Goal: Task Accomplishment & Management: Use online tool/utility

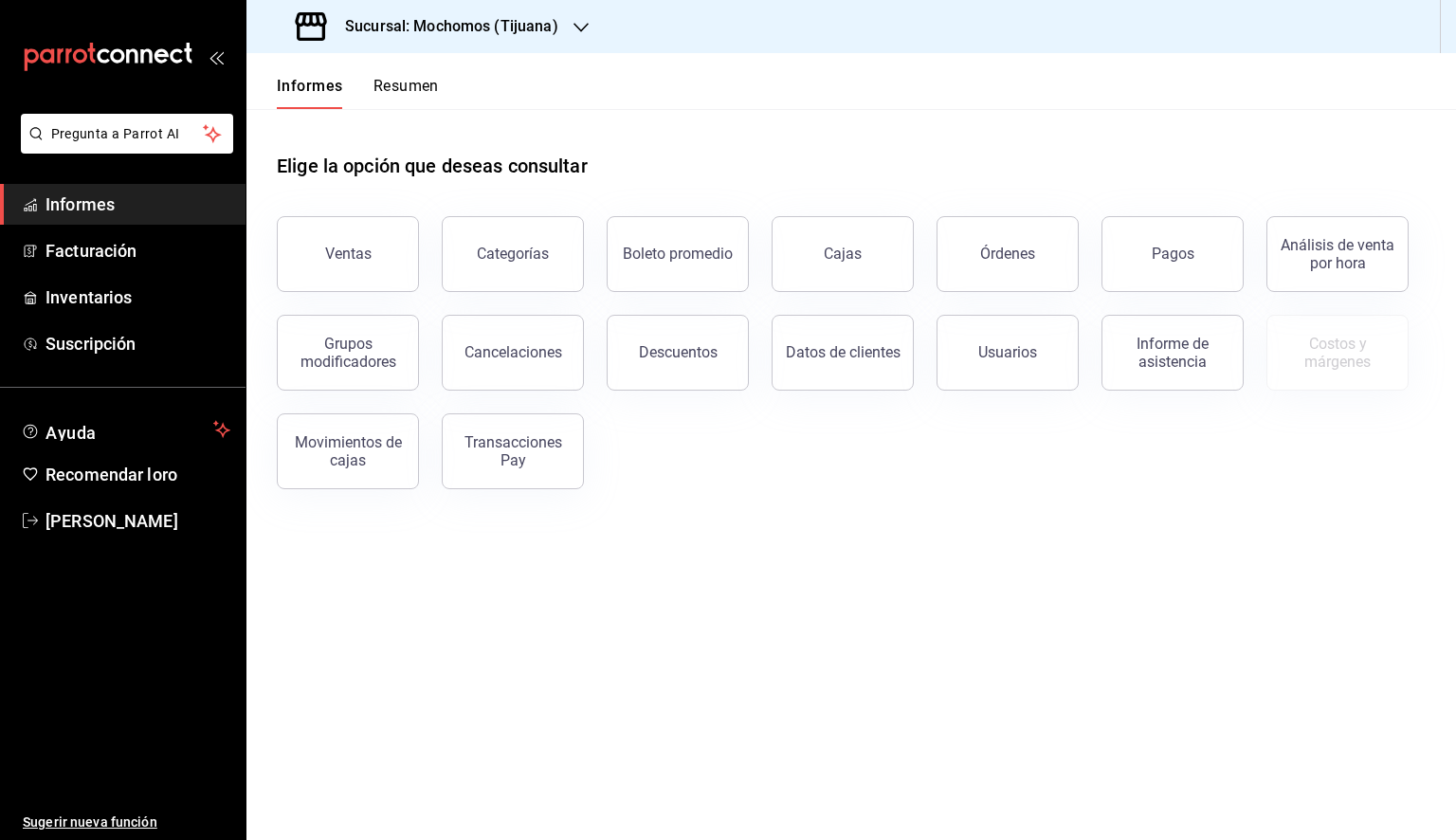
click at [1007, 576] on main "Elige la opción que deseas consultar Ventas Categorías Boleto promedio Cajas Ór…" at bounding box center [851, 474] width 1210 height 731
click at [536, 25] on font "Sucursal: Mochomos (Tijuana)" at bounding box center [451, 26] width 213 height 18
click at [373, 90] on div "Animal ([GEOGRAPHIC_DATA])" at bounding box center [389, 82] width 254 height 20
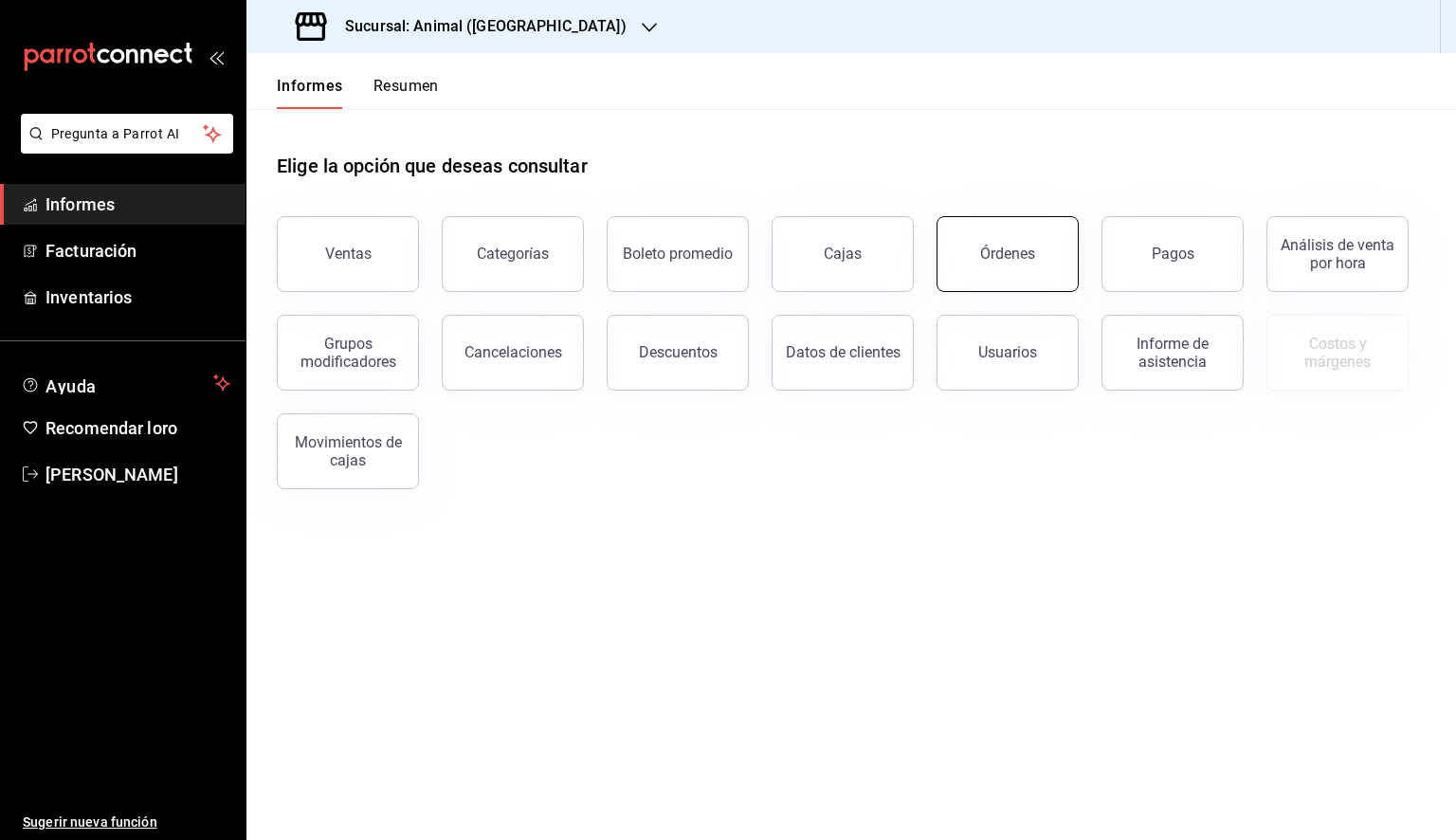
click at [1020, 252] on font "Órdenes" at bounding box center [1008, 253] width 55 height 18
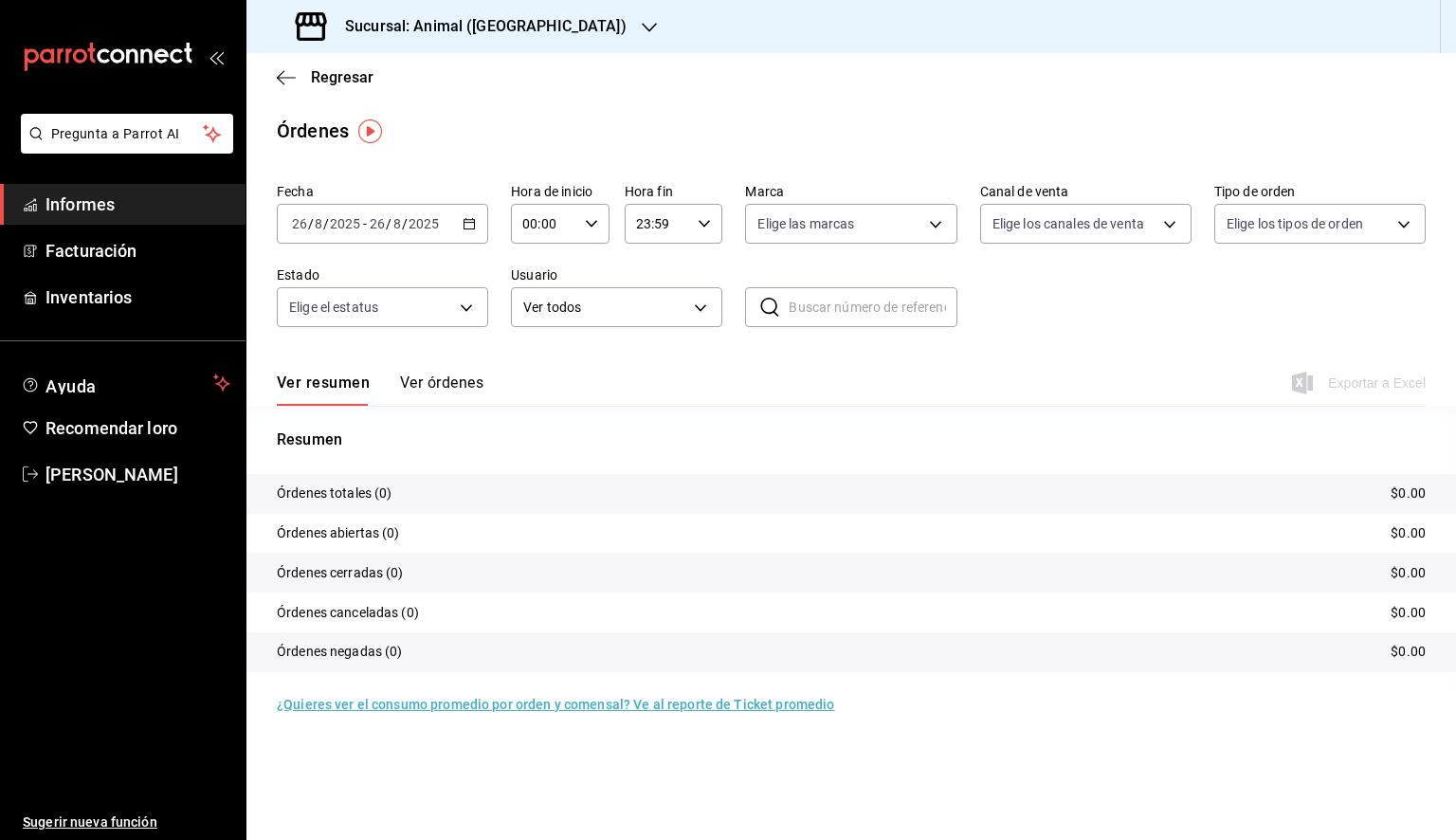
click at [466, 229] on icon "button" at bounding box center [468, 223] width 13 height 13
click at [333, 486] on font "Rango de fechas" at bounding box center [343, 493] width 101 height 15
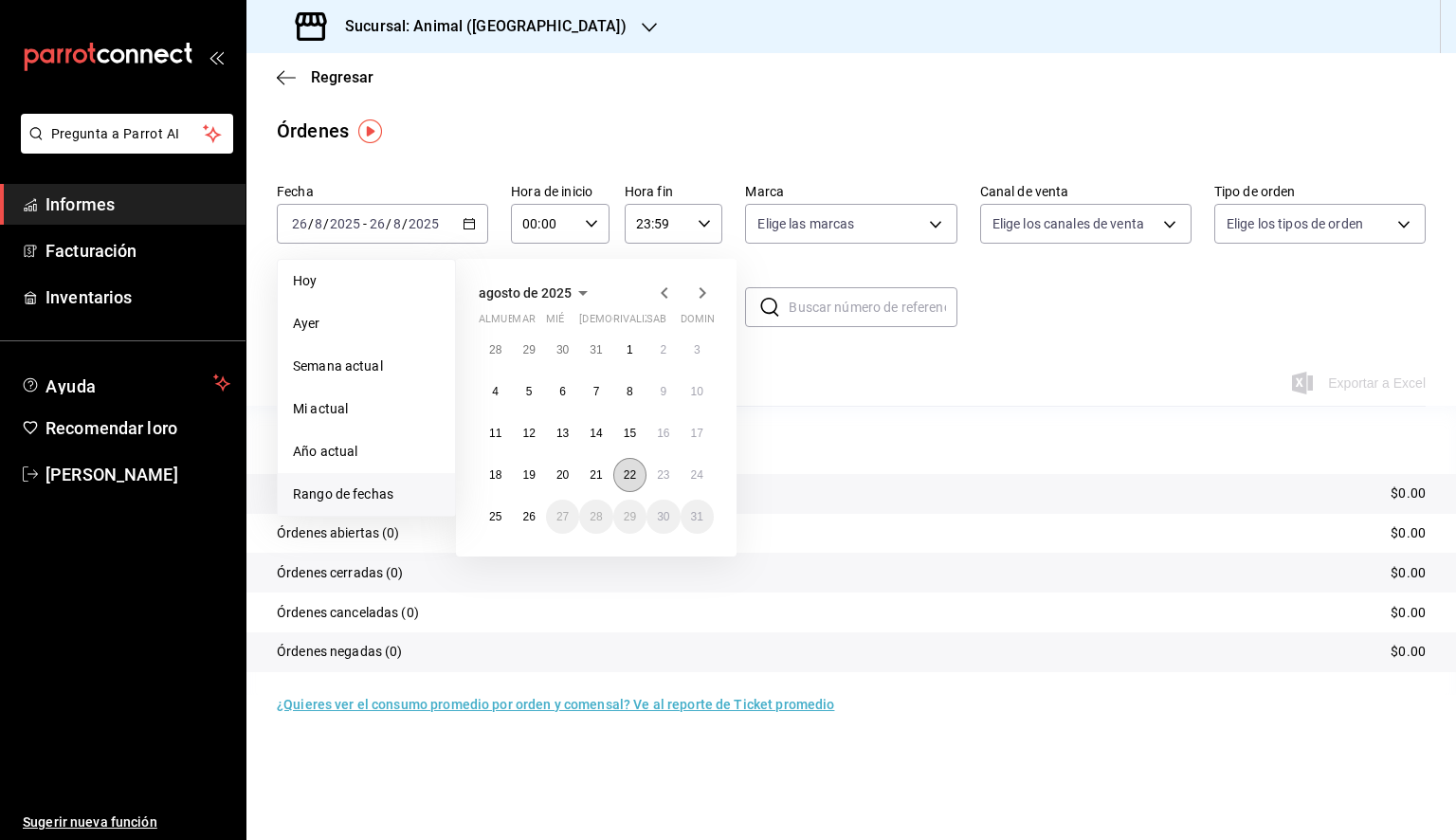
click at [634, 473] on font "22" at bounding box center [630, 474] width 12 height 13
click at [529, 520] on font "26" at bounding box center [528, 516] width 12 height 13
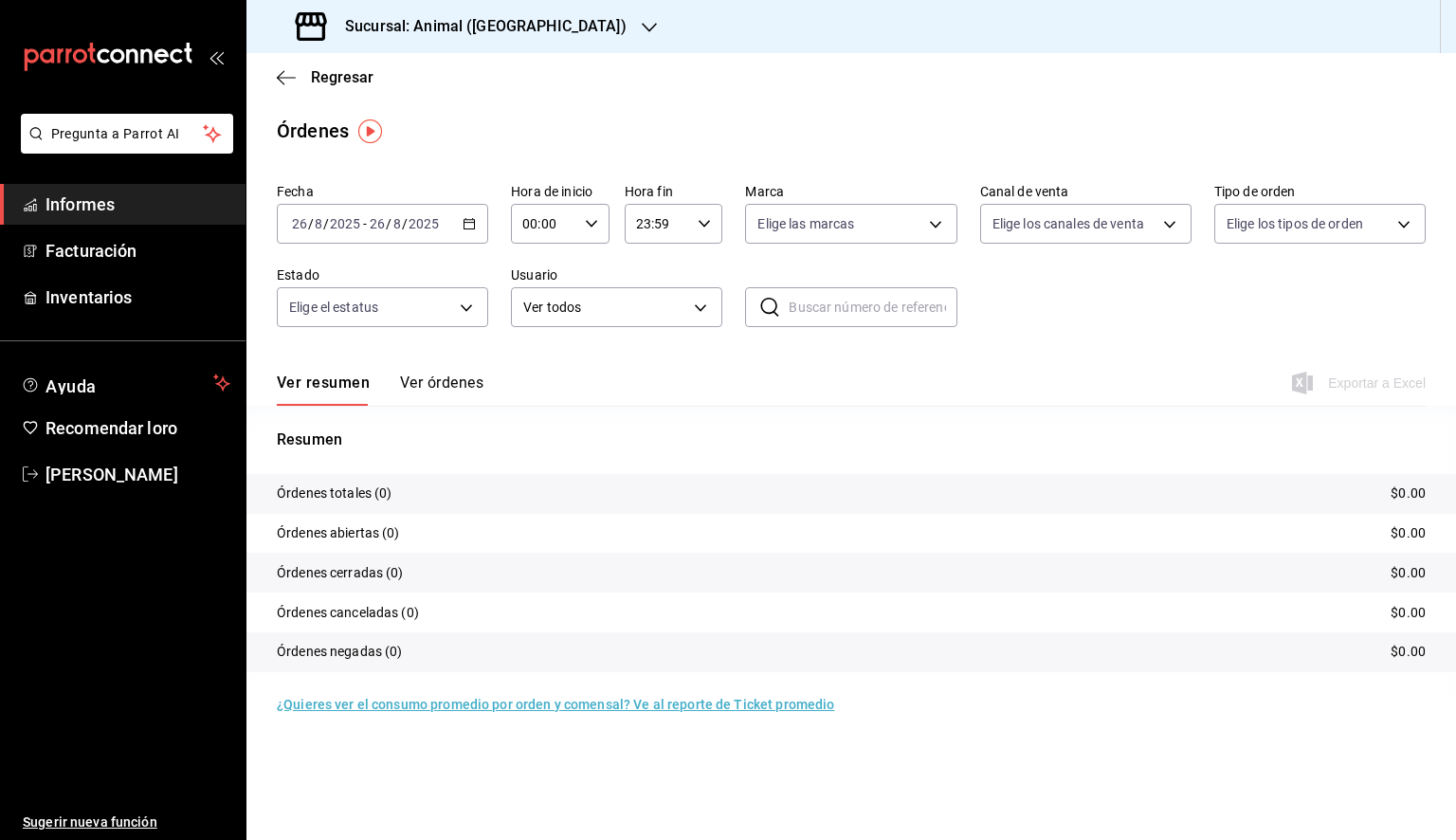
click at [561, 231] on input "00:00" at bounding box center [544, 223] width 67 height 38
click at [576, 233] on div at bounding box center [728, 420] width 1456 height 840
click at [576, 233] on input "00:00" at bounding box center [544, 223] width 67 height 38
click at [536, 315] on font "05" at bounding box center [535, 309] width 15 height 15
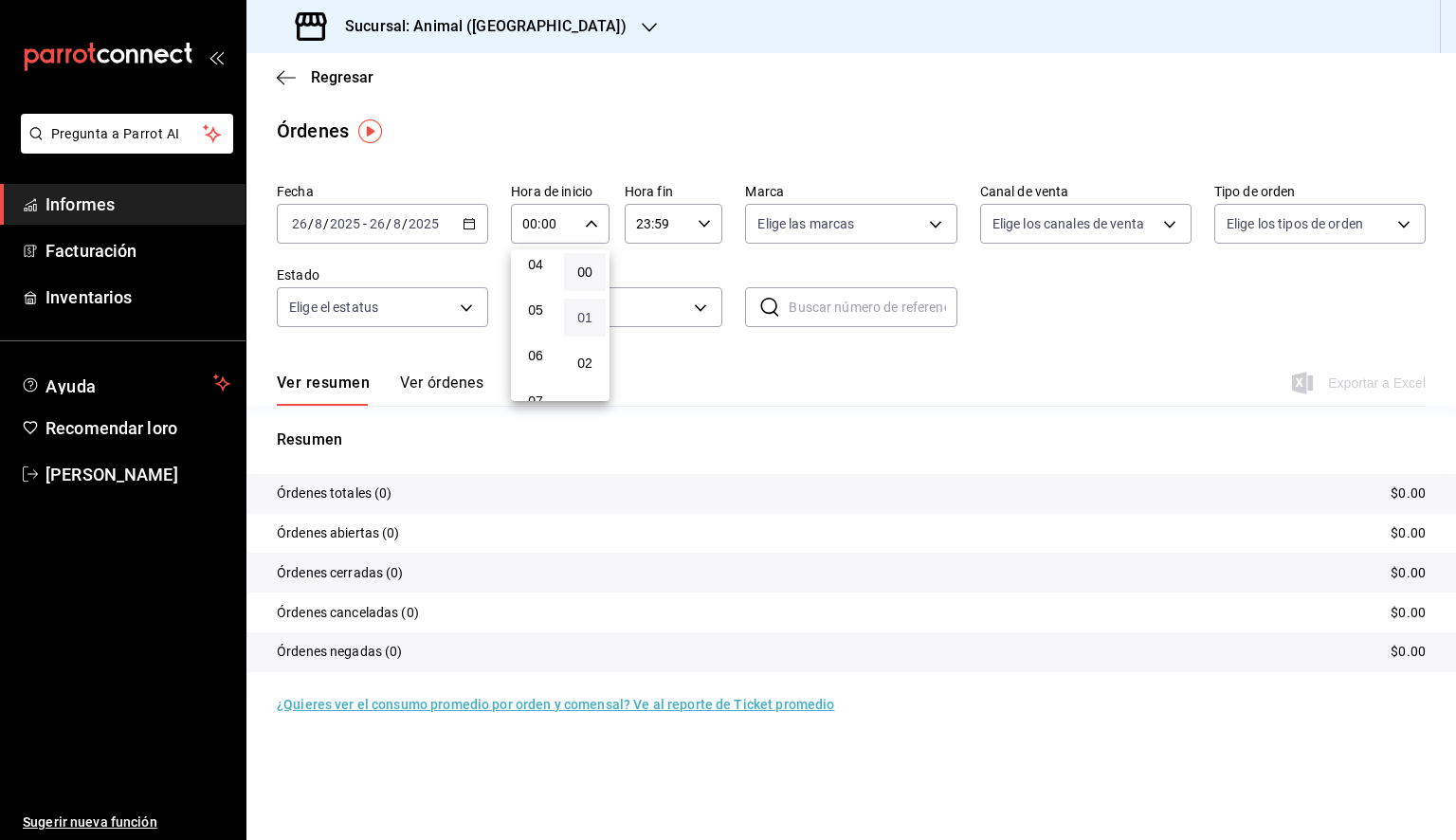
type input "05:00"
click at [583, 263] on button "00" at bounding box center [585, 272] width 42 height 38
click at [694, 237] on div at bounding box center [728, 420] width 1456 height 840
click at [692, 228] on div "23:59 Hora fin" at bounding box center [674, 224] width 99 height 40
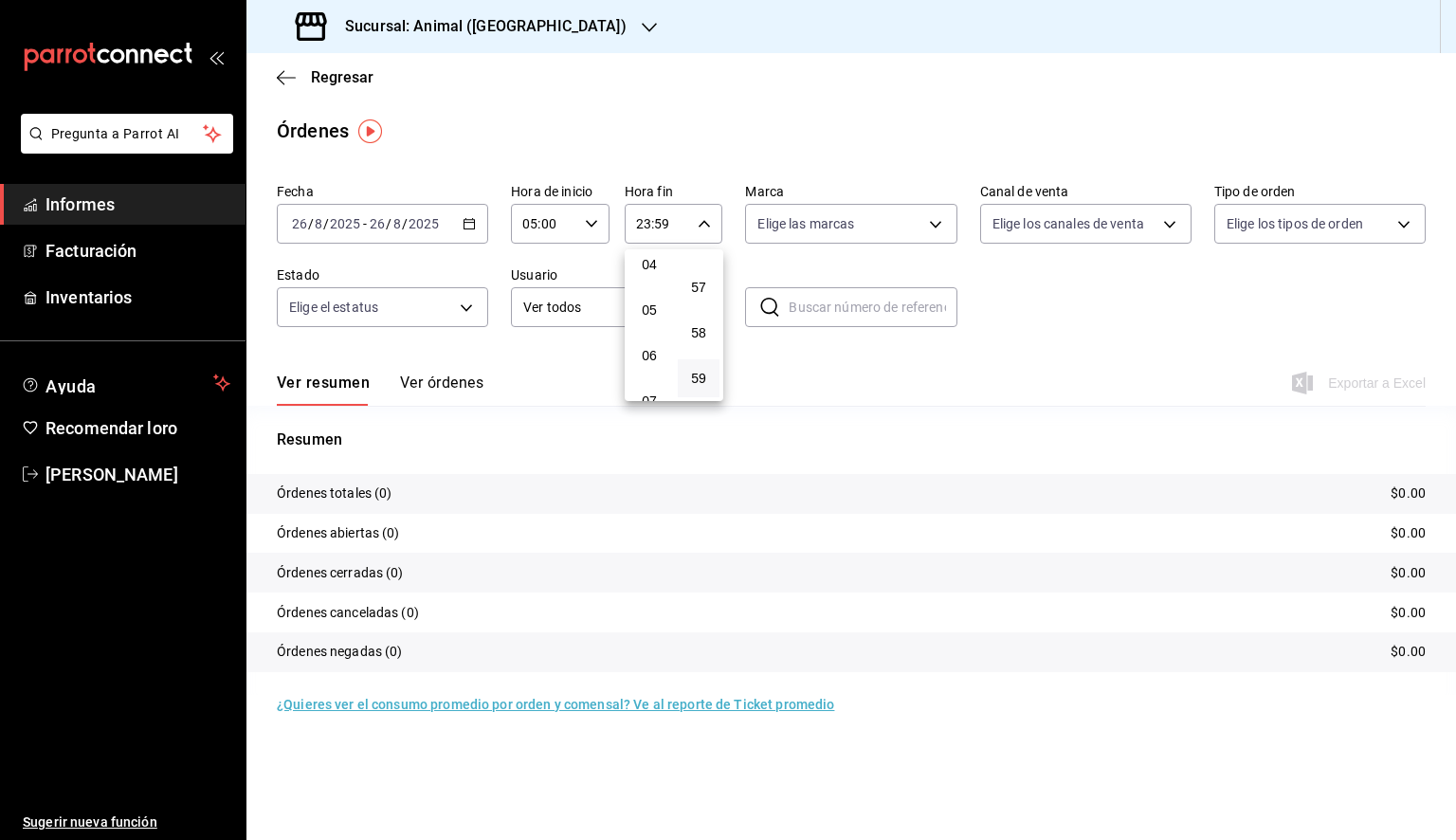
drag, startPoint x: 649, startPoint y: 315, endPoint x: 735, endPoint y: 317, distance: 86.0
click at [649, 314] on font "05" at bounding box center [649, 309] width 15 height 15
click at [690, 271] on span "00" at bounding box center [699, 271] width 19 height 15
type input "05:00"
click at [811, 243] on div at bounding box center [728, 420] width 1456 height 840
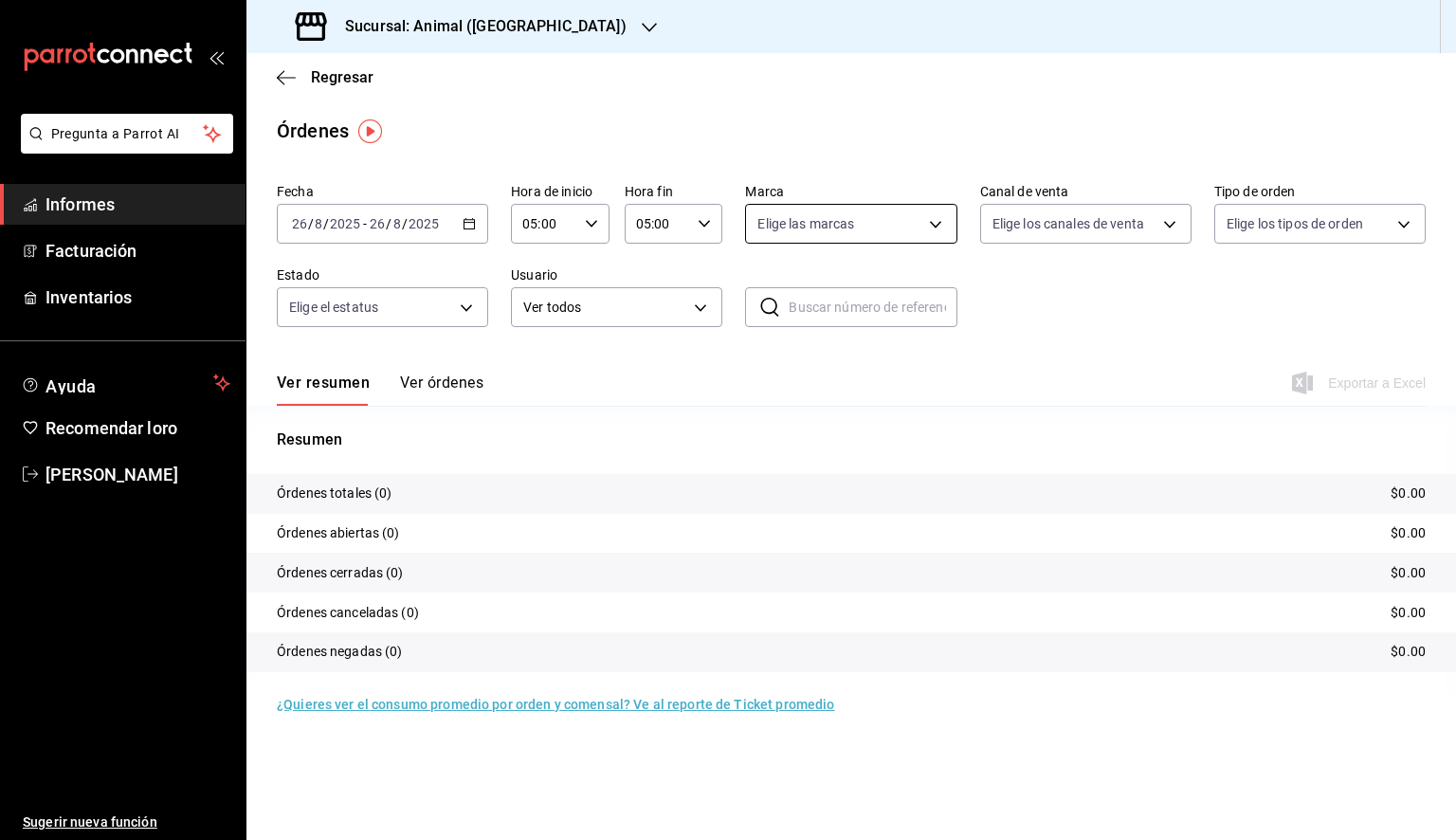
click at [817, 234] on body "Pregunta a Parrot AI Informes Facturación Inventarios Ayuda Recomendar loro [PE…" at bounding box center [728, 420] width 1456 height 840
click at [797, 293] on font "Ver todos" at bounding box center [826, 296] width 58 height 15
type input "98bba0fd-3ba1-42e0-bfa8-4188b5c89202"
checkbox input "true"
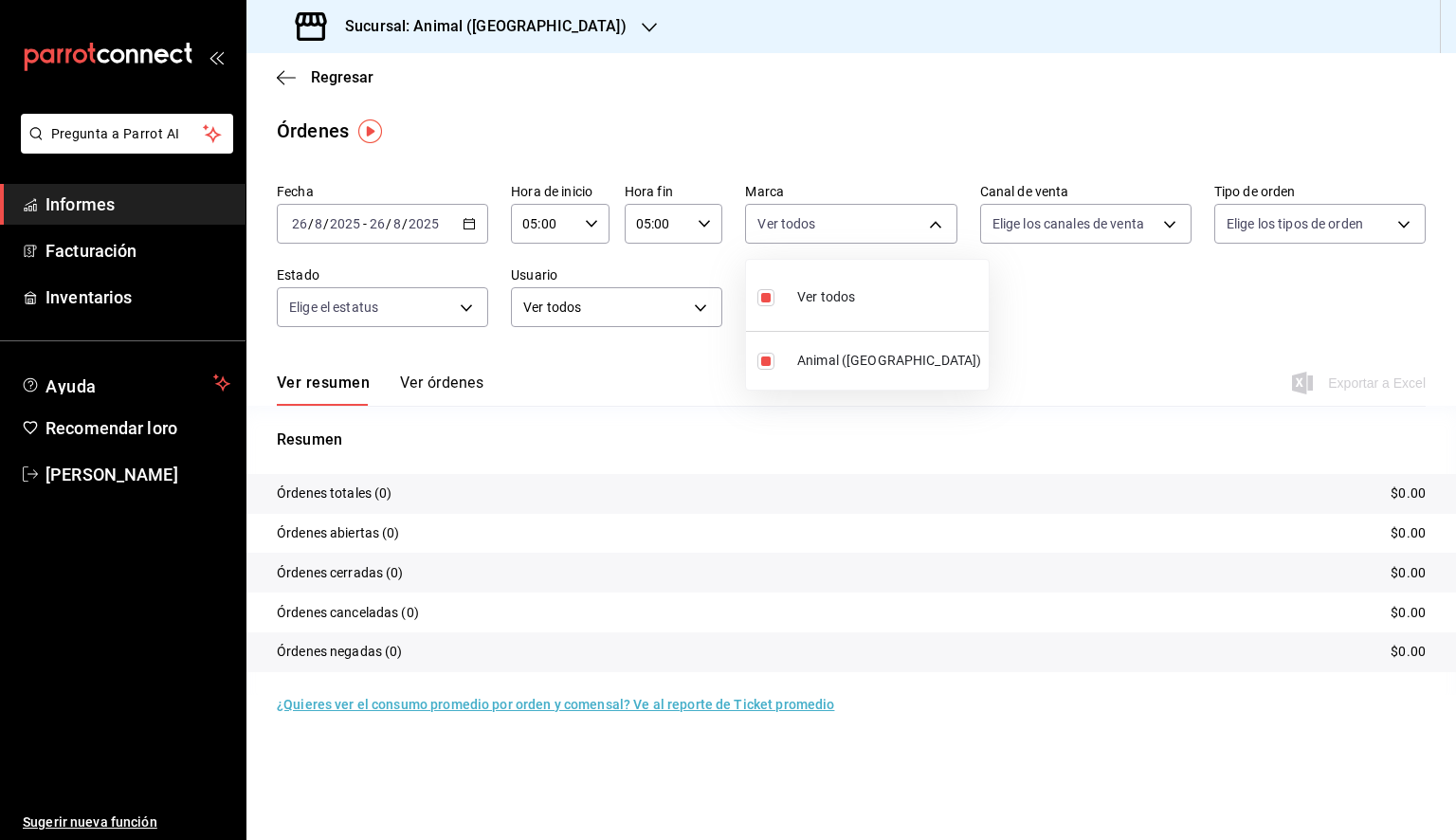
click at [1103, 317] on div at bounding box center [728, 420] width 1456 height 840
click at [467, 225] on icon "button" at bounding box center [468, 223] width 13 height 13
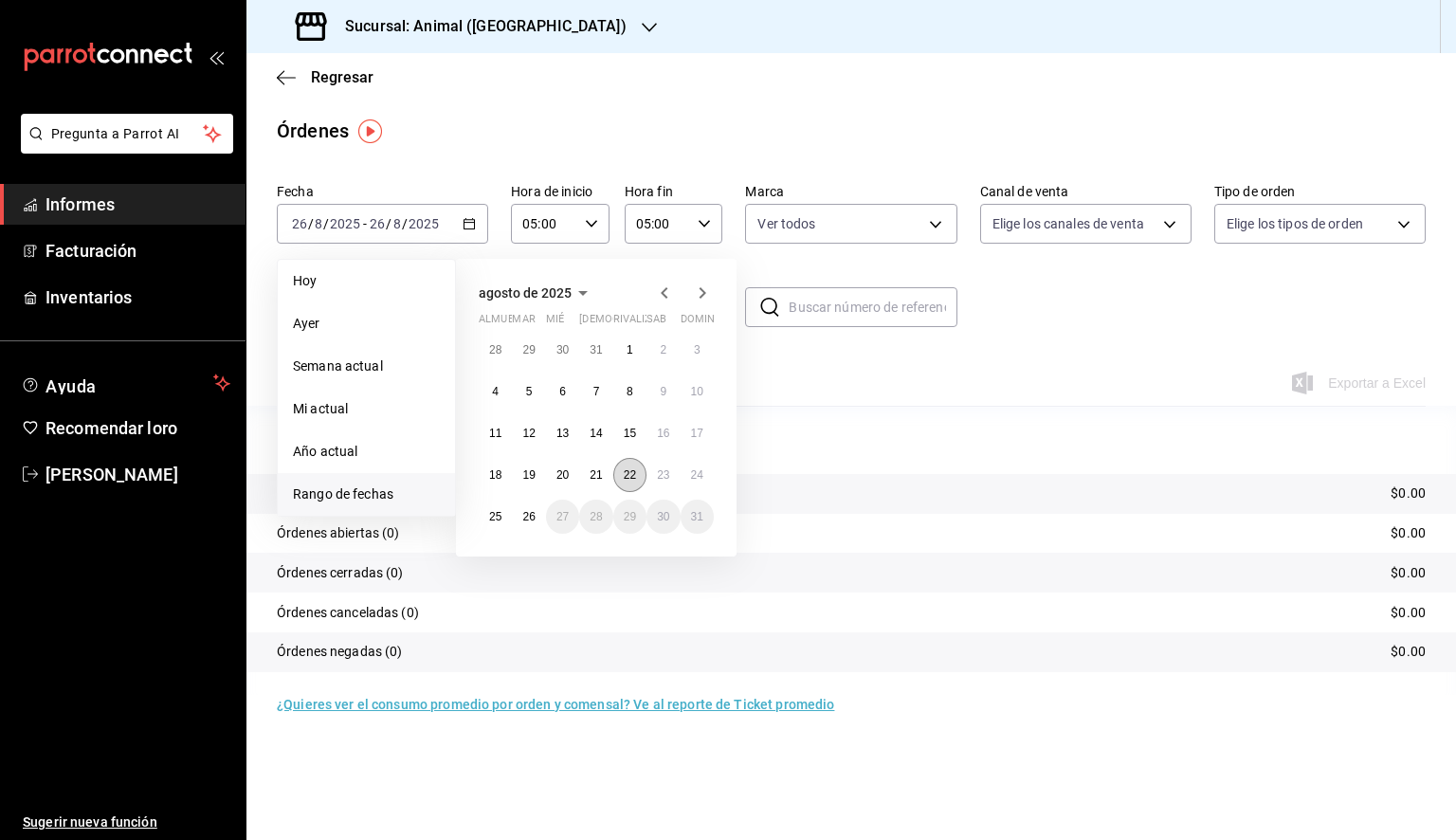
click at [626, 476] on font "22" at bounding box center [630, 474] width 12 height 13
click at [523, 520] on font "26" at bounding box center [528, 516] width 12 height 13
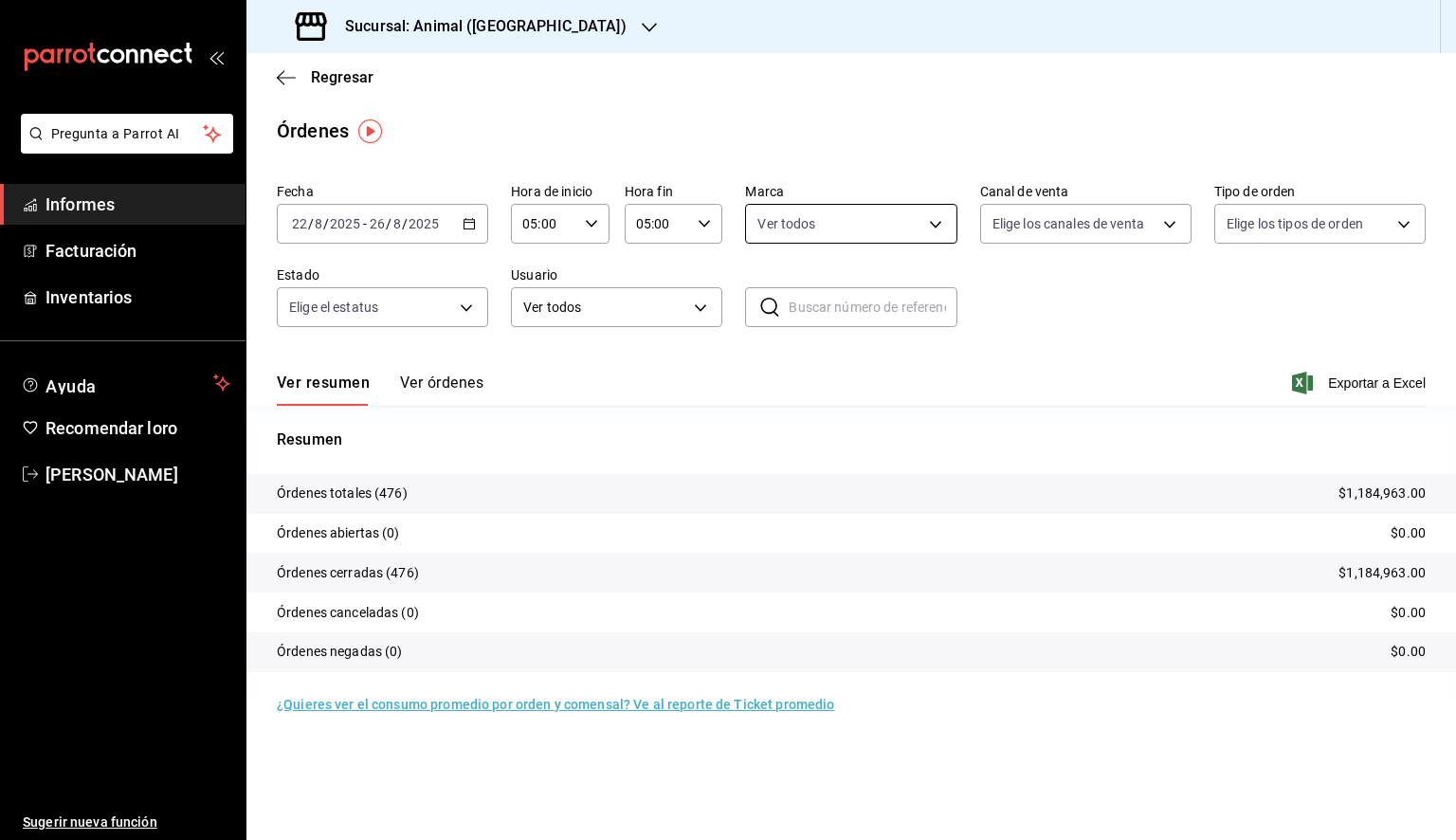
click at [833, 228] on body "Pregunta a Parrot AI Informes Facturación Inventarios Ayuda Recomendar loro [PE…" at bounding box center [728, 420] width 1456 height 840
click at [833, 229] on div at bounding box center [728, 420] width 1456 height 840
click at [1372, 377] on font "Exportar a Excel" at bounding box center [1377, 383] width 98 height 15
click at [286, 82] on icon "button" at bounding box center [286, 77] width 19 height 17
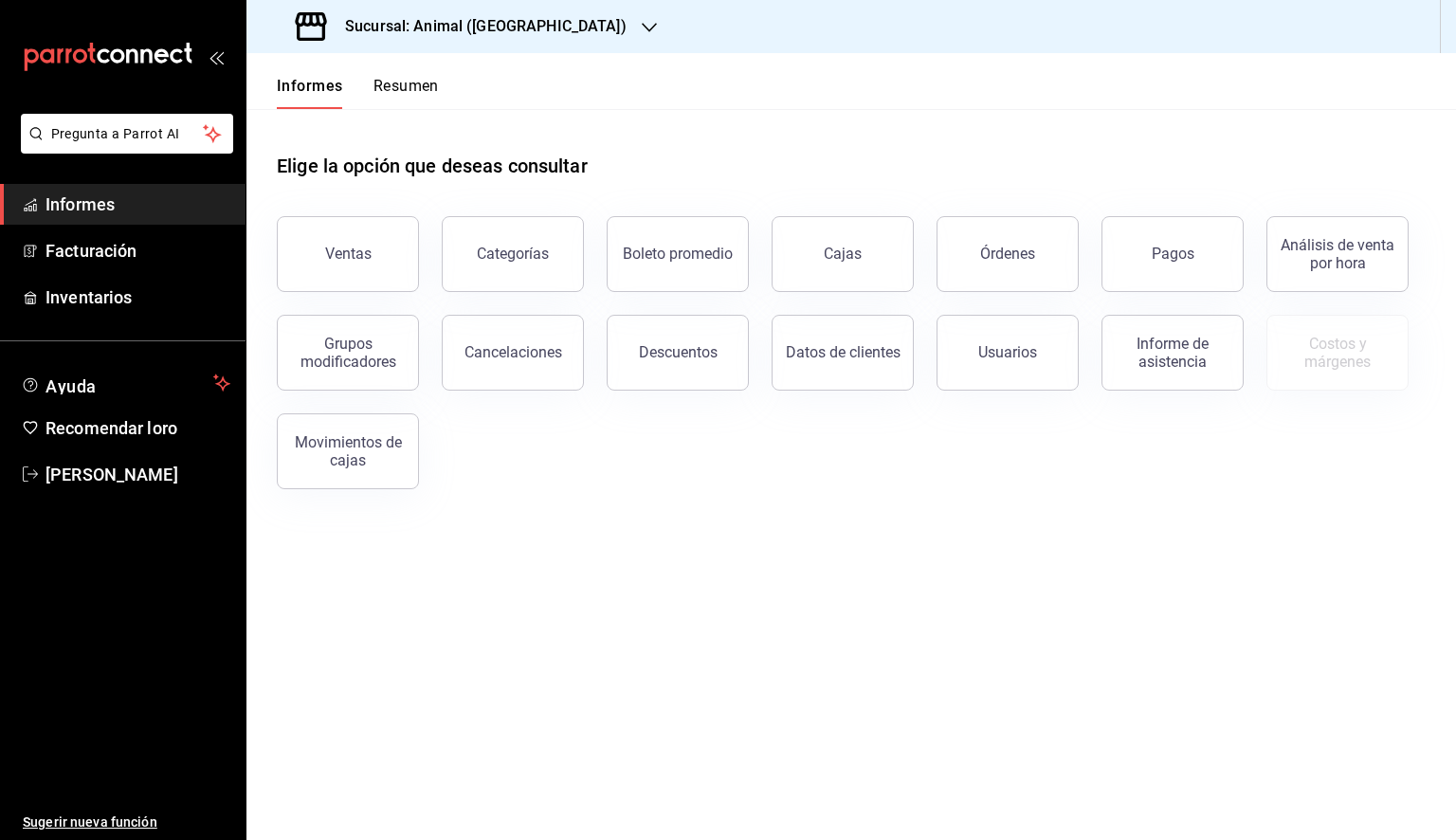
click at [1184, 245] on font "Pagos" at bounding box center [1173, 253] width 43 height 18
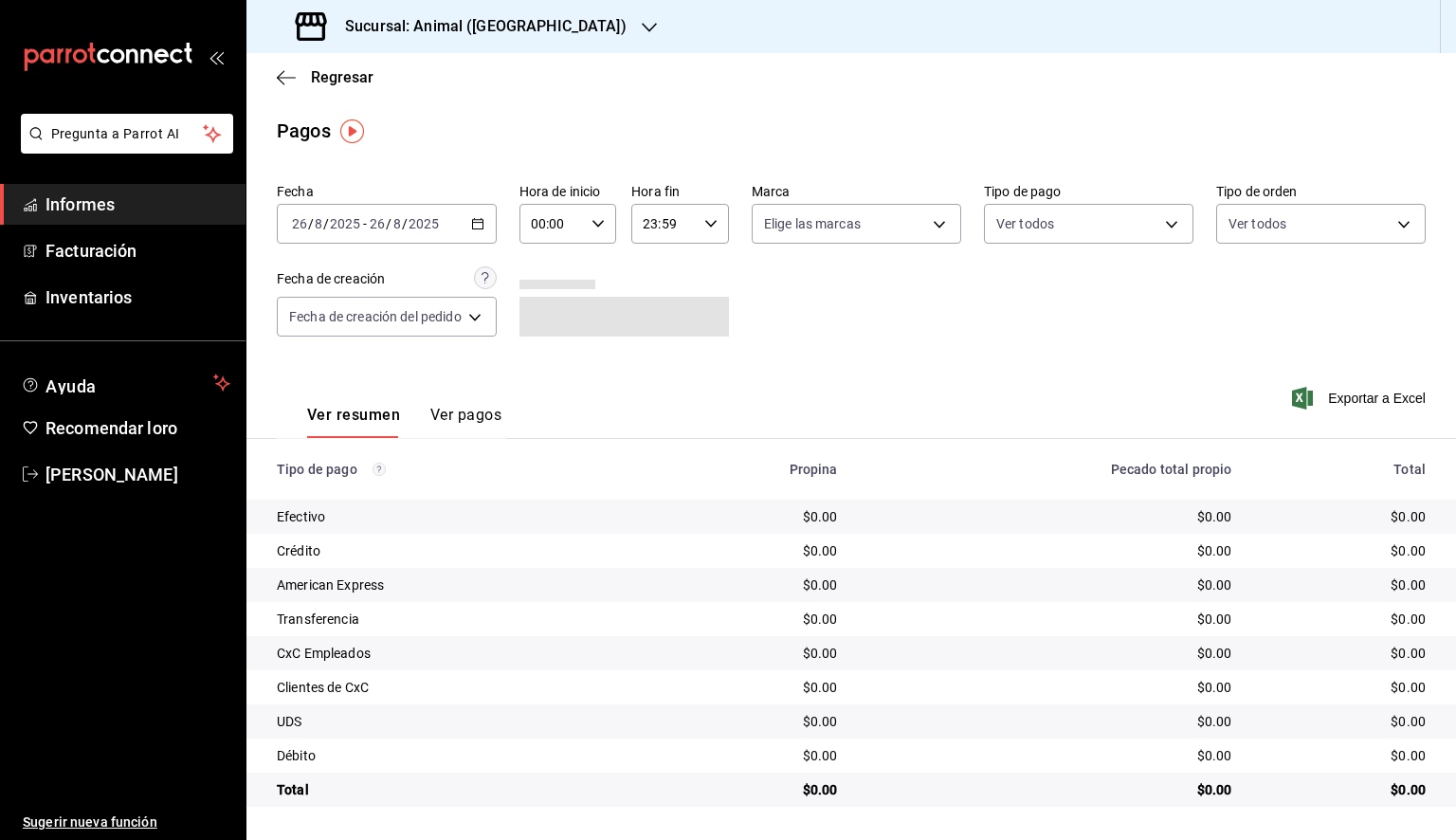
click at [480, 218] on icon "button" at bounding box center [477, 223] width 13 height 13
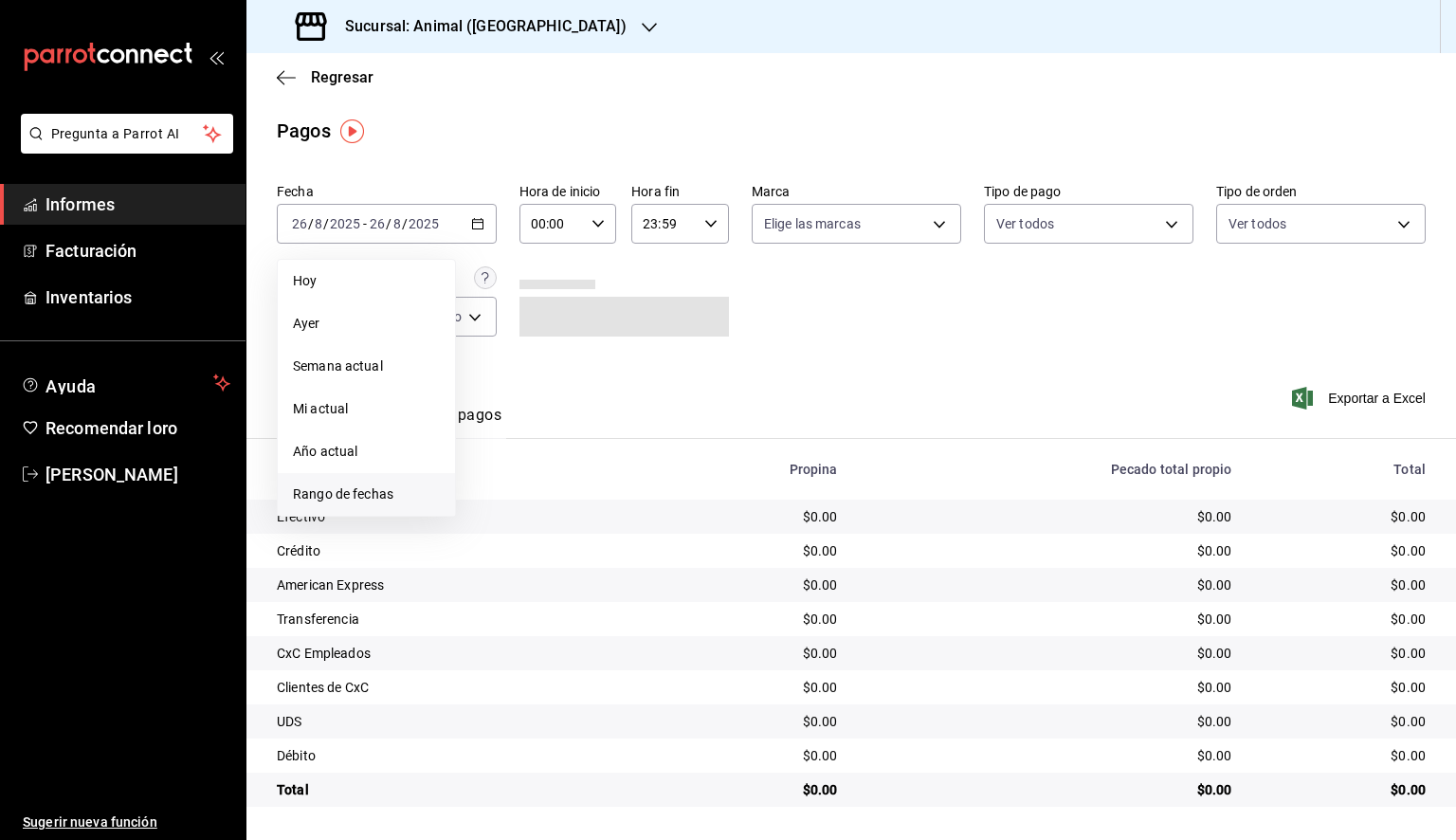
click at [354, 496] on font "Rango de fechas" at bounding box center [343, 493] width 101 height 15
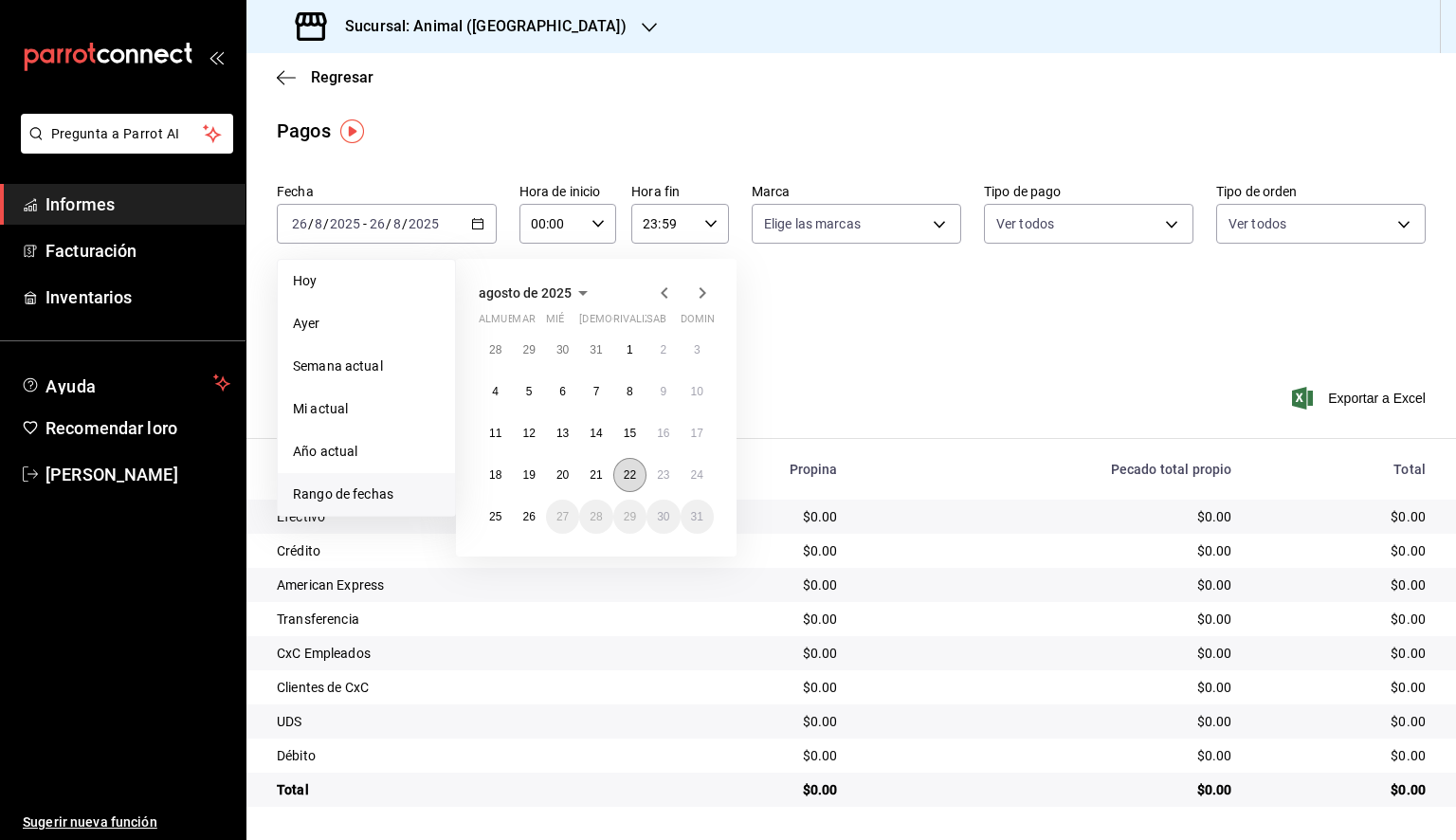
click at [618, 477] on button "22" at bounding box center [630, 475] width 33 height 34
click at [531, 520] on font "26" at bounding box center [528, 516] width 12 height 13
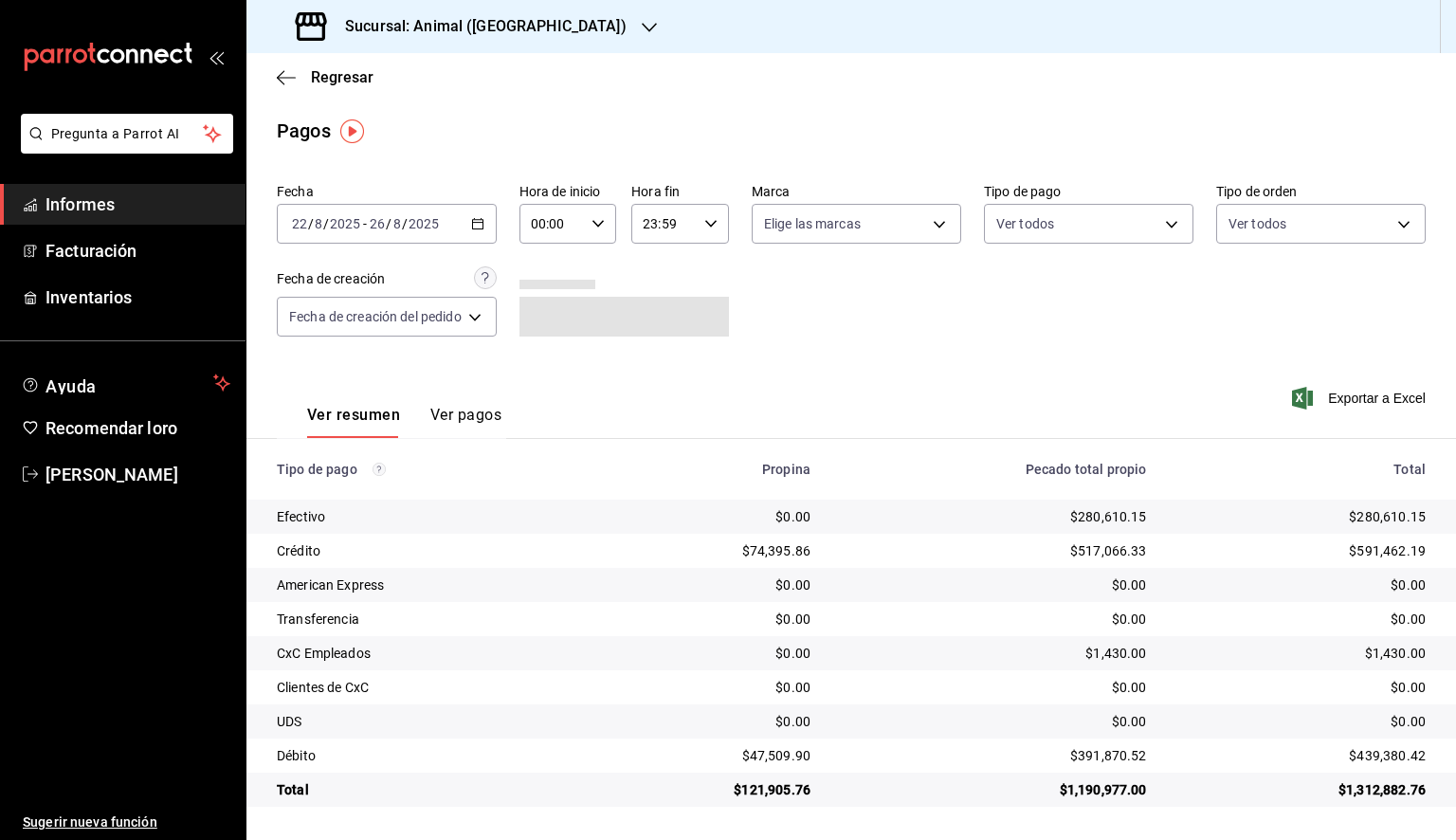
click at [603, 225] on icon "button" at bounding box center [598, 223] width 13 height 13
click at [549, 318] on font "05" at bounding box center [546, 309] width 15 height 15
type input "05:00"
click at [712, 229] on div at bounding box center [728, 420] width 1456 height 840
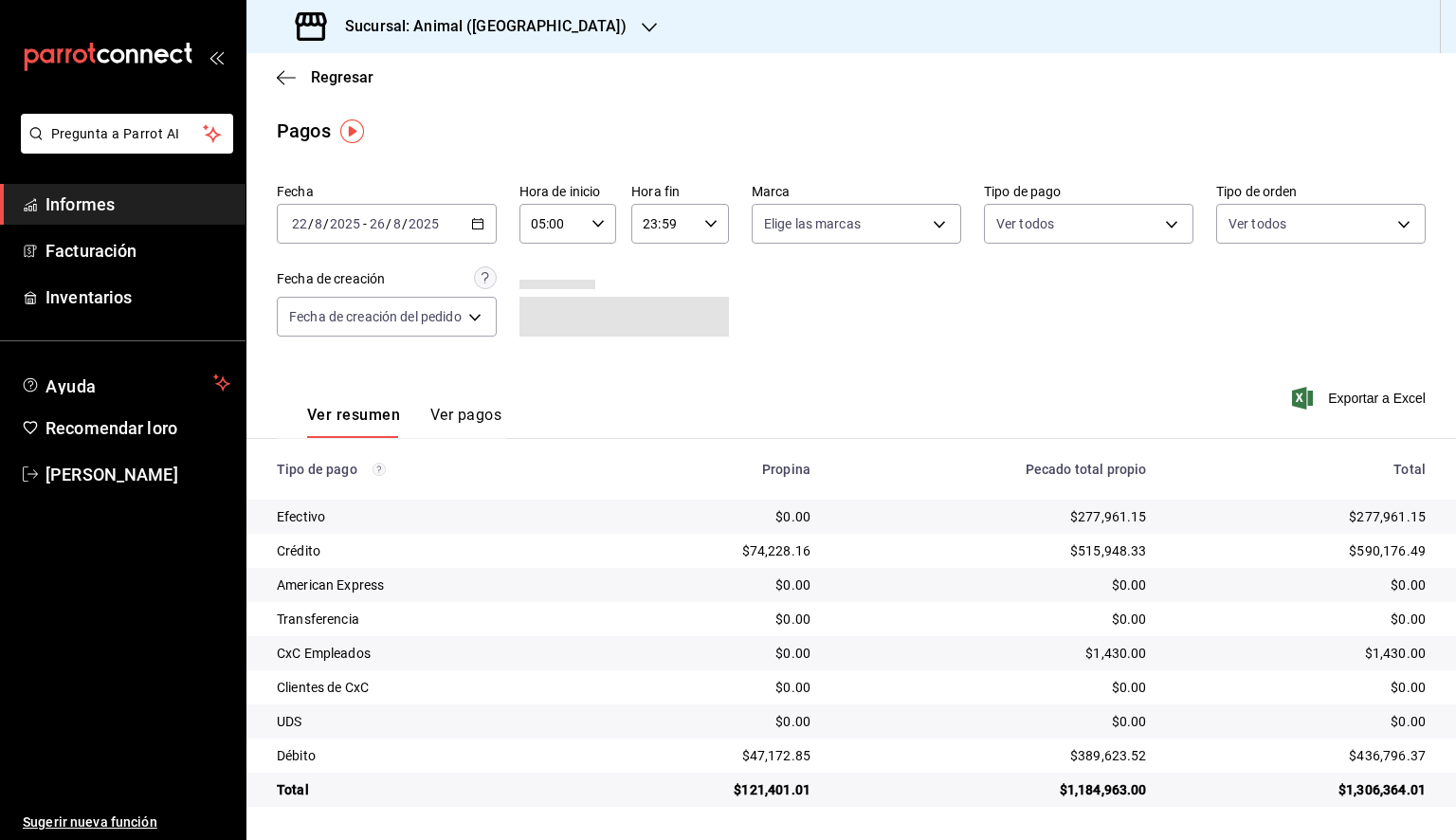
click at [713, 224] on icon "button" at bounding box center [711, 223] width 13 height 13
click at [653, 295] on font "05" at bounding box center [659, 299] width 15 height 15
click at [705, 277] on font "00" at bounding box center [707, 271] width 15 height 15
type input "05:00"
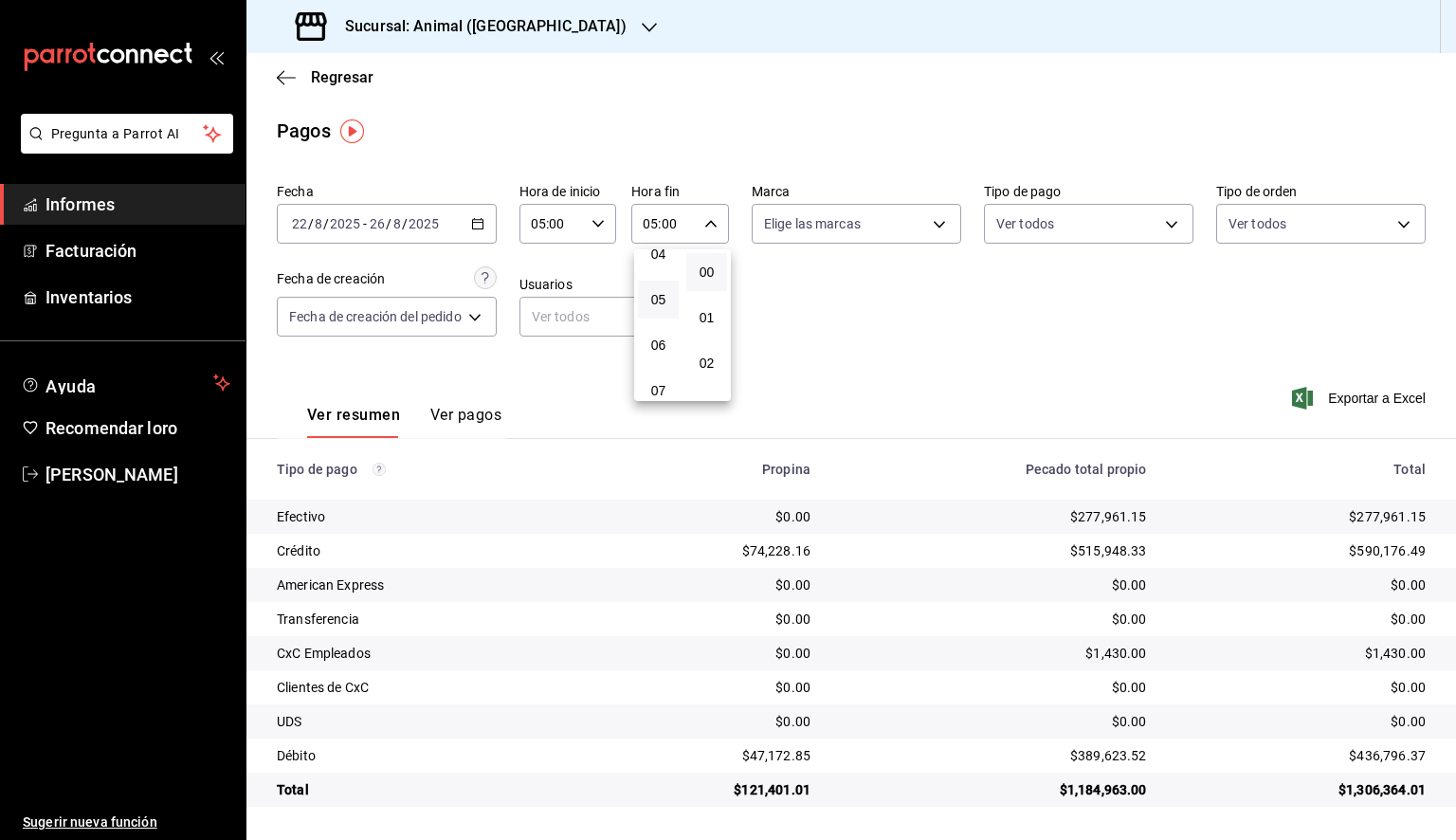
click at [846, 237] on div at bounding box center [728, 420] width 1456 height 840
click at [842, 224] on body "Pregunta a Parrot AI Informes Facturación Inventarios Ayuda Recomendar loro [PE…" at bounding box center [728, 420] width 1456 height 840
click at [833, 302] on font "Ver todos" at bounding box center [835, 296] width 58 height 15
type input "98bba0fd-3ba1-42e0-bfa8-4188b5c89202"
checkbox input "true"
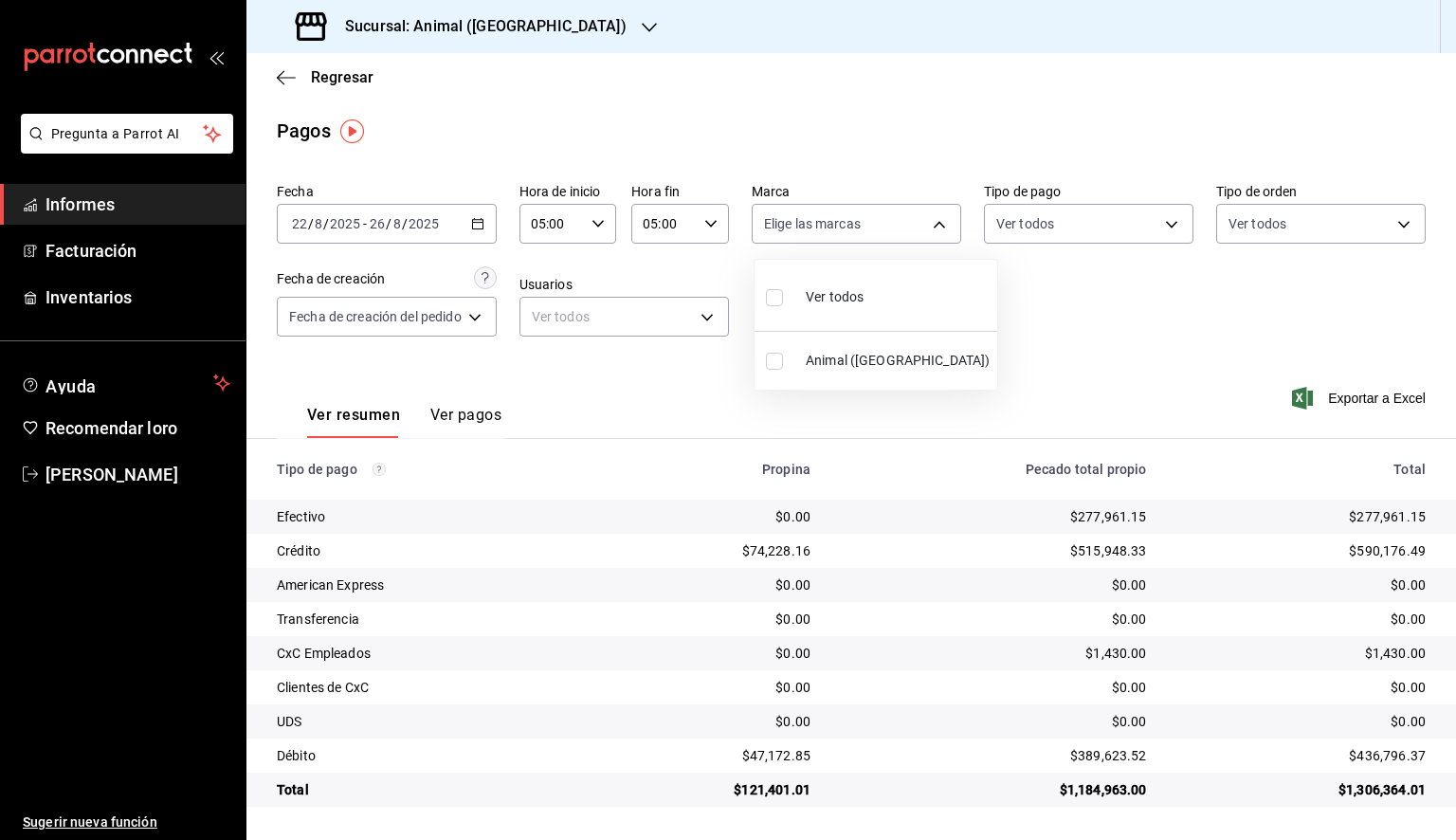
checkbox input "true"
click at [1139, 308] on div at bounding box center [728, 420] width 1456 height 840
click at [1353, 400] on font "Exportar a Excel" at bounding box center [1377, 398] width 98 height 15
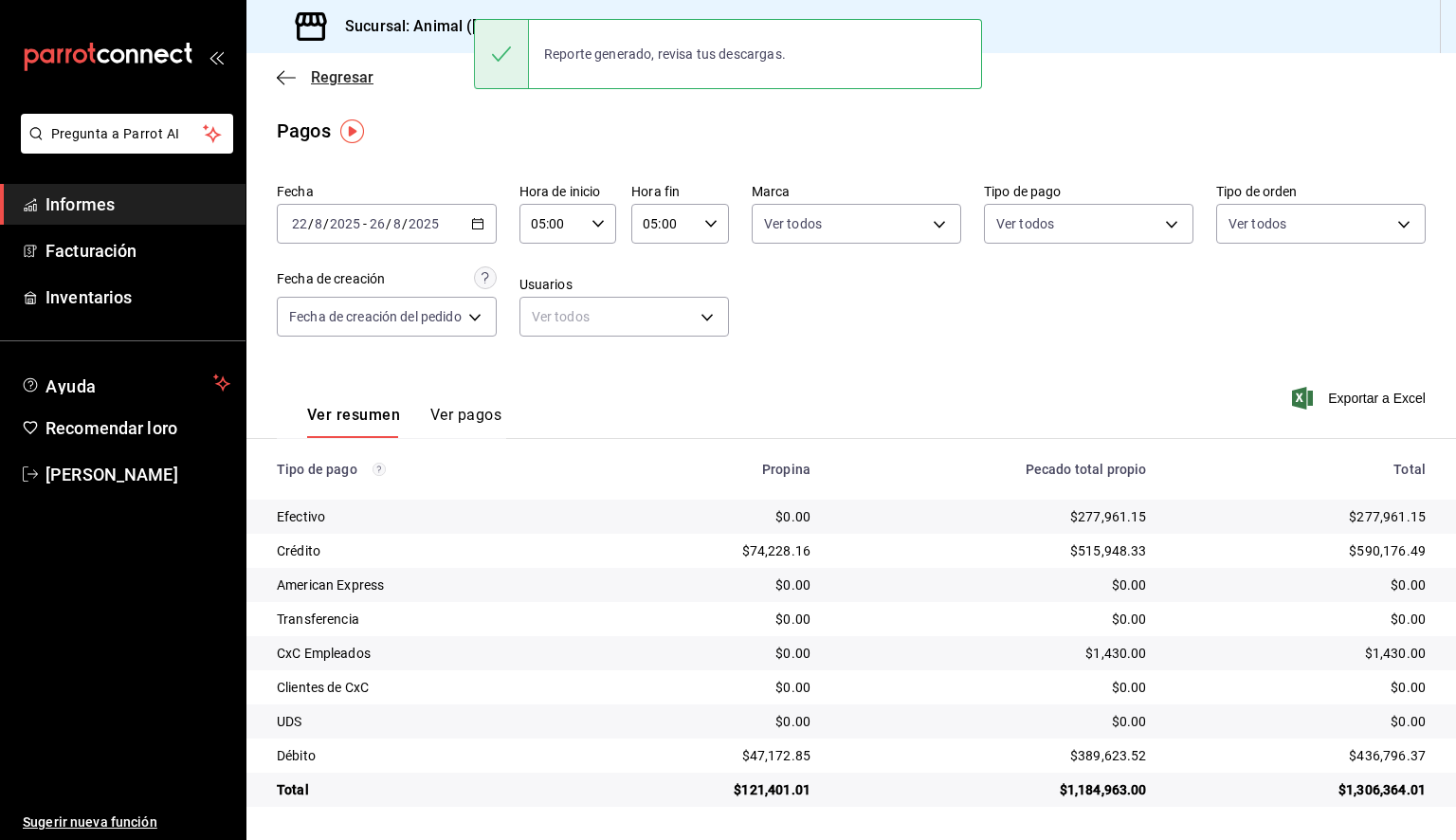
click at [283, 74] on icon "button" at bounding box center [286, 77] width 19 height 17
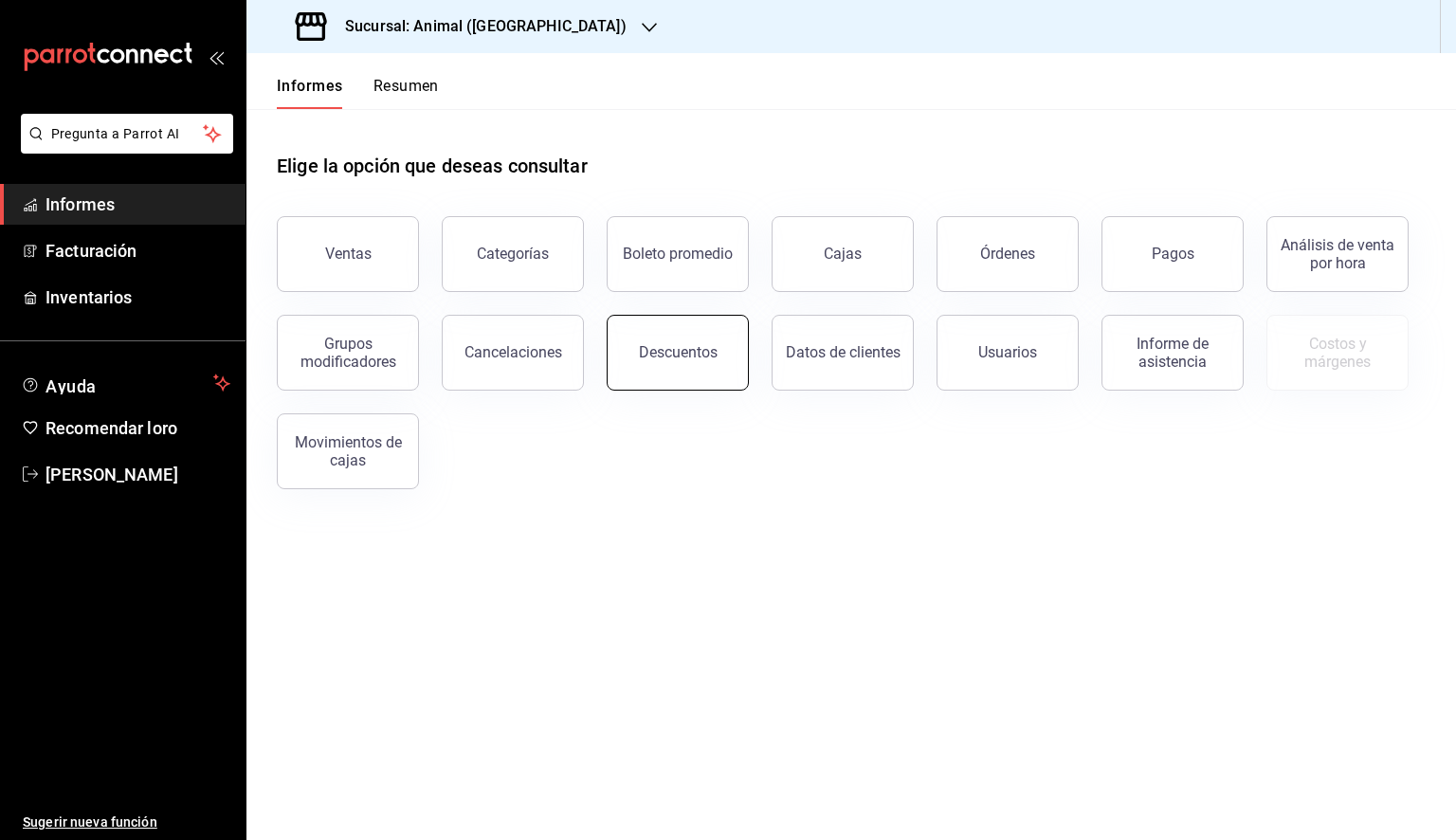
click at [652, 363] on button "Descuentos" at bounding box center [678, 353] width 143 height 76
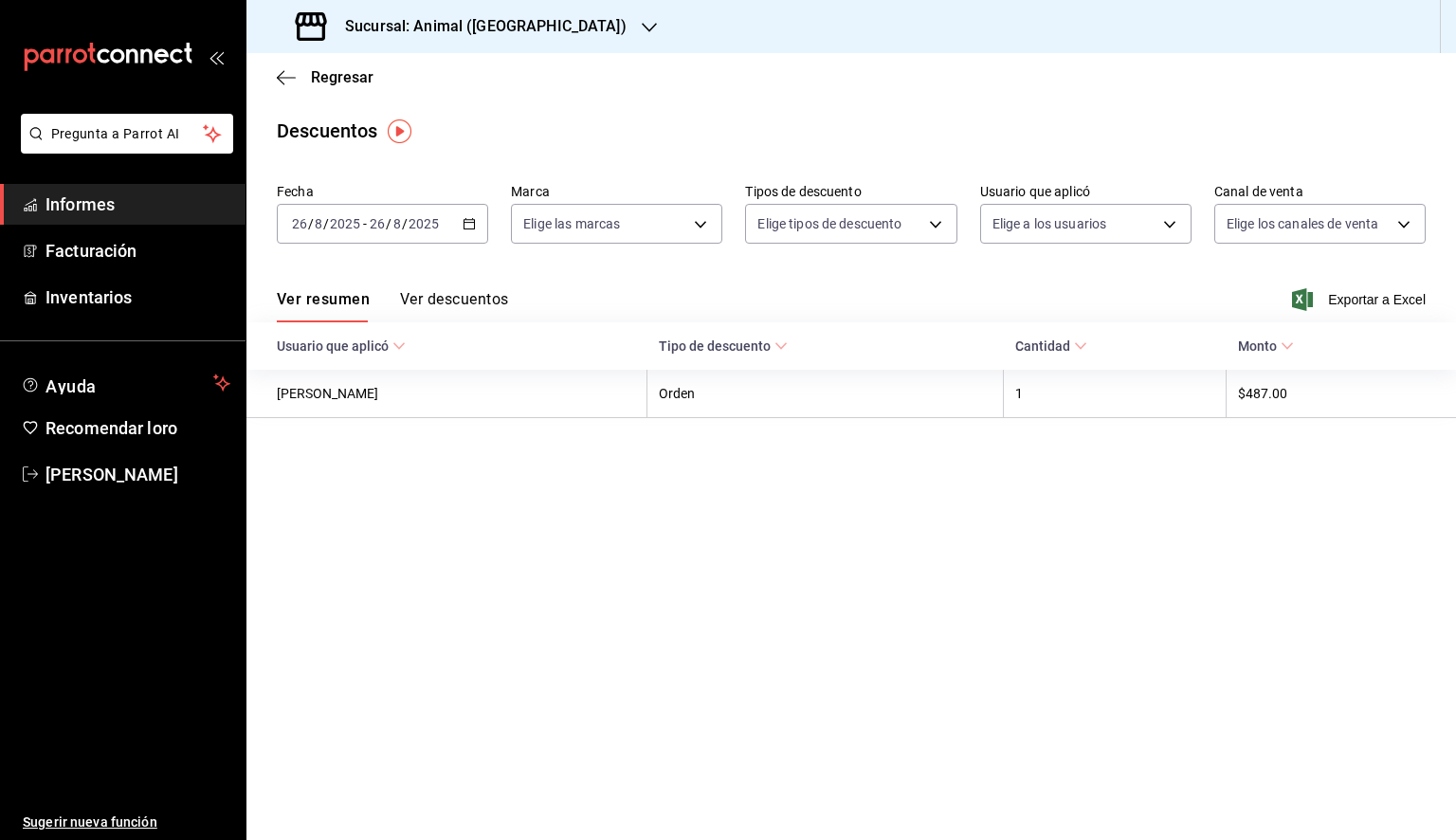
click at [462, 224] on icon "button" at bounding box center [468, 223] width 13 height 13
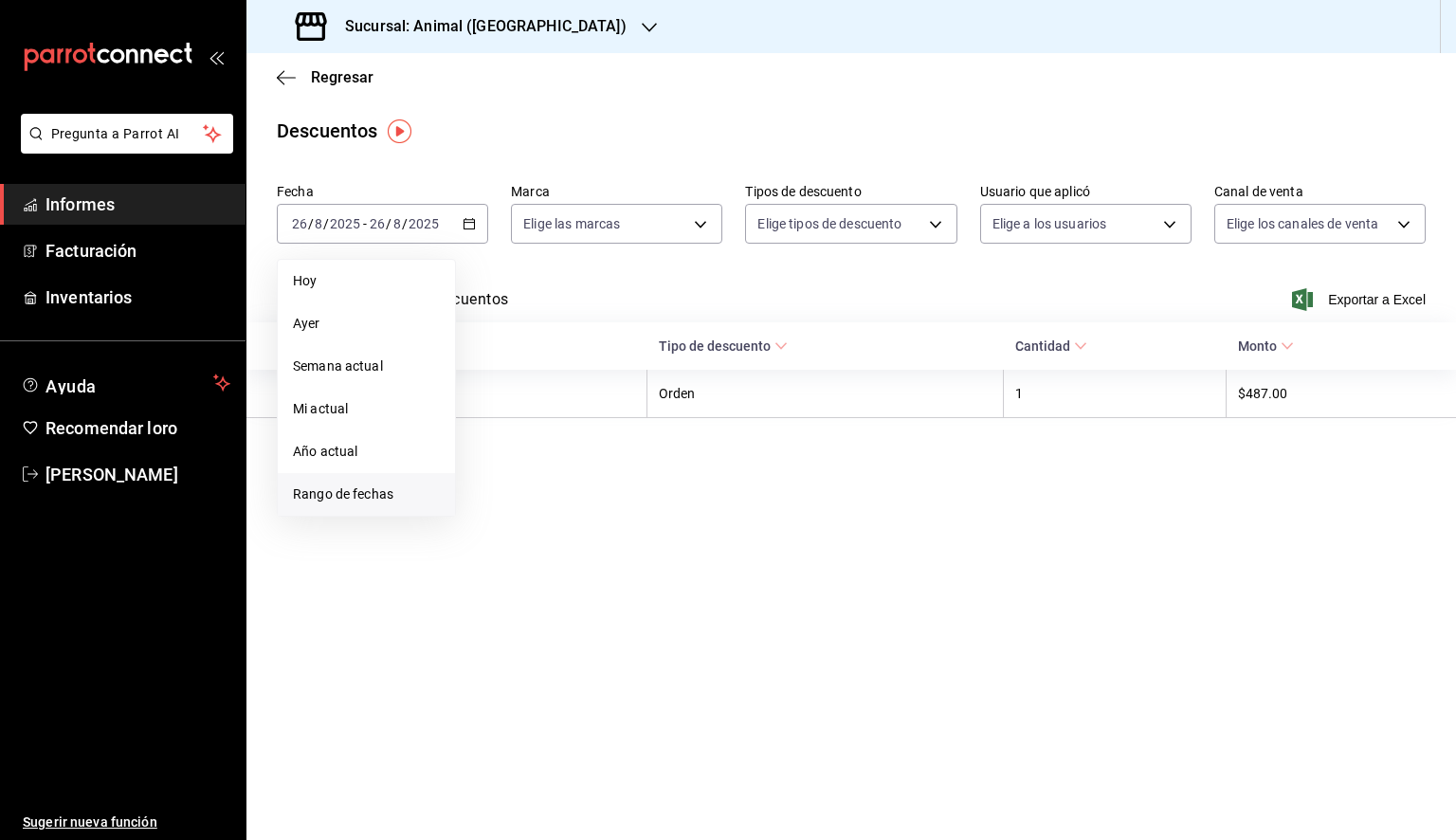
click at [378, 490] on font "Rango de fechas" at bounding box center [343, 493] width 101 height 15
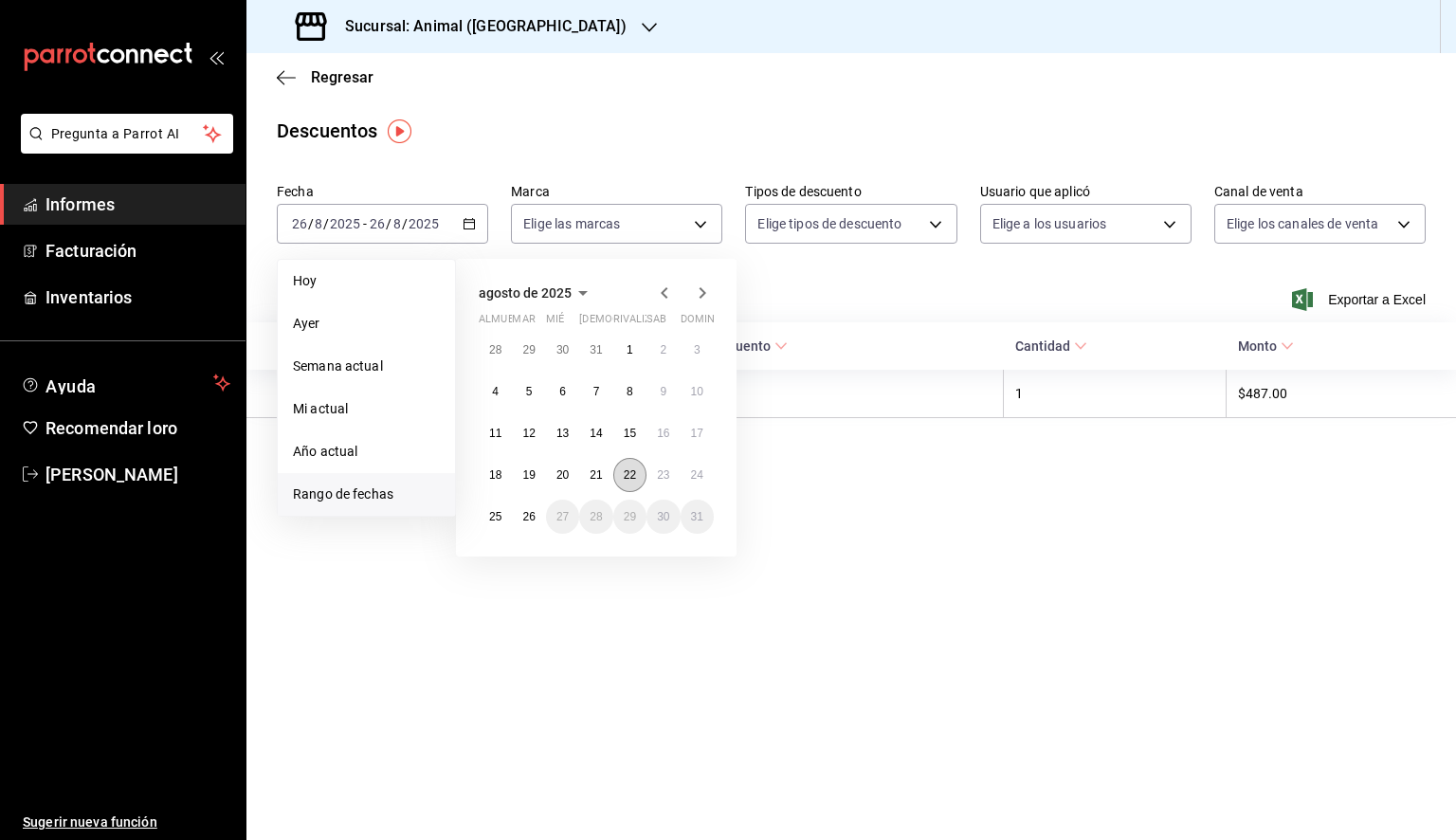
click at [642, 473] on button "22" at bounding box center [630, 475] width 33 height 34
click at [528, 517] on font "26" at bounding box center [528, 516] width 12 height 13
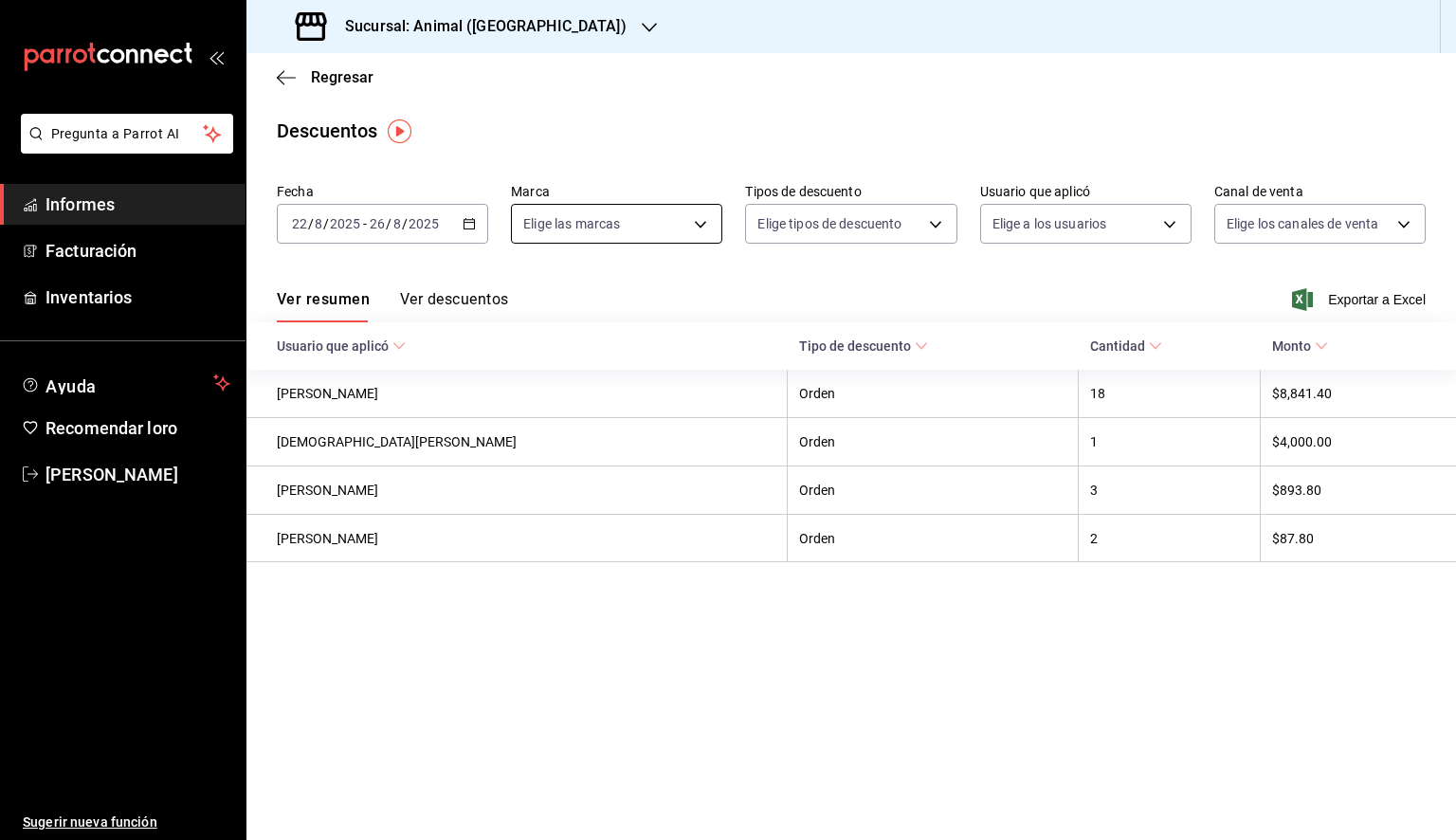
click at [646, 241] on body "Pregunta a Parrot AI Informes Facturación Inventarios Ayuda Recomendar loro [PE…" at bounding box center [728, 420] width 1456 height 840
click at [604, 298] on font "Ver todos" at bounding box center [592, 296] width 58 height 15
type input "98bba0fd-3ba1-42e0-bfa8-4188b5c89202"
checkbox input "true"
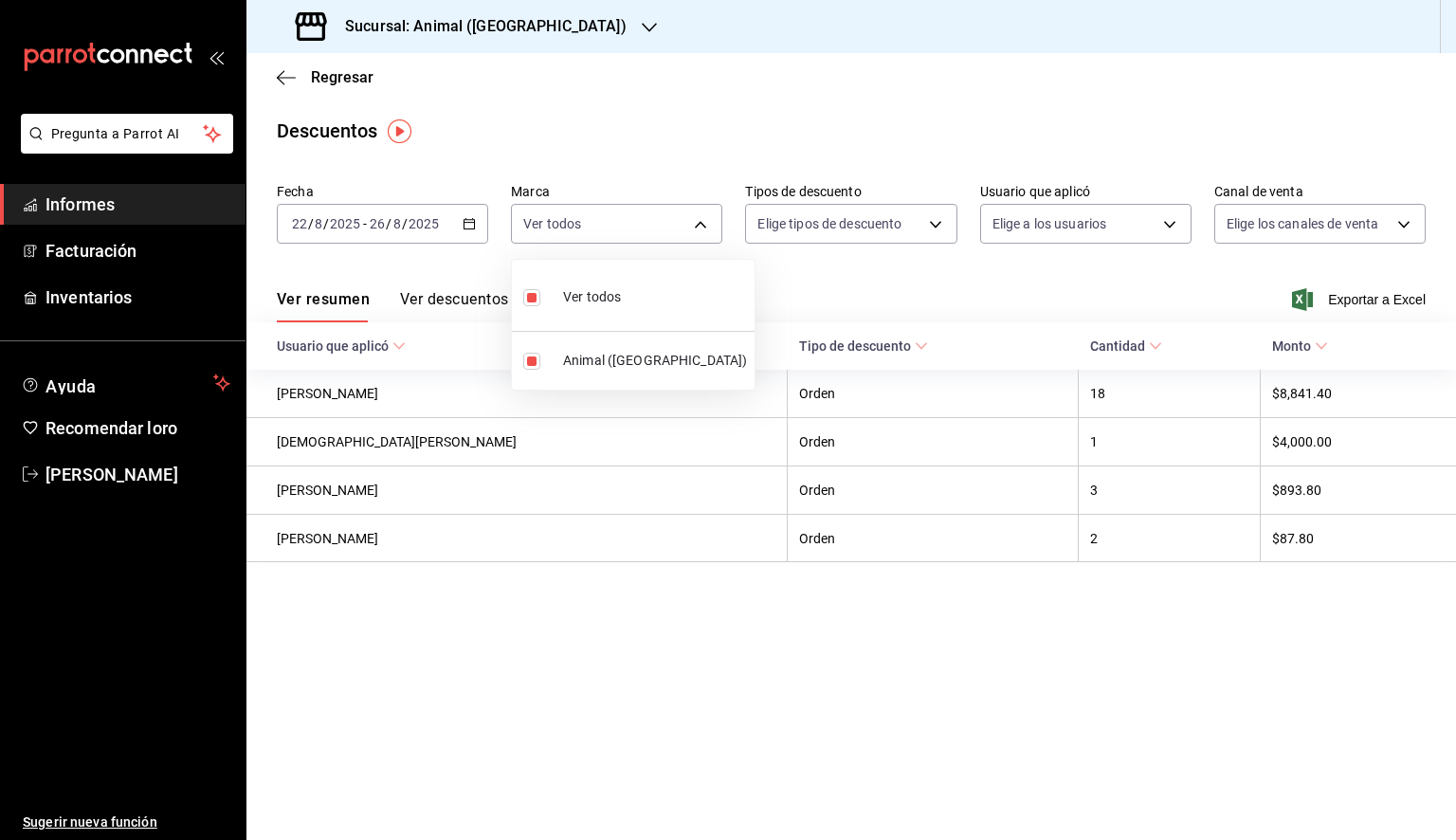
click at [834, 276] on div at bounding box center [728, 420] width 1456 height 840
click at [1376, 305] on font "Exportar a Excel" at bounding box center [1377, 299] width 98 height 15
click at [642, 25] on icon "button" at bounding box center [649, 27] width 15 height 15
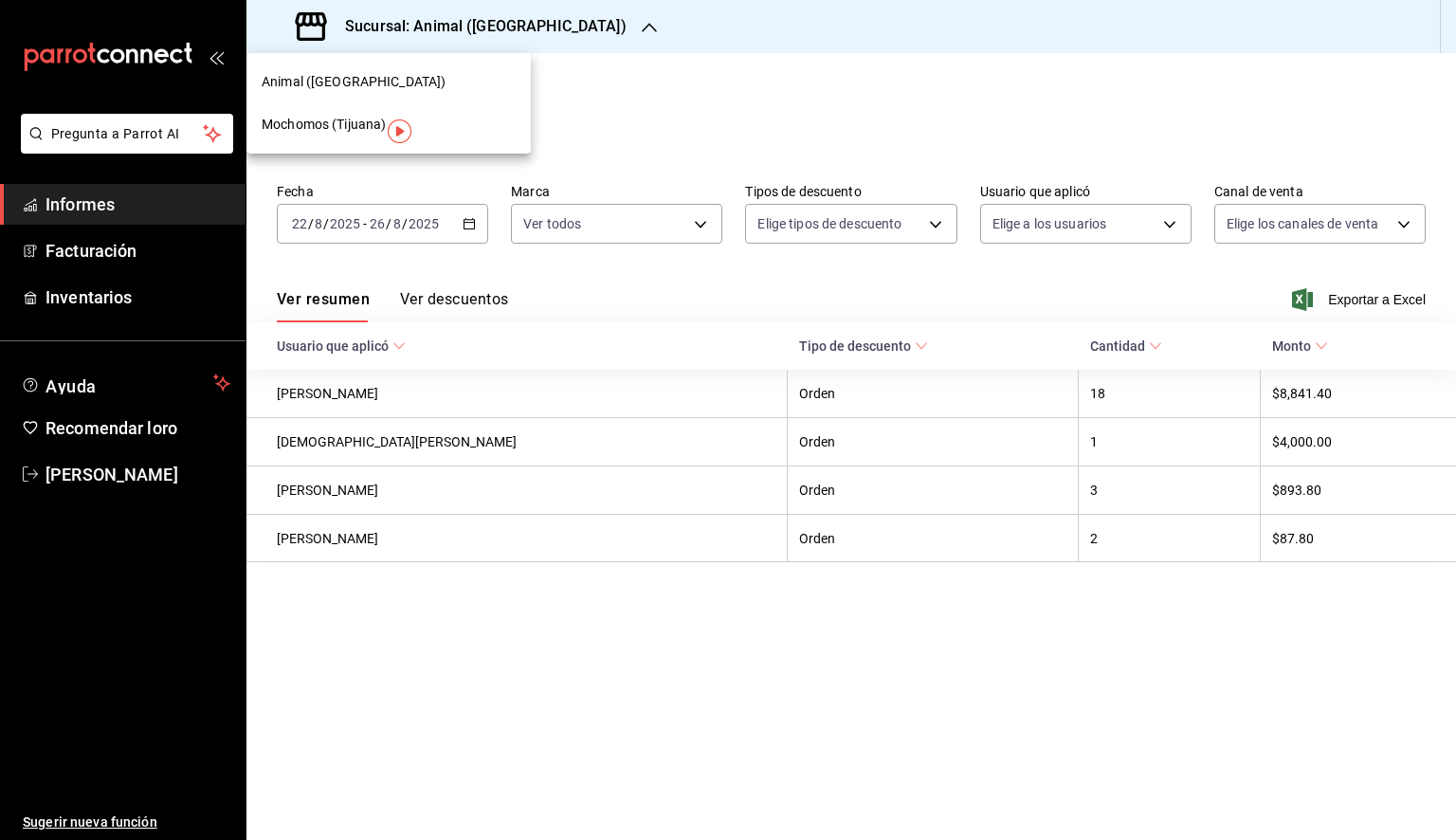
click at [335, 123] on font "Mochomos (Tijuana)" at bounding box center [324, 124] width 125 height 15
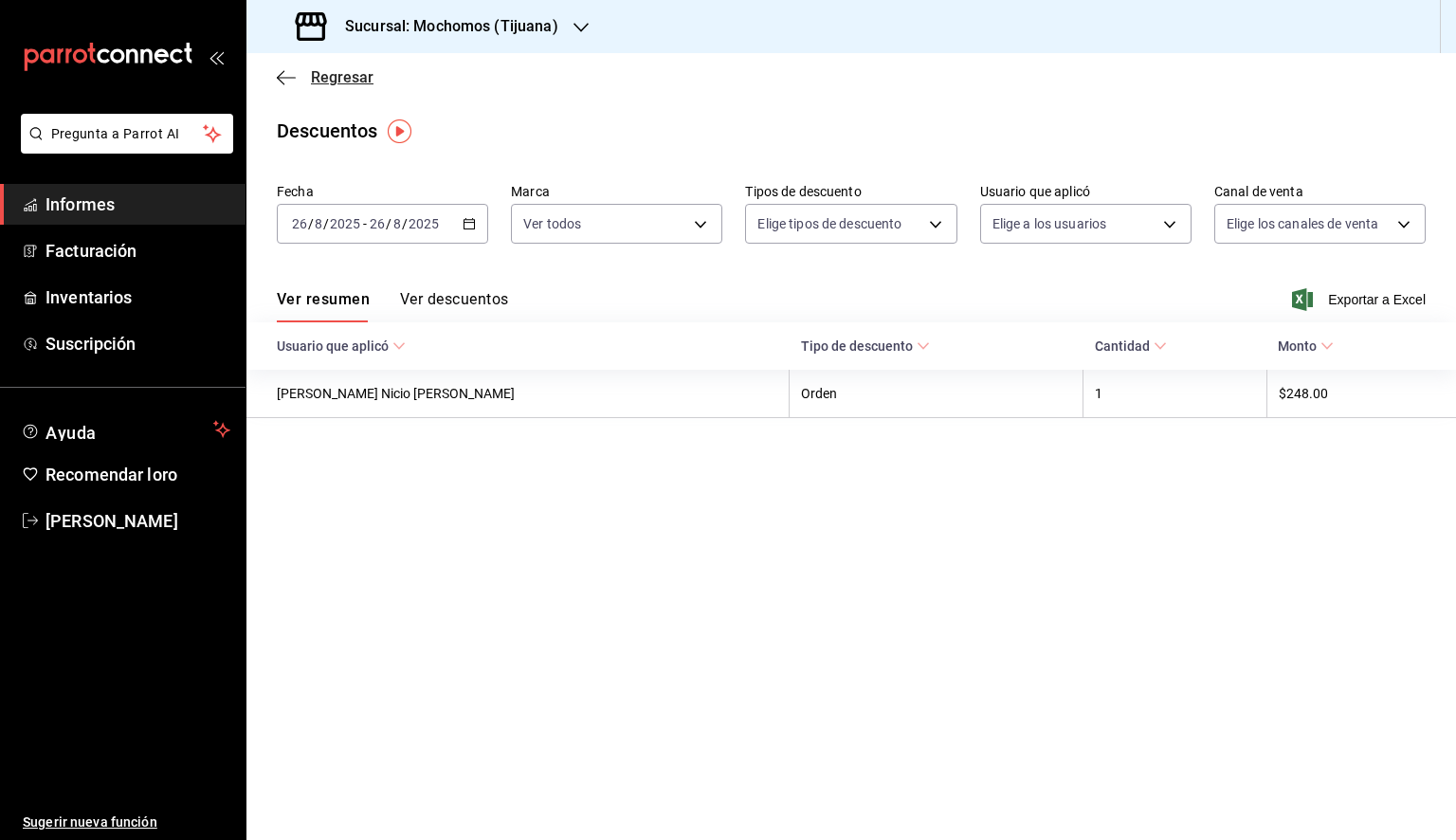
click at [281, 78] on icon "button" at bounding box center [286, 77] width 19 height 1
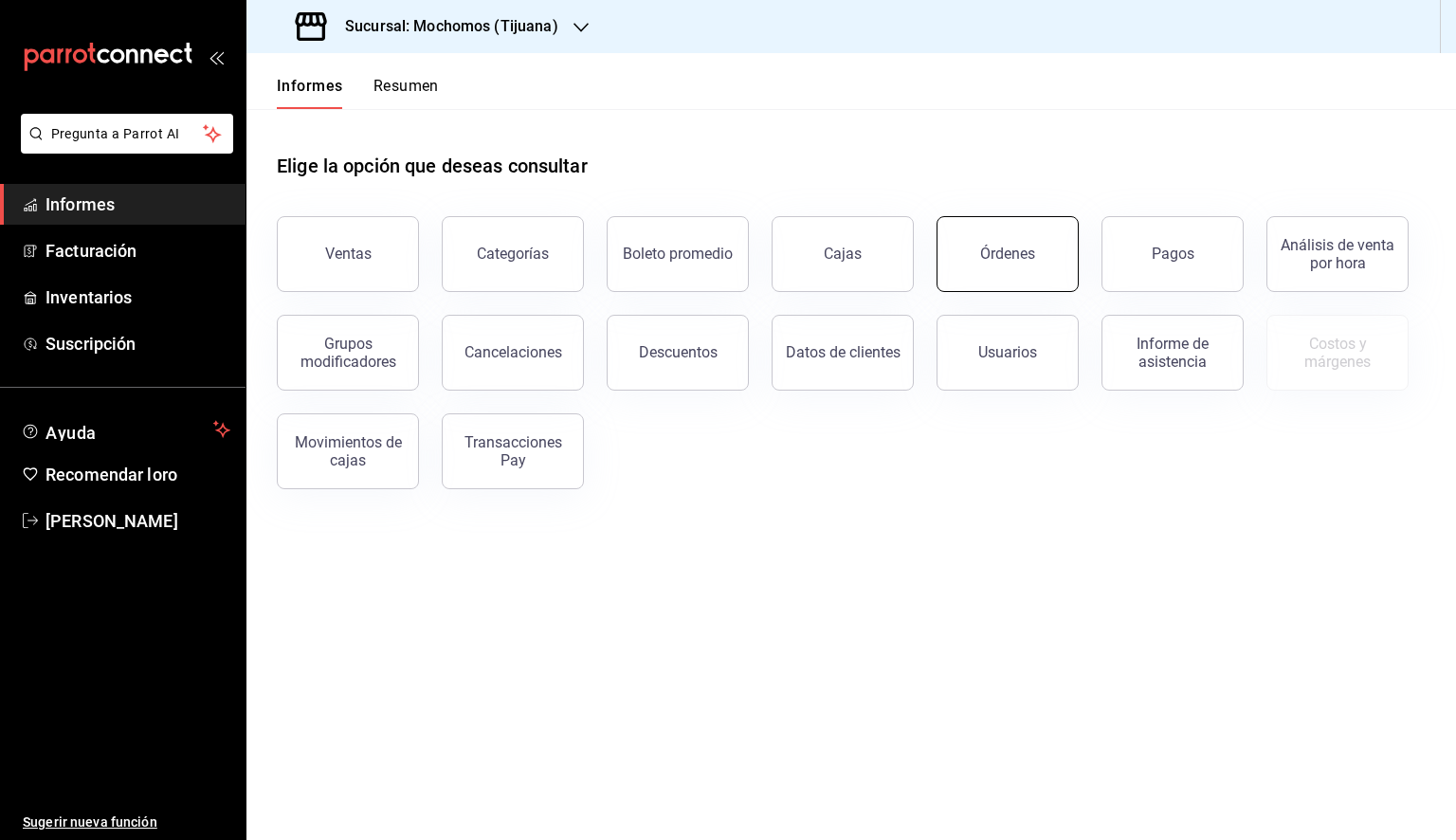
click at [1016, 260] on font "Órdenes" at bounding box center [1008, 253] width 55 height 18
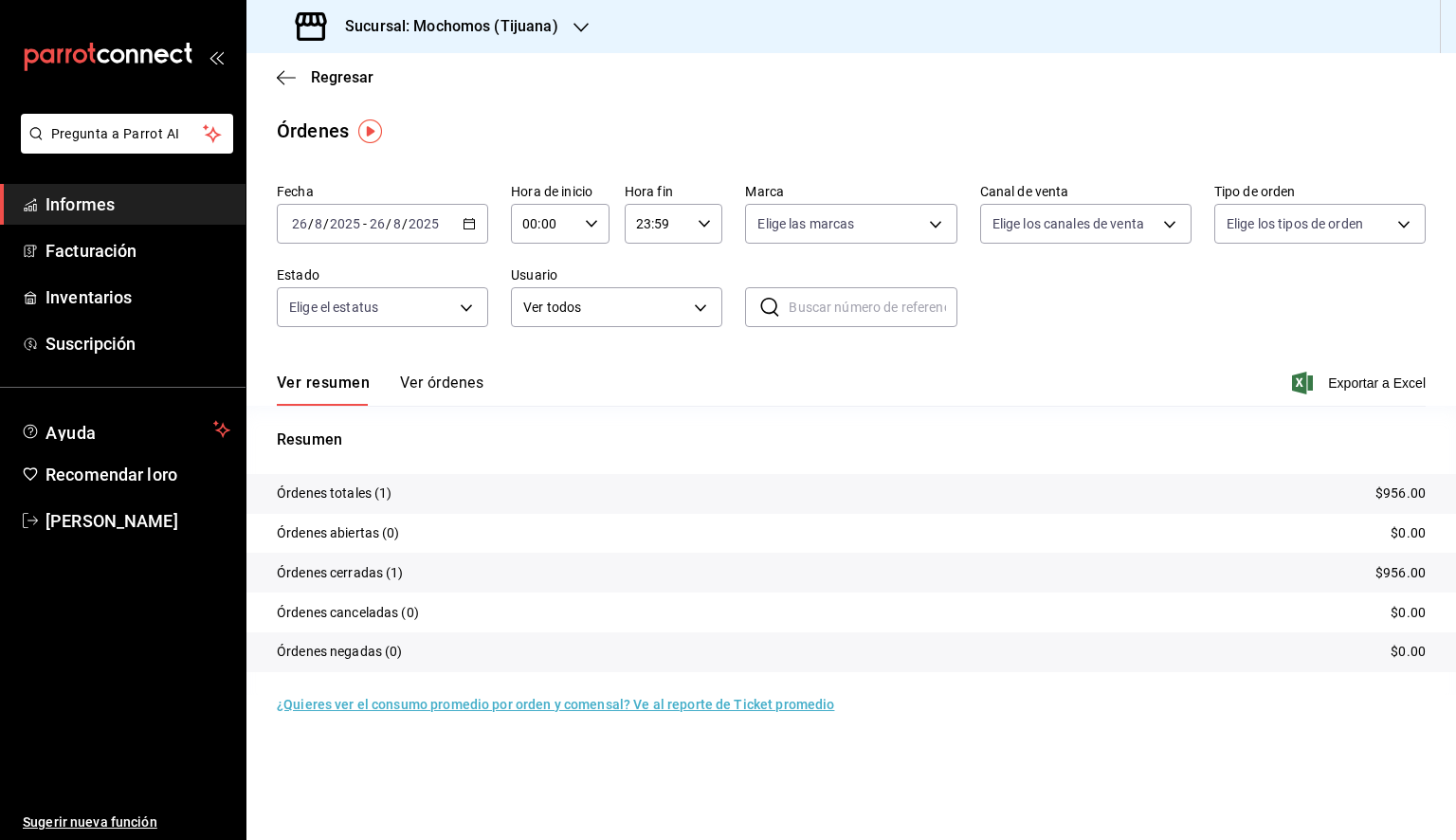
click at [479, 228] on div "[DATE] [DATE] - [DATE] [DATE]" at bounding box center [383, 224] width 211 height 40
click at [375, 487] on font "Rango de fechas" at bounding box center [343, 493] width 101 height 15
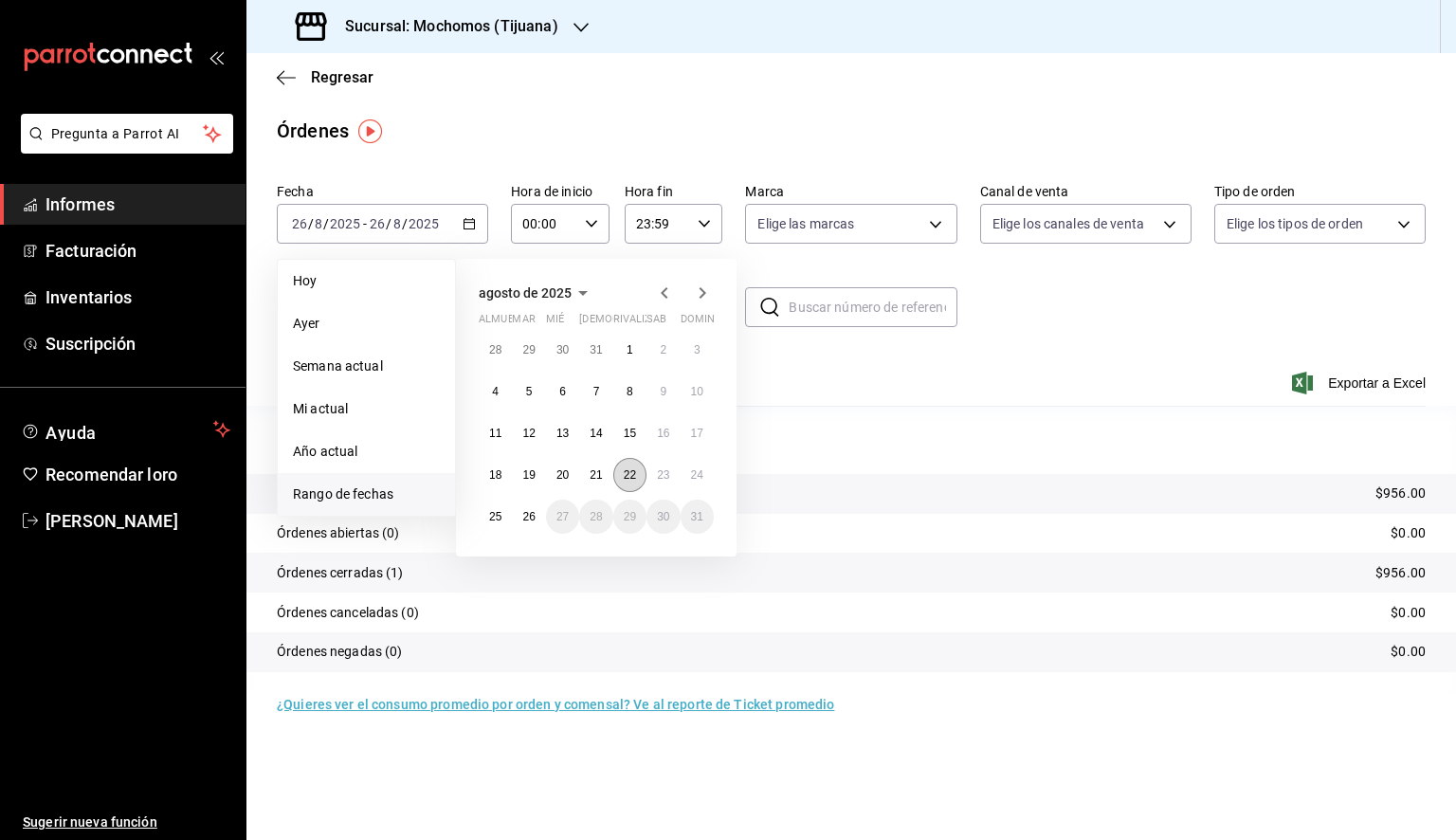
click at [623, 482] on button "22" at bounding box center [630, 475] width 33 height 34
click at [535, 522] on button "26" at bounding box center [528, 516] width 33 height 34
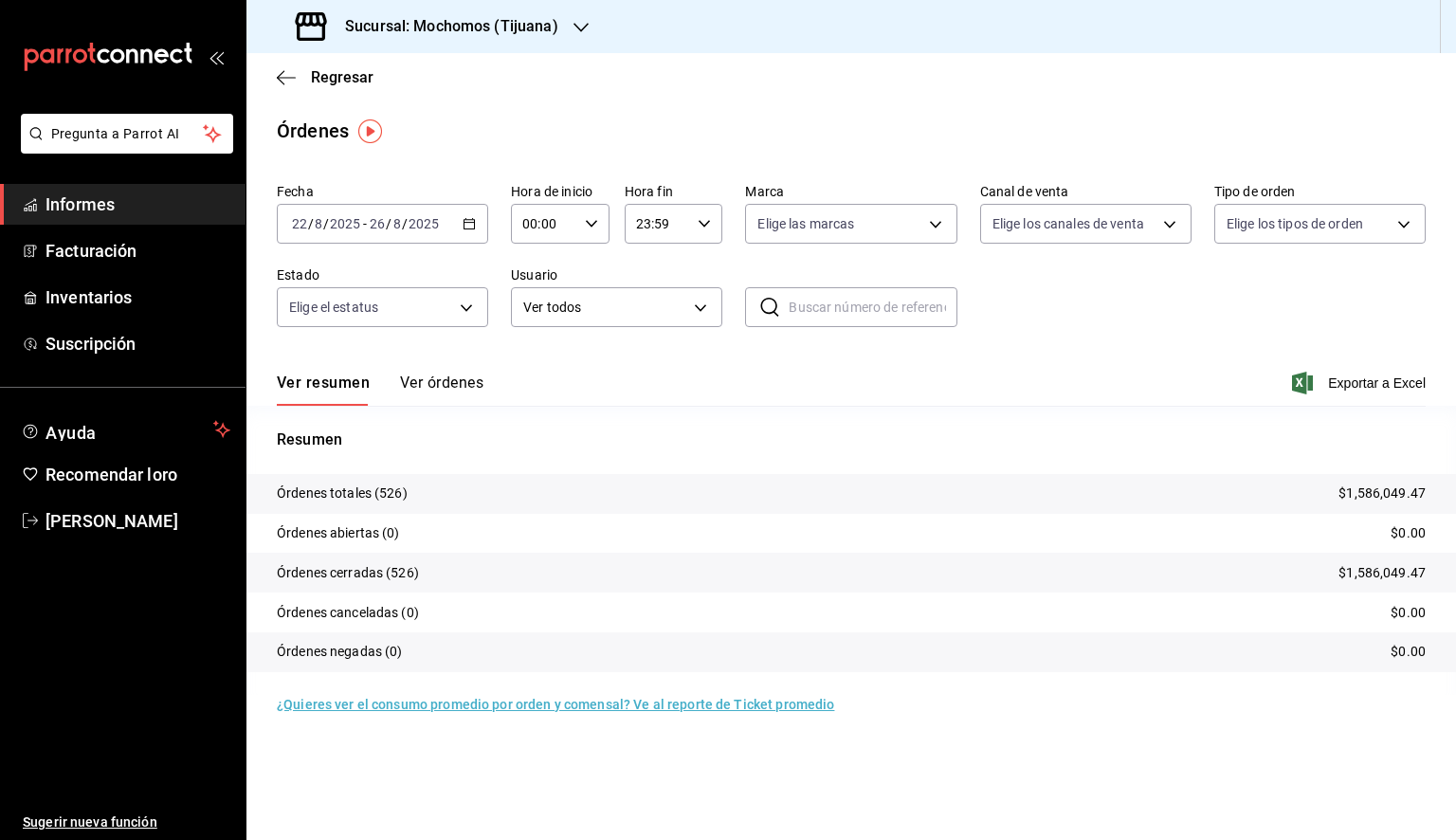
click at [590, 222] on icon "button" at bounding box center [591, 223] width 13 height 13
click at [536, 317] on font "05" at bounding box center [535, 309] width 15 height 15
type input "05:00"
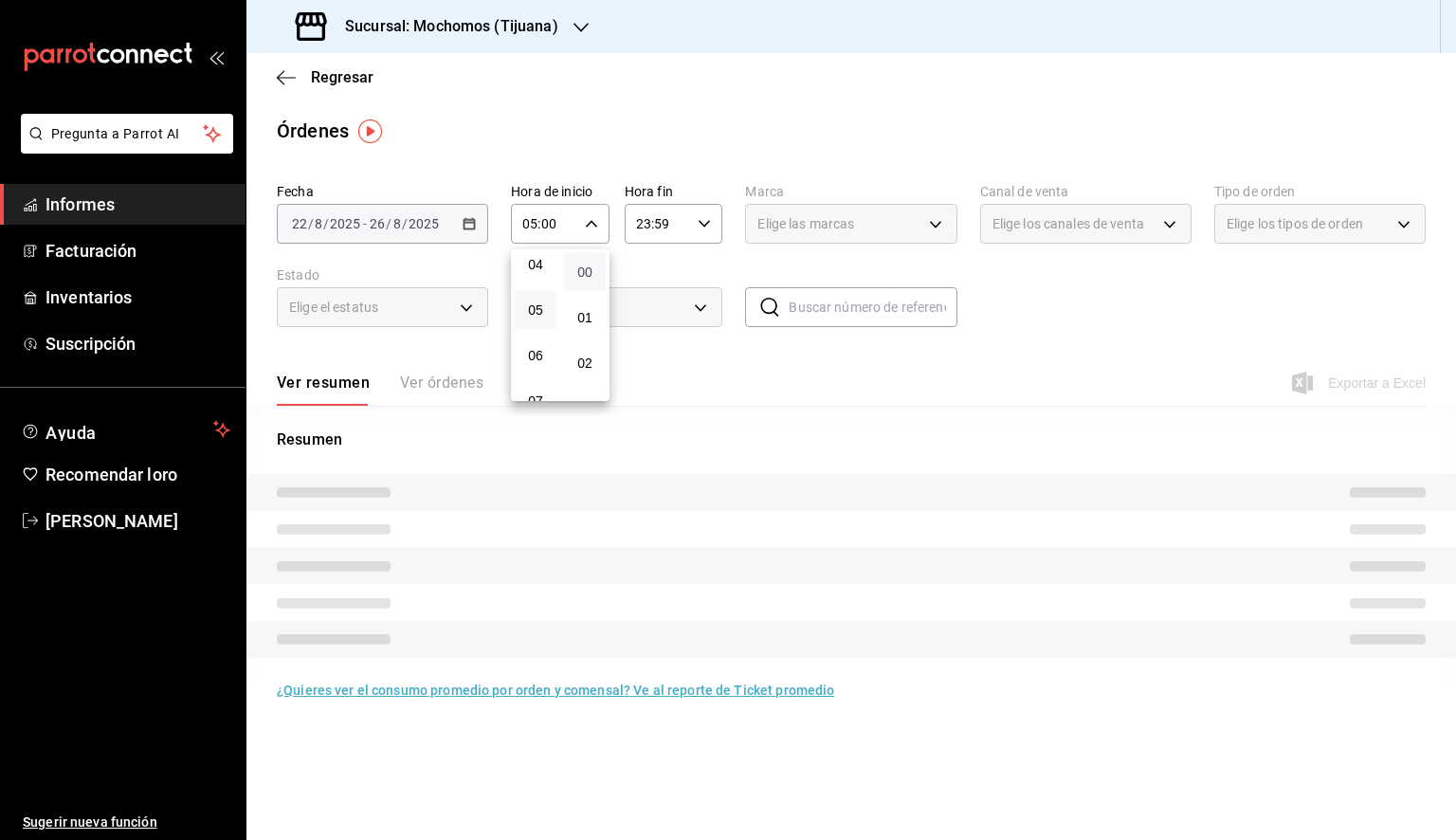
click at [590, 275] on font "00" at bounding box center [584, 271] width 15 height 15
click at [698, 229] on div at bounding box center [728, 420] width 1456 height 840
click at [693, 233] on div "23:59 Hora fin" at bounding box center [674, 224] width 99 height 40
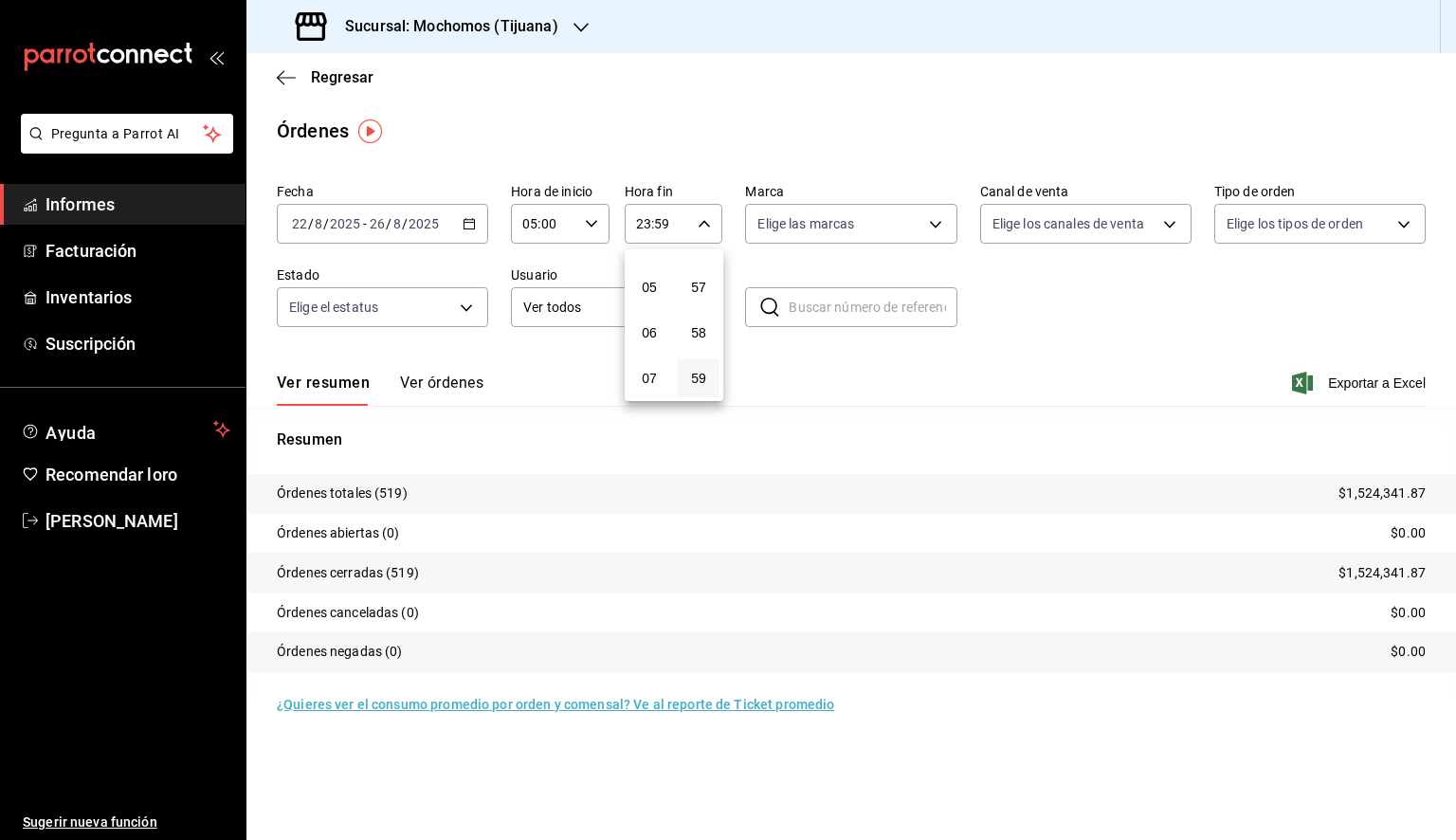
scroll to position [200, 0]
click at [662, 305] on button "05" at bounding box center [650, 300] width 42 height 38
click at [710, 261] on button "00" at bounding box center [699, 272] width 42 height 38
type input "05:00"
click at [789, 229] on div at bounding box center [728, 420] width 1456 height 840
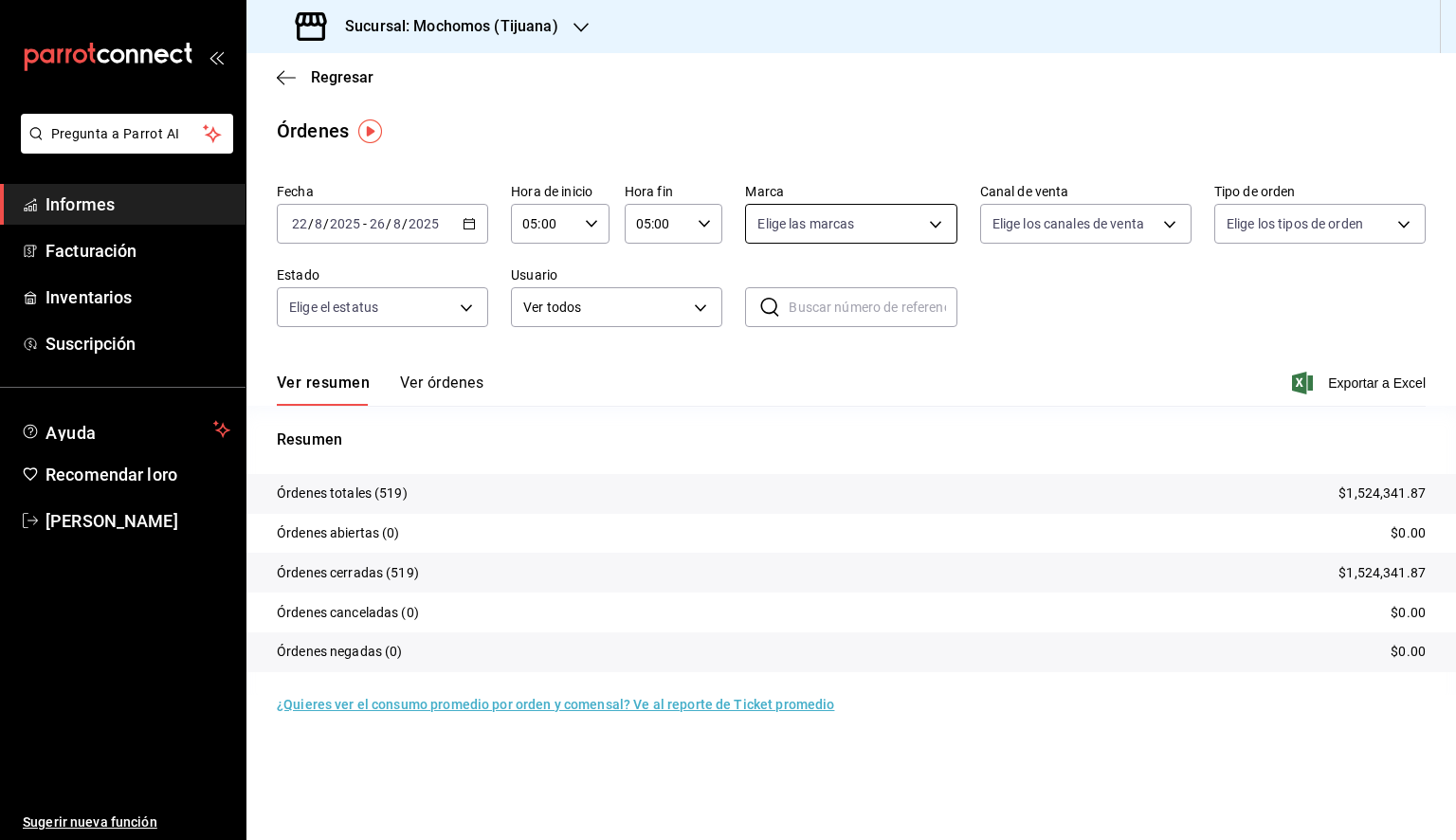
click at [797, 225] on body "Pregunta a Parrot AI Informes Facturación Inventarios Suscripción Ayuda Recomen…" at bounding box center [728, 420] width 1456 height 840
click at [809, 296] on font "Ver todos" at bounding box center [826, 296] width 58 height 15
type input "c300ab0f-4e96-434a-ab79-9fec8b673c9f"
checkbox input "true"
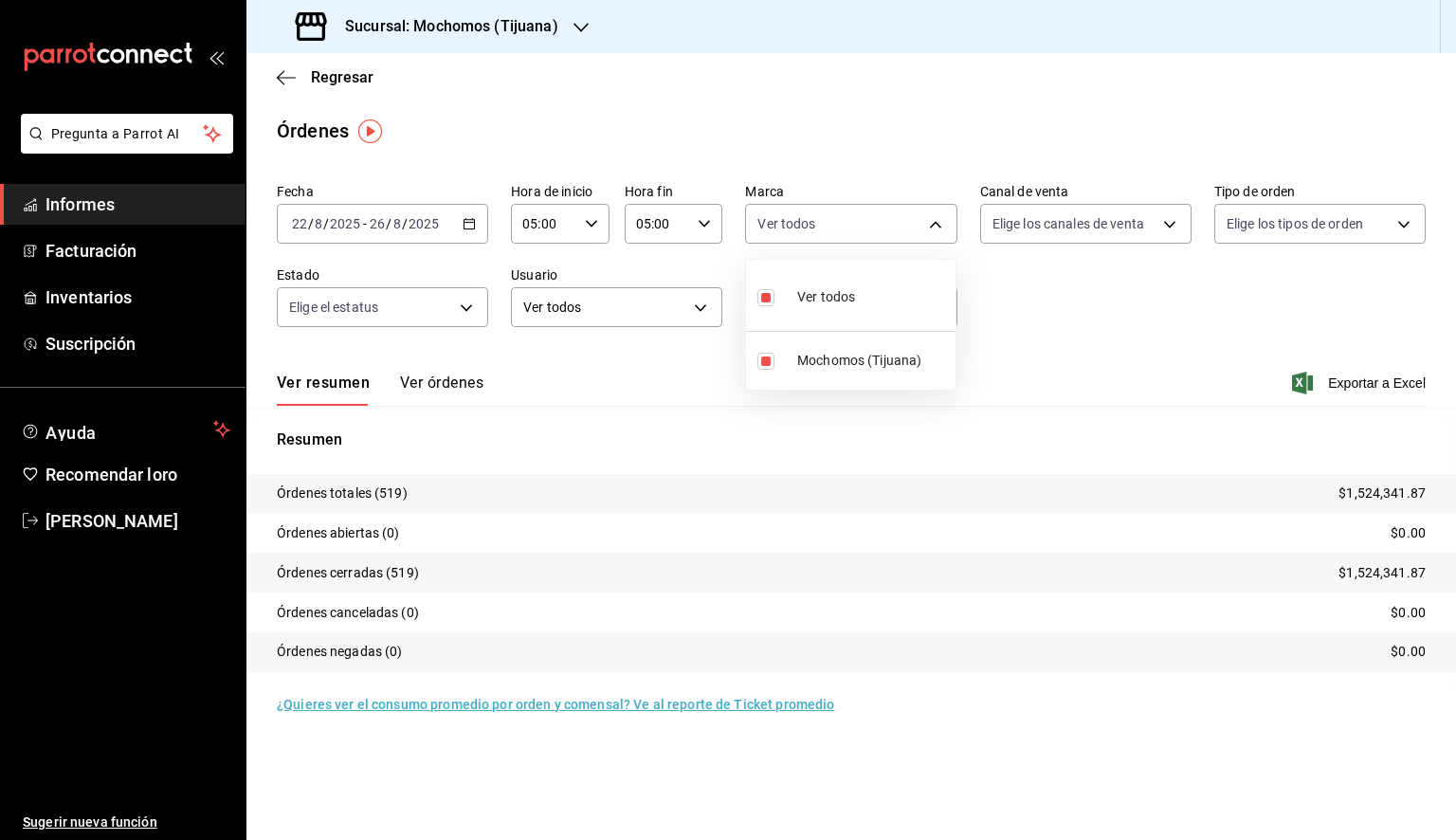
click at [1006, 336] on div at bounding box center [728, 420] width 1456 height 840
click at [1374, 389] on font "Exportar a Excel" at bounding box center [1377, 383] width 98 height 15
click at [290, 80] on icon "button" at bounding box center [286, 77] width 19 height 17
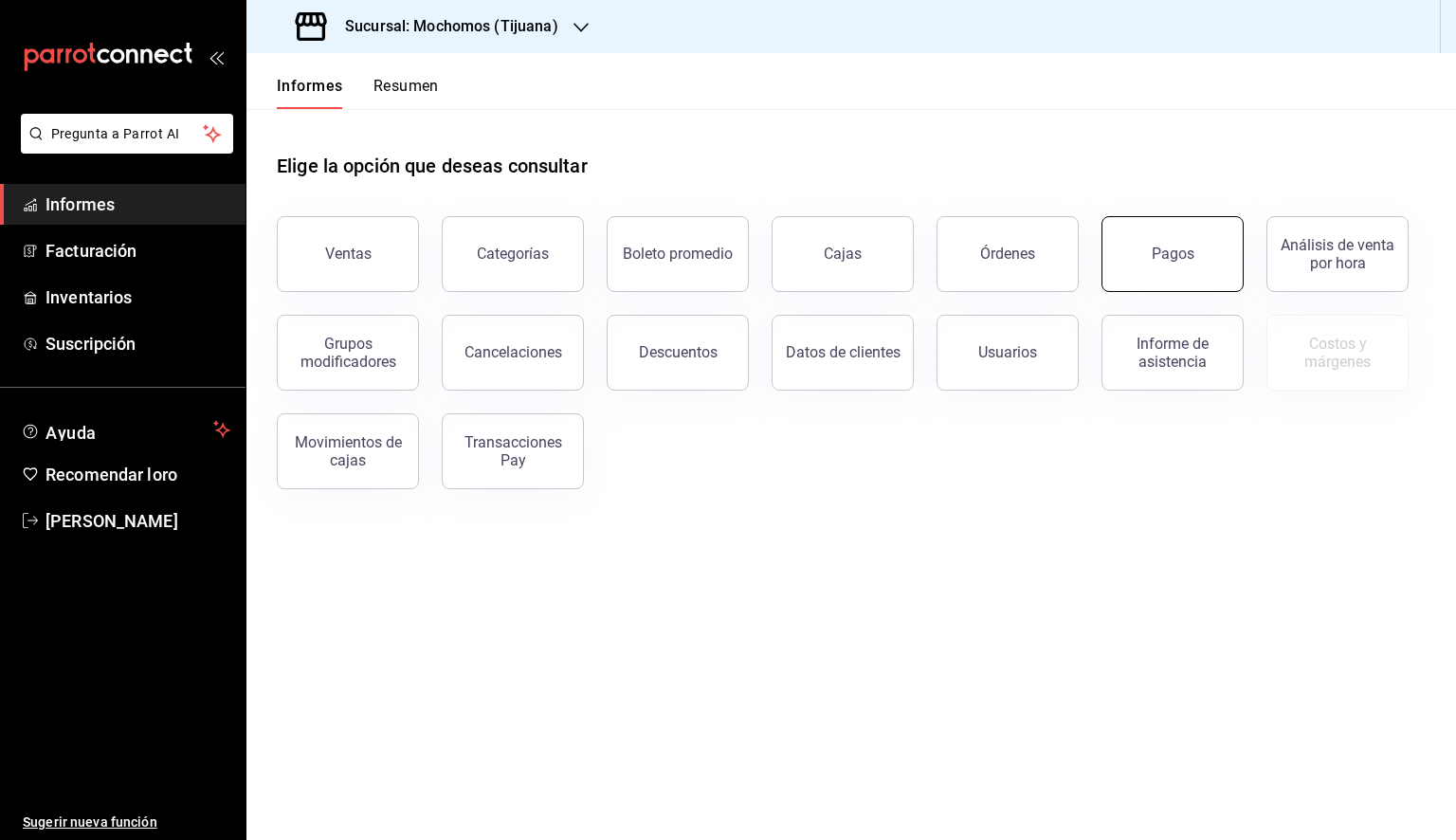
click at [1121, 250] on button "Pagos" at bounding box center [1173, 254] width 143 height 76
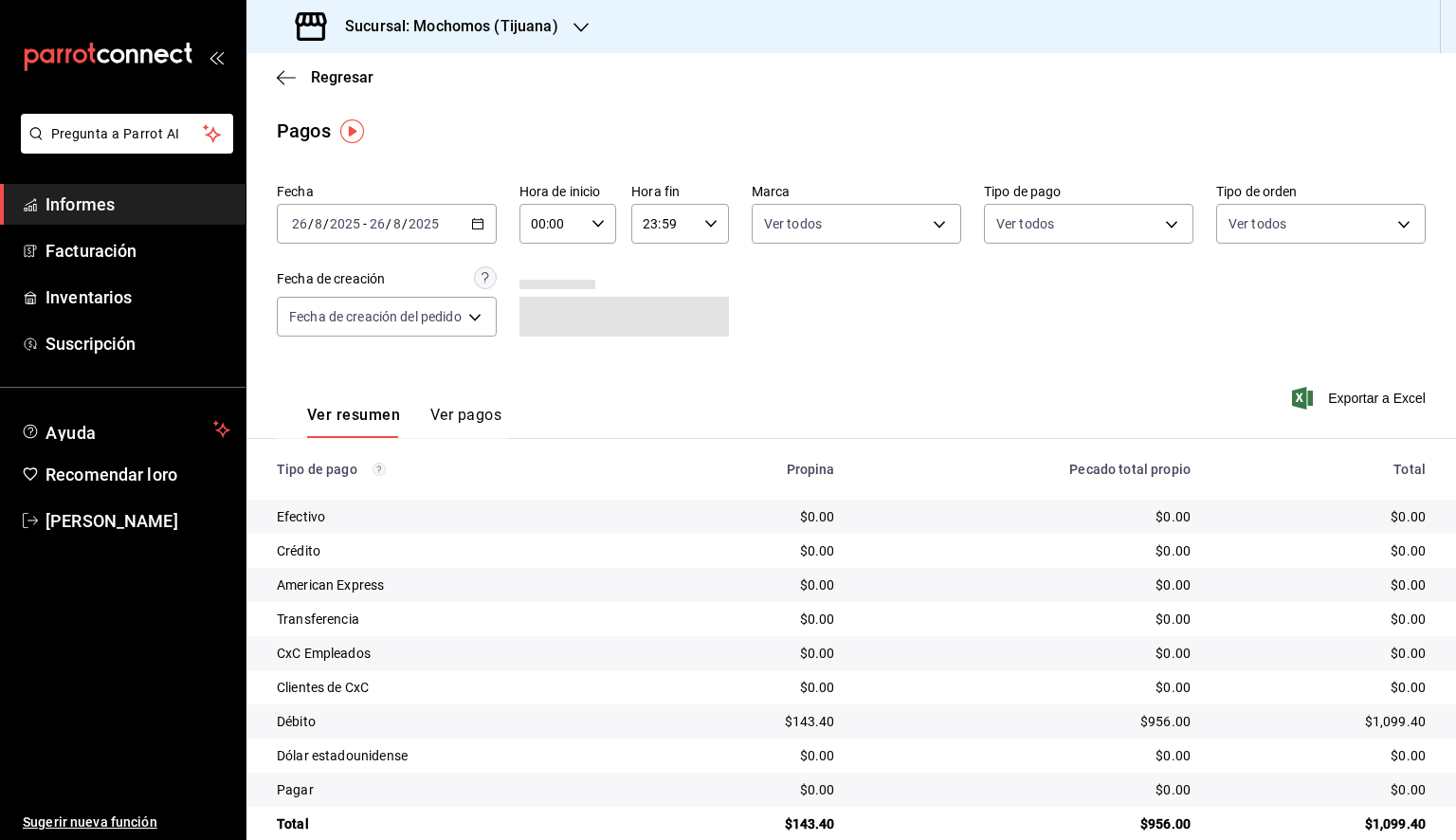
click at [470, 217] on div "[DATE] [DATE] - [DATE] [DATE]" at bounding box center [387, 224] width 220 height 40
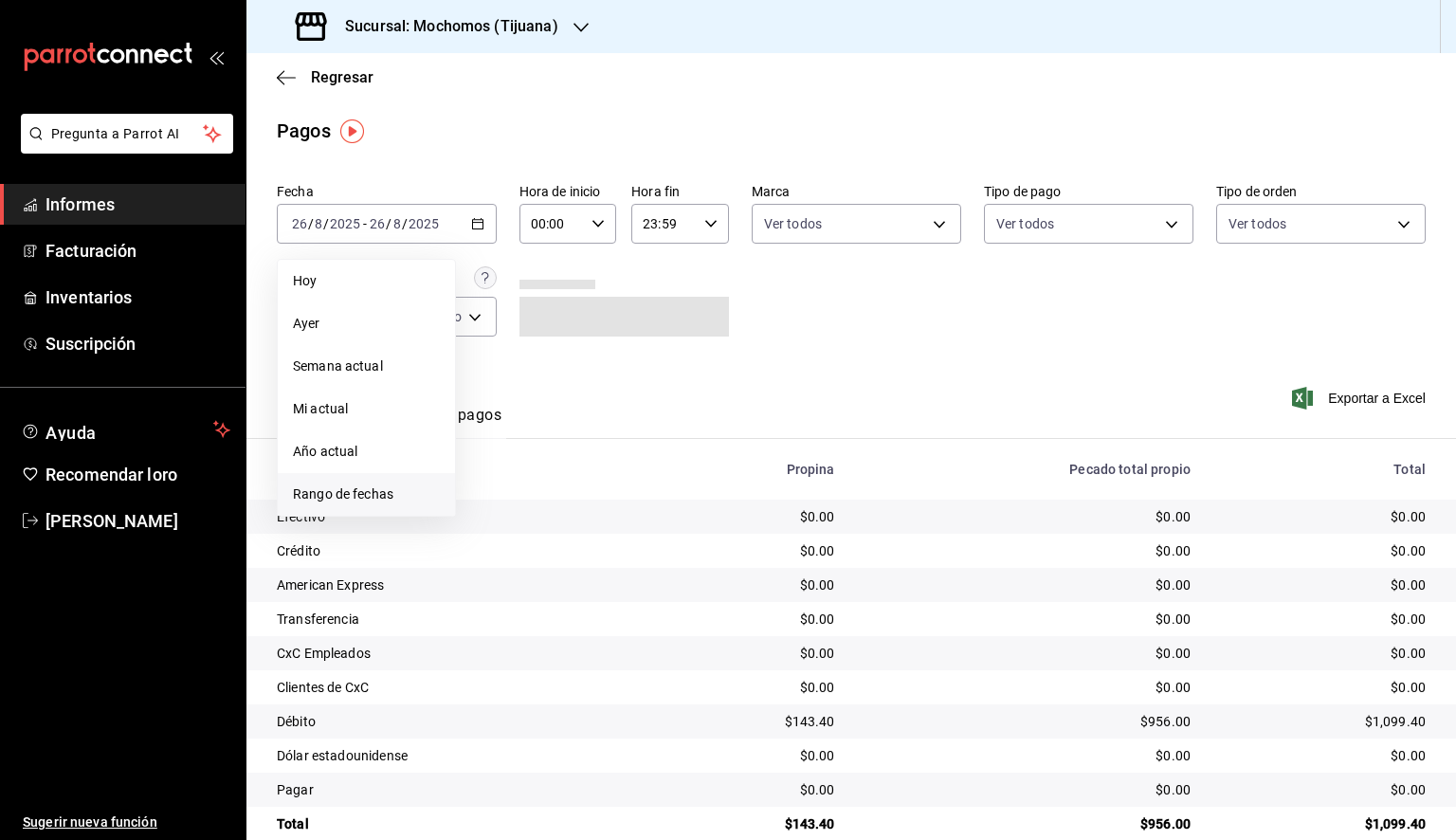
click at [349, 484] on span "Rango de fechas" at bounding box center [366, 494] width 146 height 20
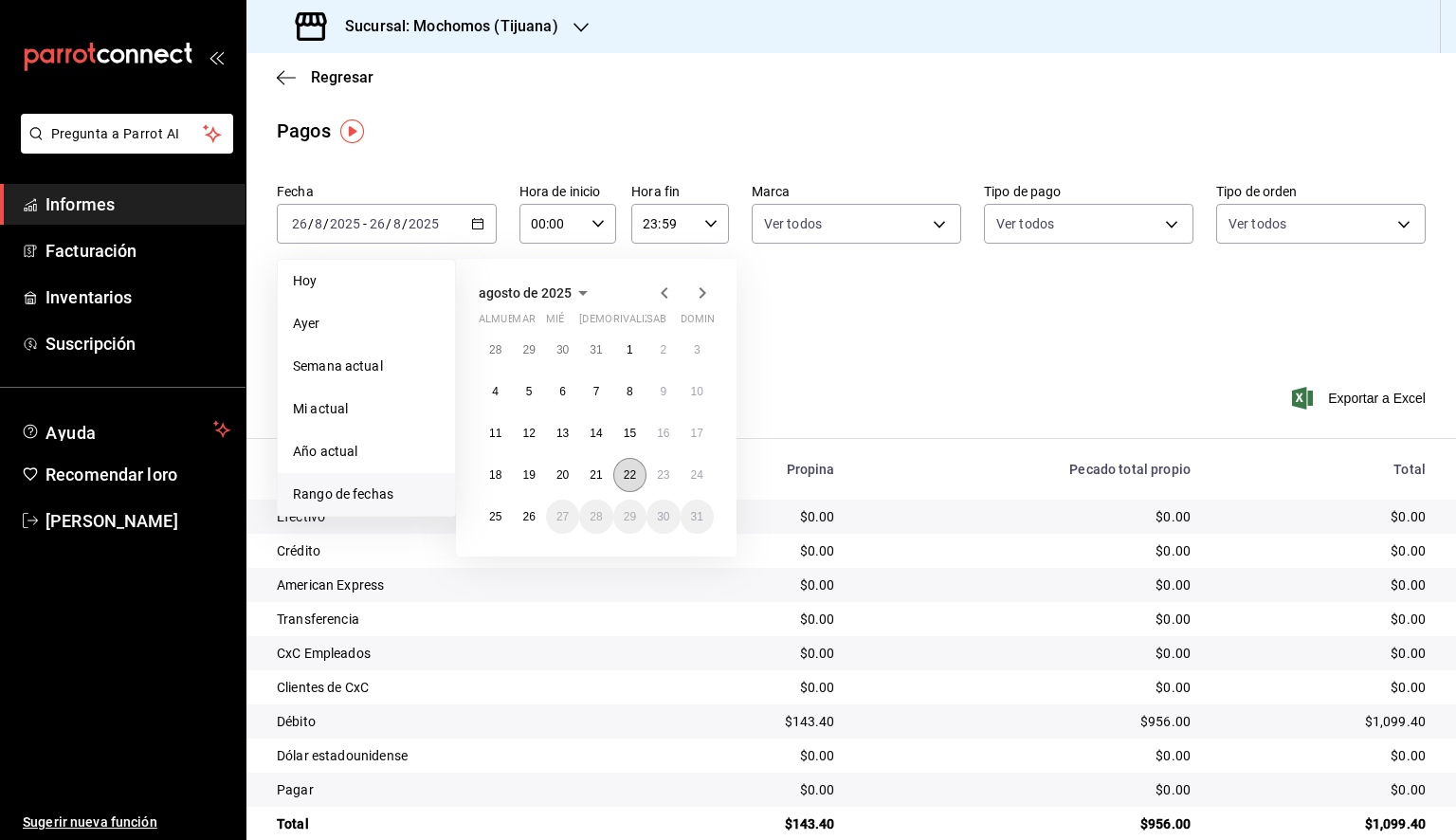
click at [637, 477] on button "22" at bounding box center [630, 475] width 33 height 34
click at [519, 518] on button "26" at bounding box center [528, 516] width 33 height 34
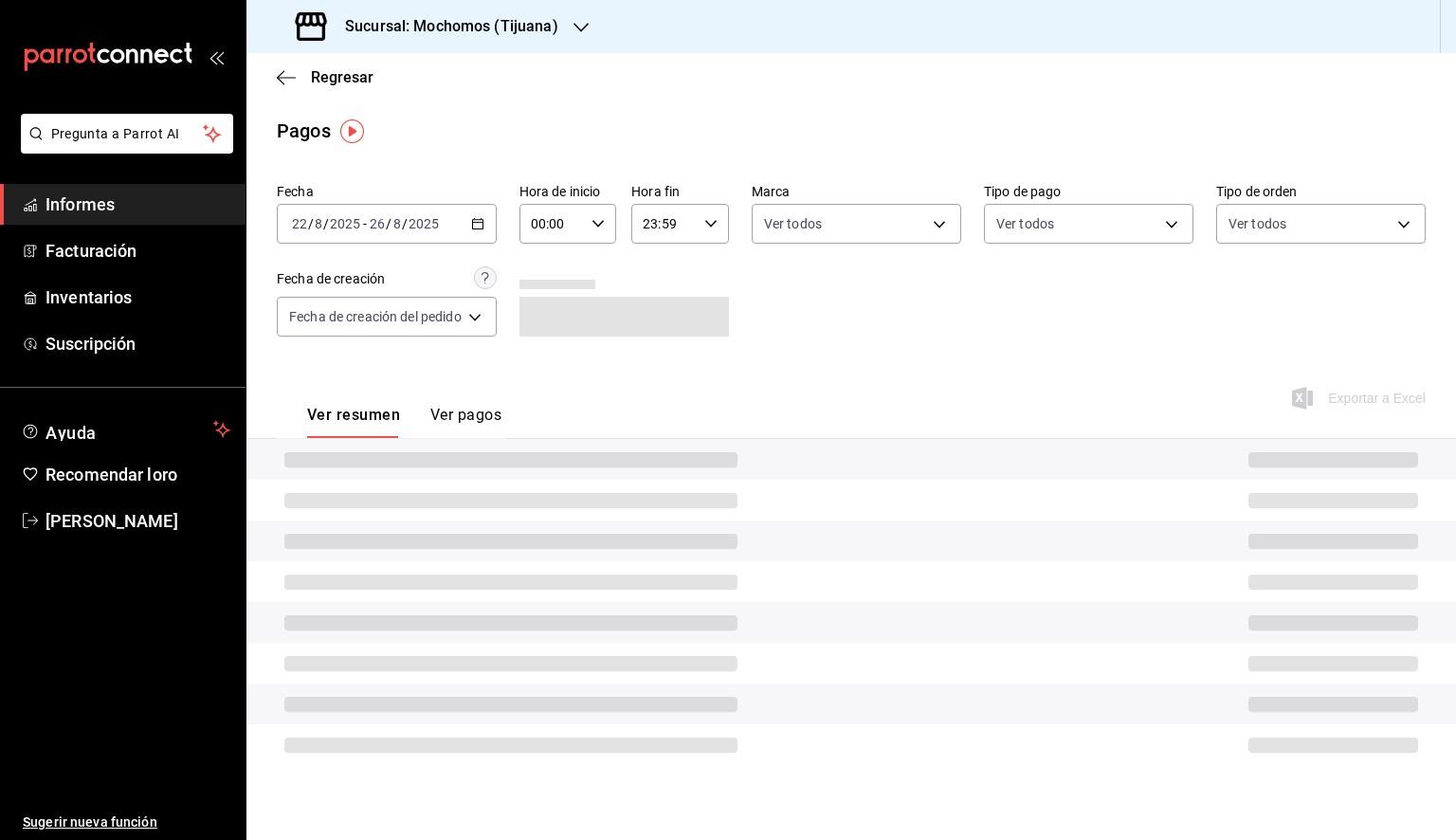
click at [584, 237] on input "00:00" at bounding box center [552, 223] width 66 height 38
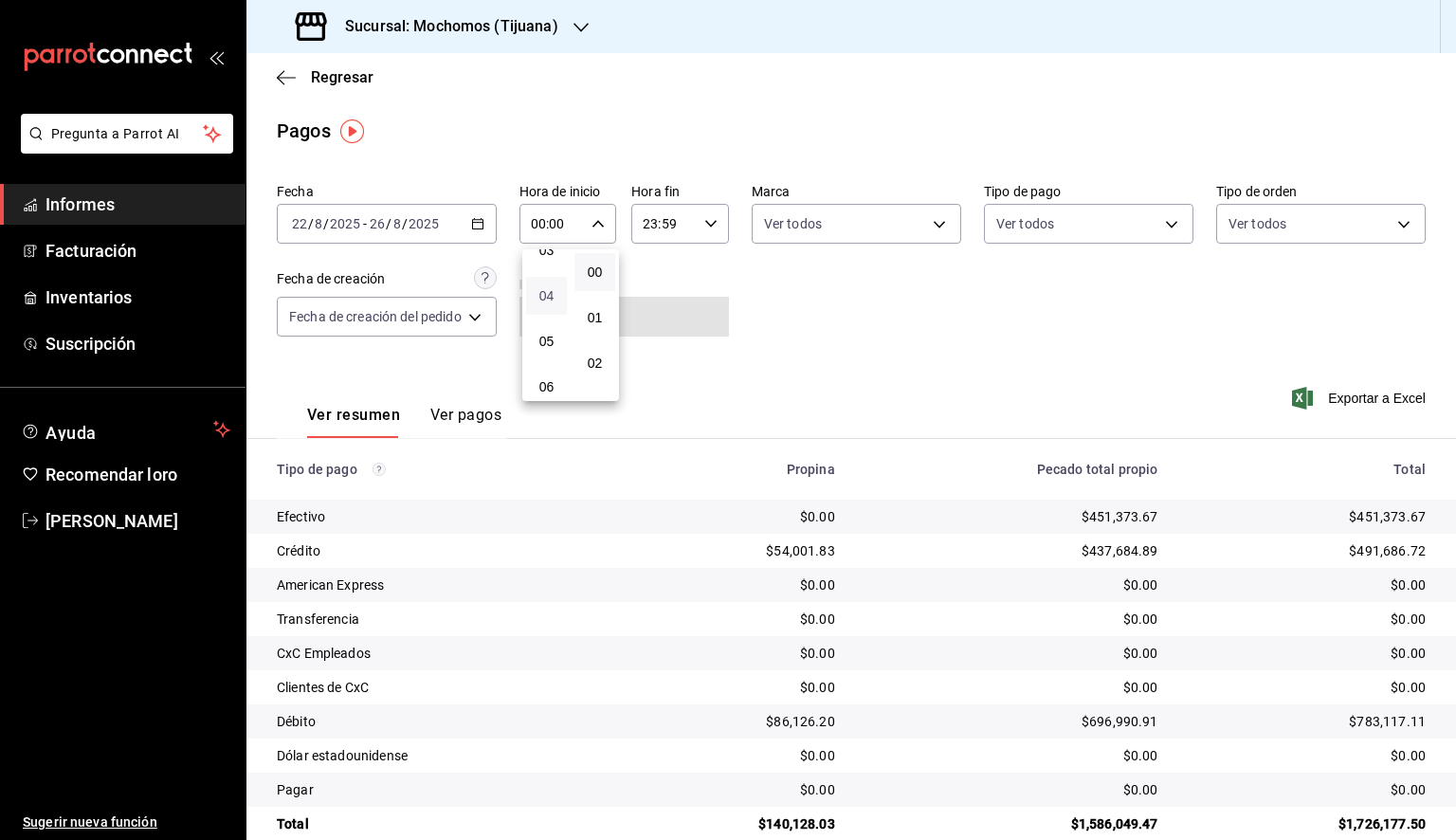
scroll to position [189, 0]
click at [537, 308] on span "05" at bounding box center [546, 309] width 18 height 15
type input "05:00"
click at [703, 229] on div at bounding box center [728, 420] width 1456 height 840
click at [705, 229] on icon "button" at bounding box center [711, 223] width 13 height 13
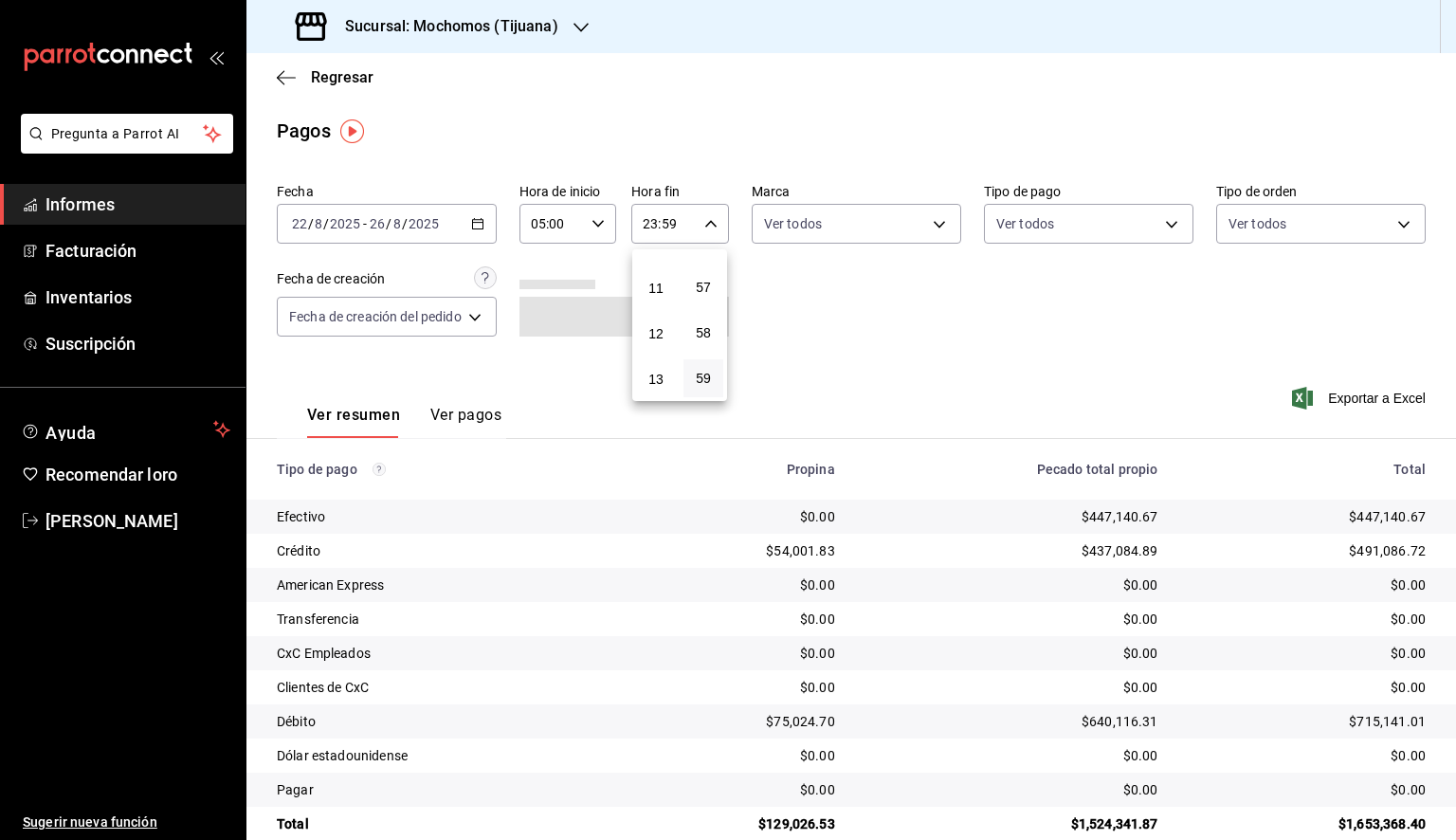
scroll to position [200, 0]
click at [659, 307] on font "05" at bounding box center [656, 299] width 15 height 15
click at [712, 268] on font "00" at bounding box center [707, 271] width 15 height 15
type input "05:00"
click at [869, 232] on div at bounding box center [728, 420] width 1456 height 840
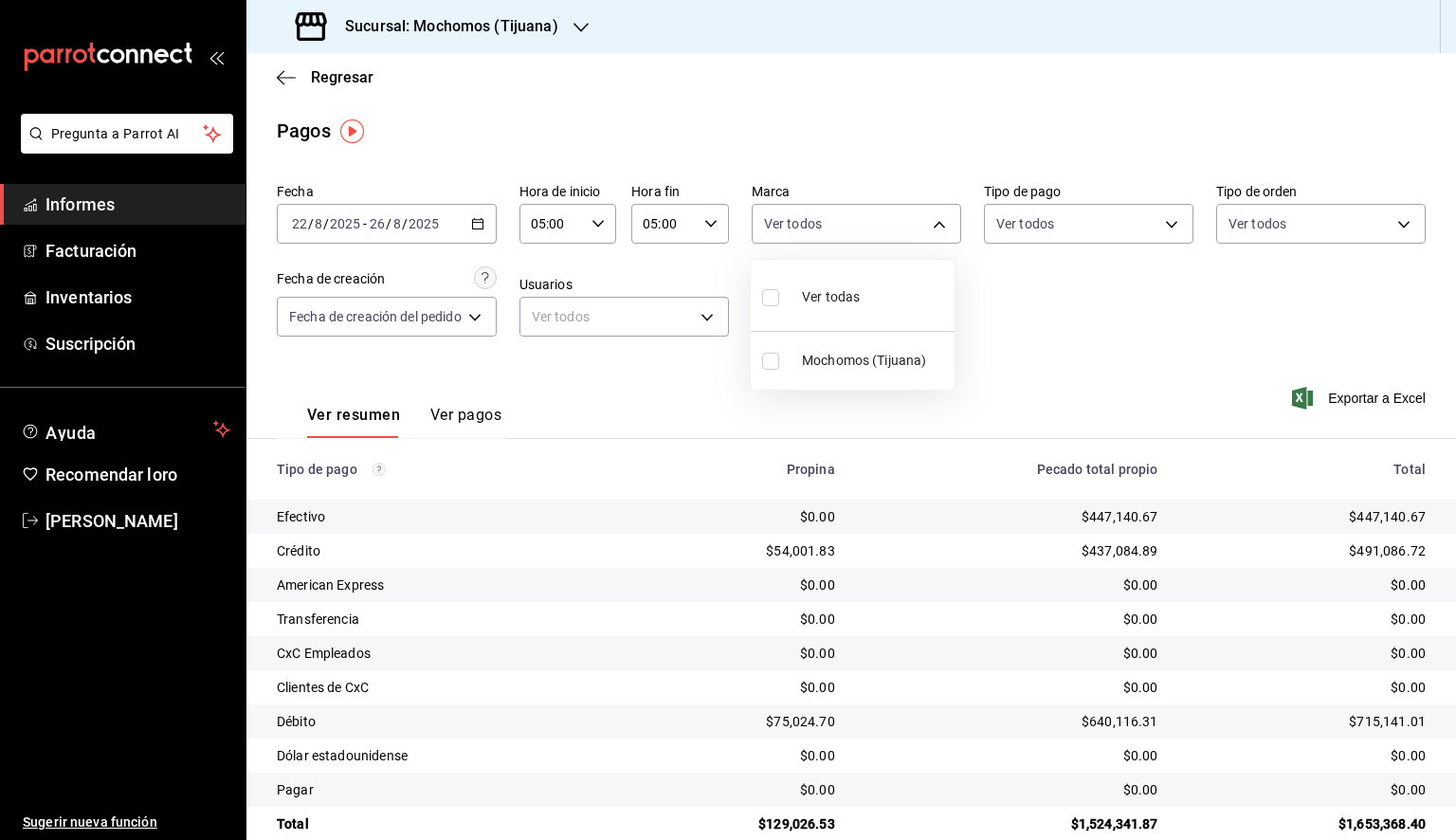
click at [868, 232] on body "Pregunta a Parrot AI Informes Facturación Inventarios Suscripción Ayuda Recomen…" at bounding box center [728, 420] width 1456 height 840
click at [822, 289] on font "Ver todos" at bounding box center [831, 296] width 58 height 15
type input "c300ab0f-4e96-434a-ab79-9fec8b673c9f"
checkbox input "true"
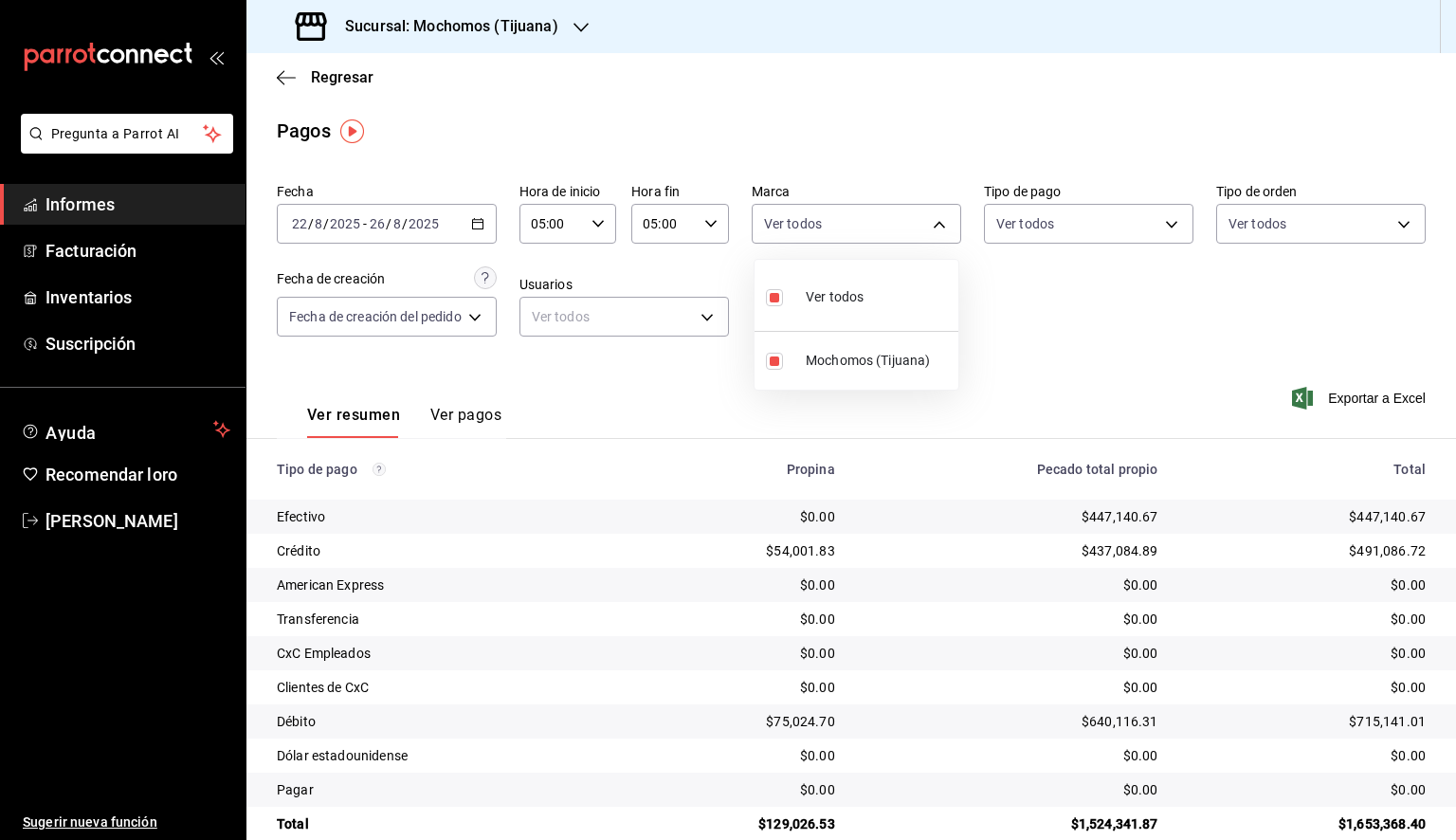
click at [1043, 321] on div at bounding box center [728, 420] width 1456 height 840
click at [1348, 401] on font "Exportar a Excel" at bounding box center [1377, 398] width 98 height 15
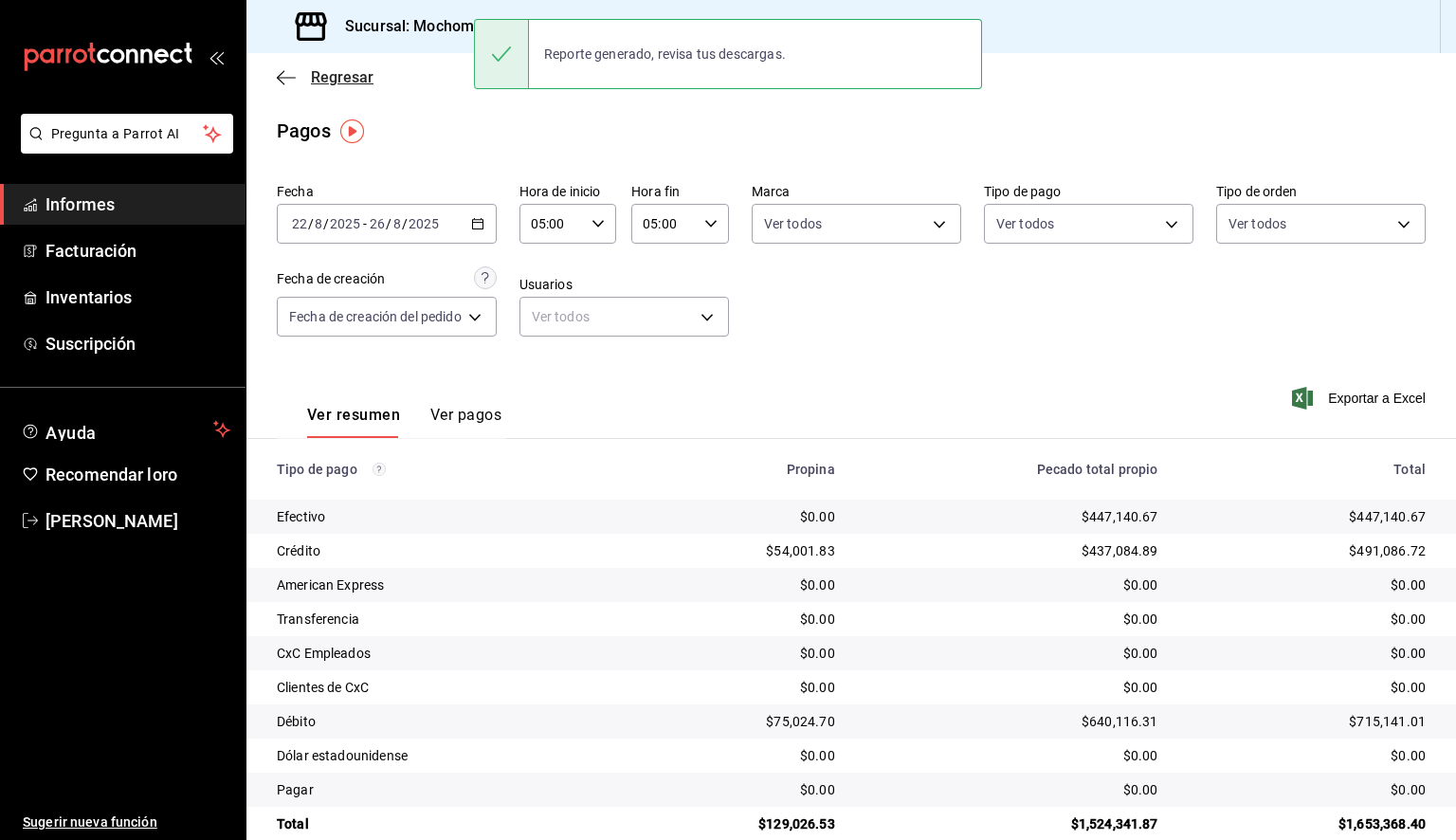
click at [305, 75] on span "Regresar" at bounding box center [325, 77] width 97 height 18
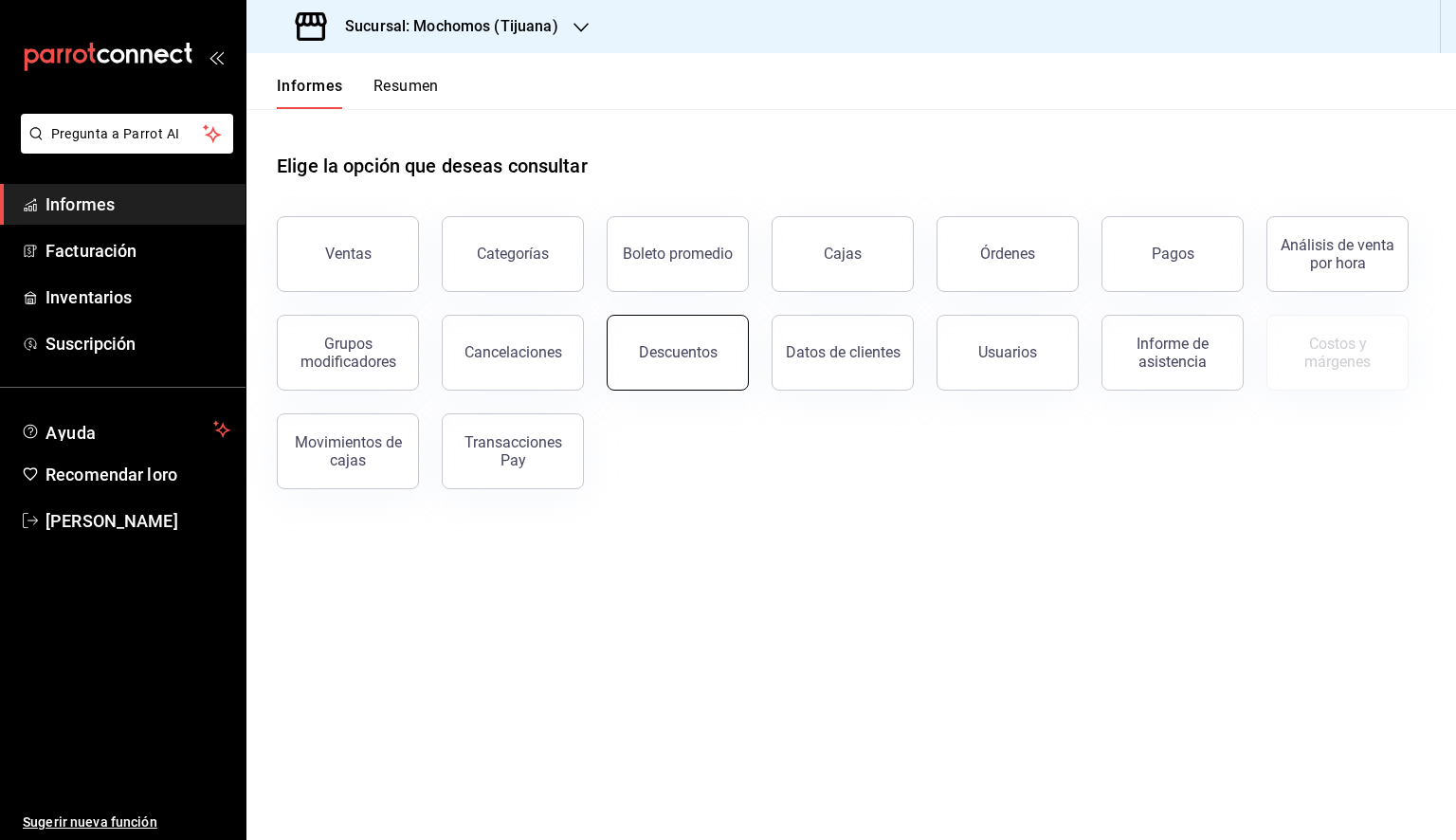
click at [699, 359] on font "Descuentos" at bounding box center [678, 352] width 79 height 18
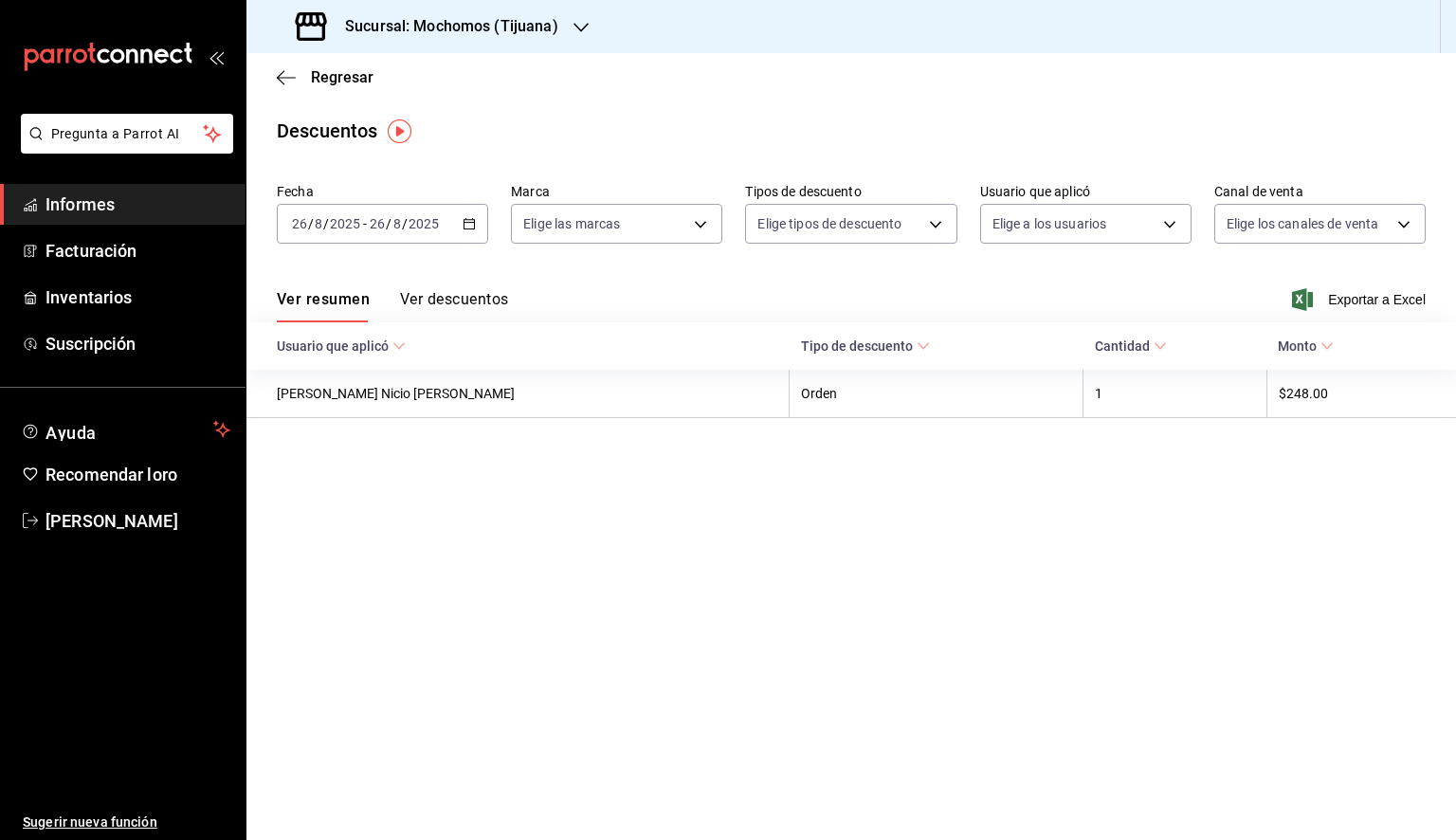
click at [476, 224] on div "[DATE] [DATE] - [DATE] [DATE]" at bounding box center [383, 224] width 211 height 40
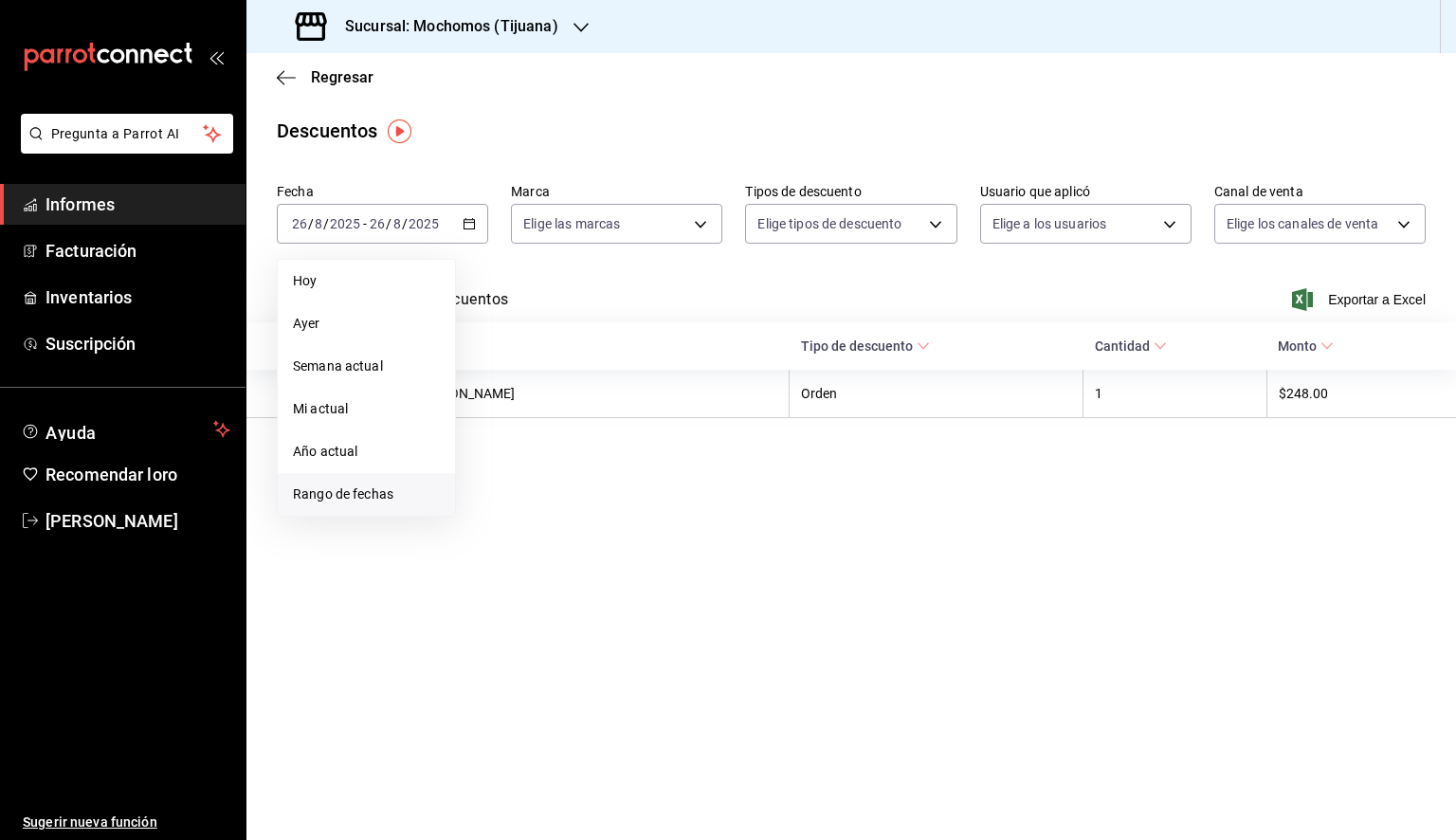
click at [385, 492] on font "Rango de fechas" at bounding box center [343, 493] width 101 height 15
click at [632, 477] on font "22" at bounding box center [630, 474] width 12 height 13
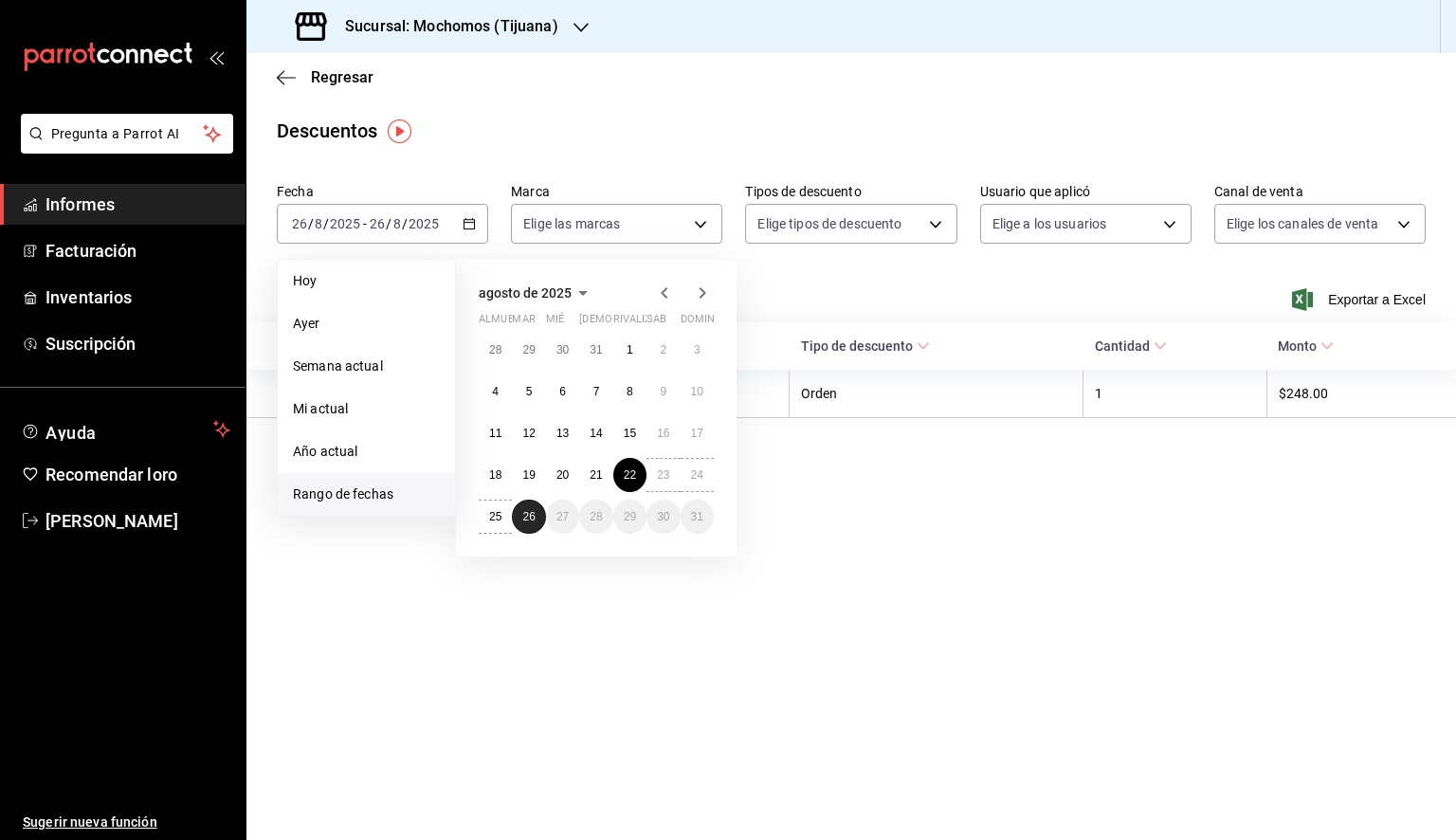
click at [527, 519] on font "26" at bounding box center [528, 516] width 12 height 13
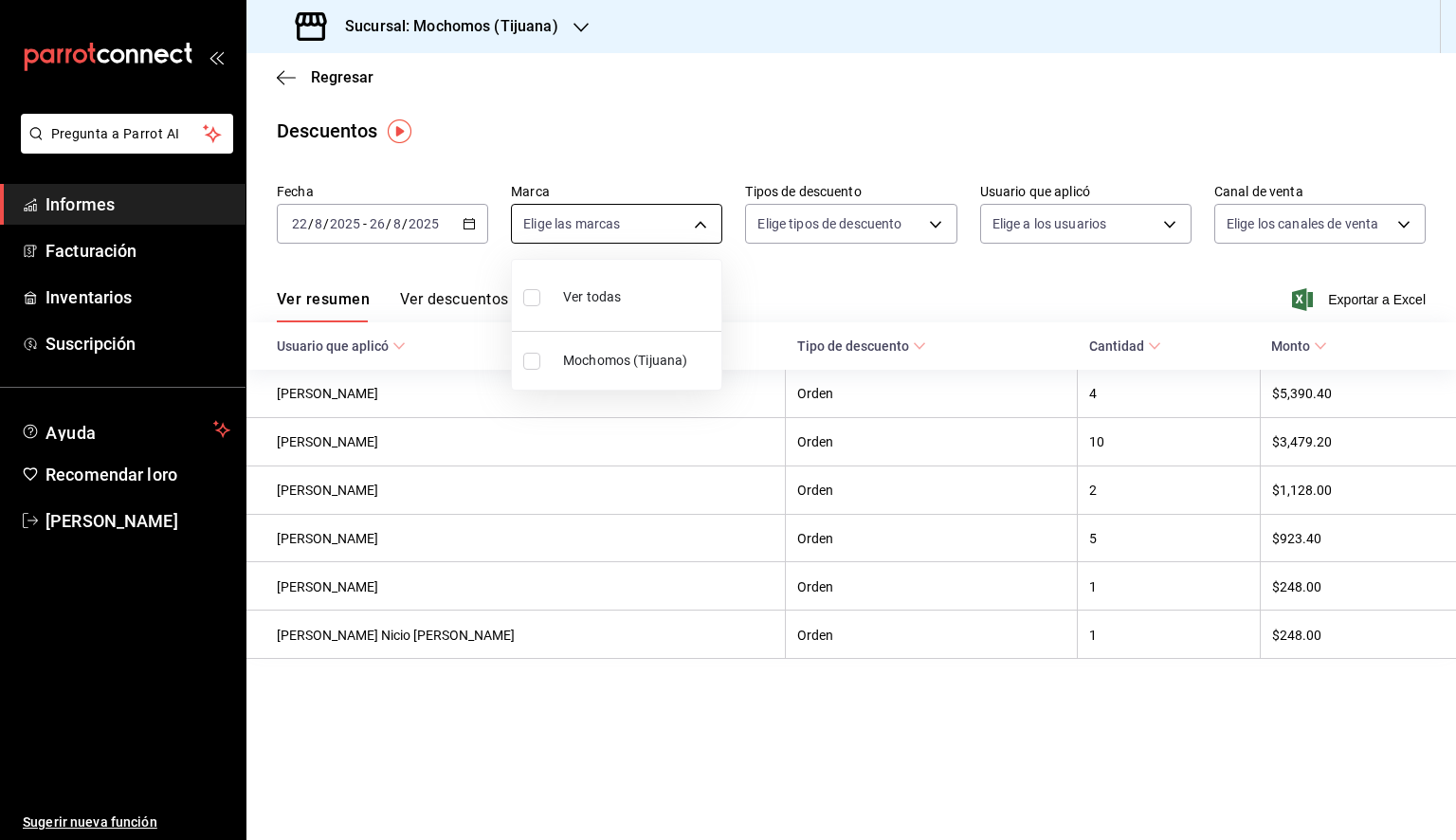
click at [693, 227] on body "Pregunta a Parrot AI Informes Facturación Inventarios Suscripción Ayuda Recomen…" at bounding box center [728, 420] width 1456 height 840
click at [627, 298] on li "Ver todos" at bounding box center [617, 295] width 209 height 56
type input "c300ab0f-4e96-434a-ab79-9fec8b673c9f"
checkbox input "true"
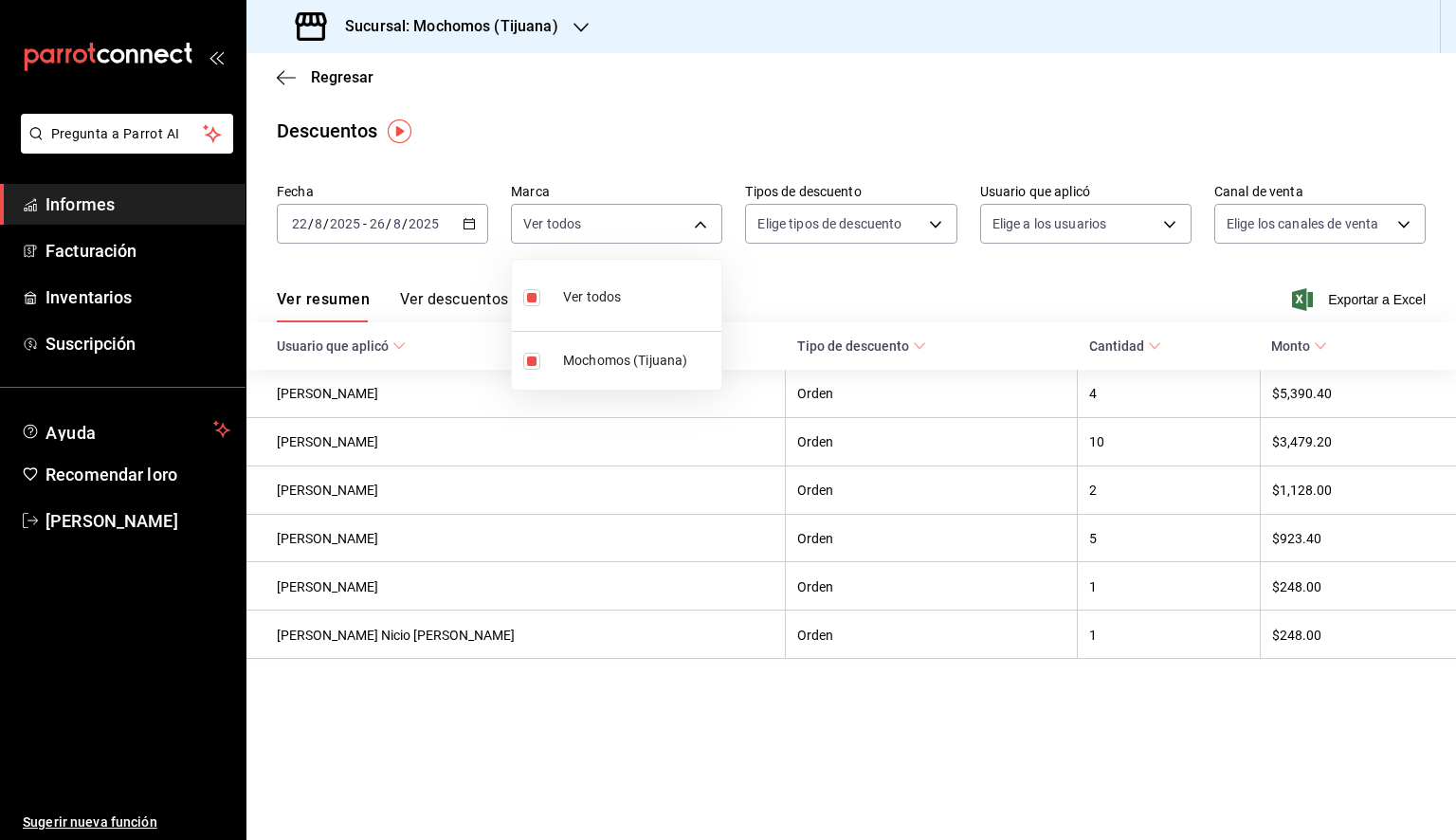
click at [893, 292] on div at bounding box center [728, 420] width 1456 height 840
click at [1373, 295] on font "Exportar a Excel" at bounding box center [1377, 299] width 98 height 15
click at [293, 73] on icon "button" at bounding box center [286, 77] width 19 height 17
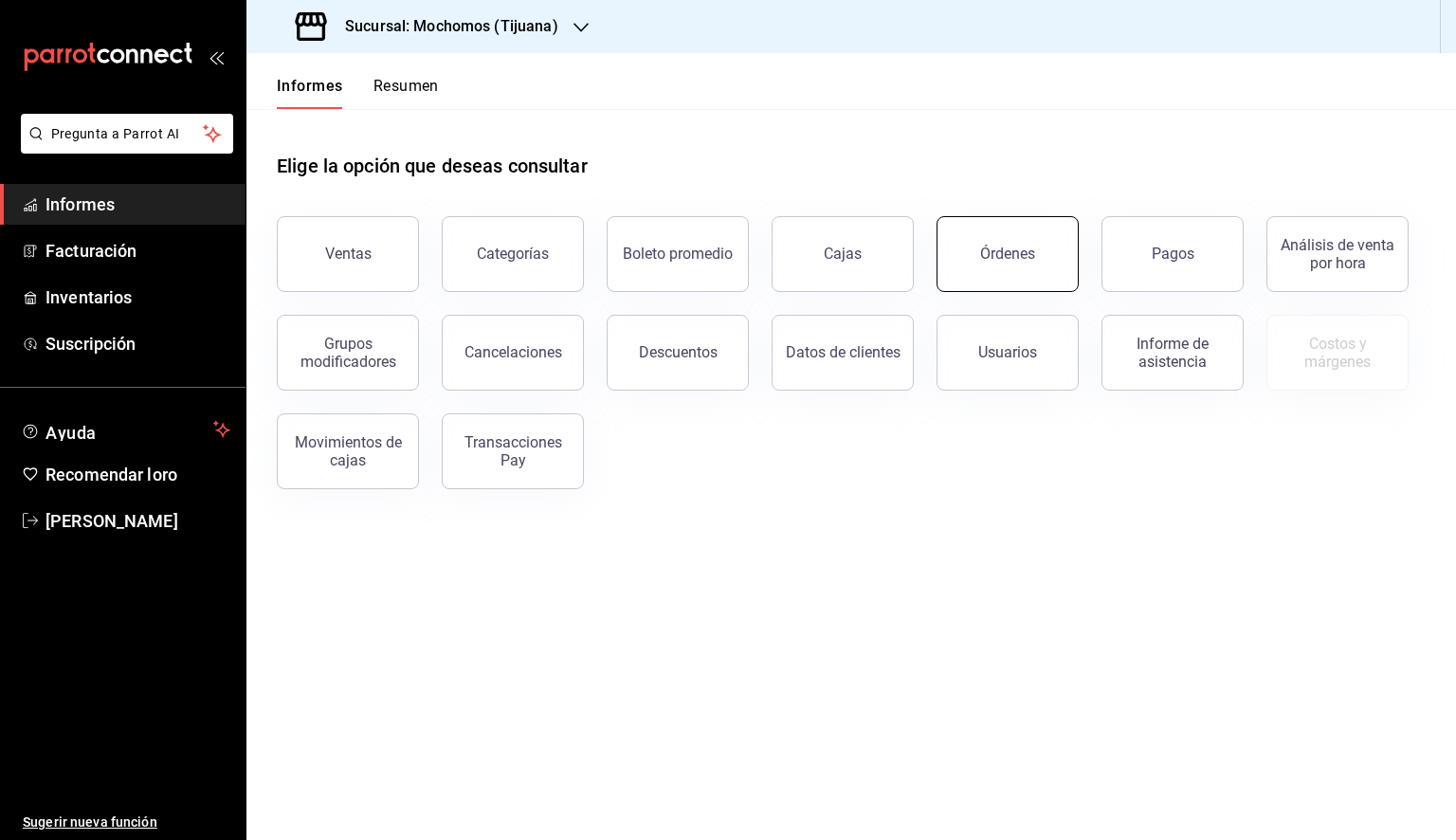
click at [1009, 264] on button "Órdenes" at bounding box center [1008, 254] width 143 height 76
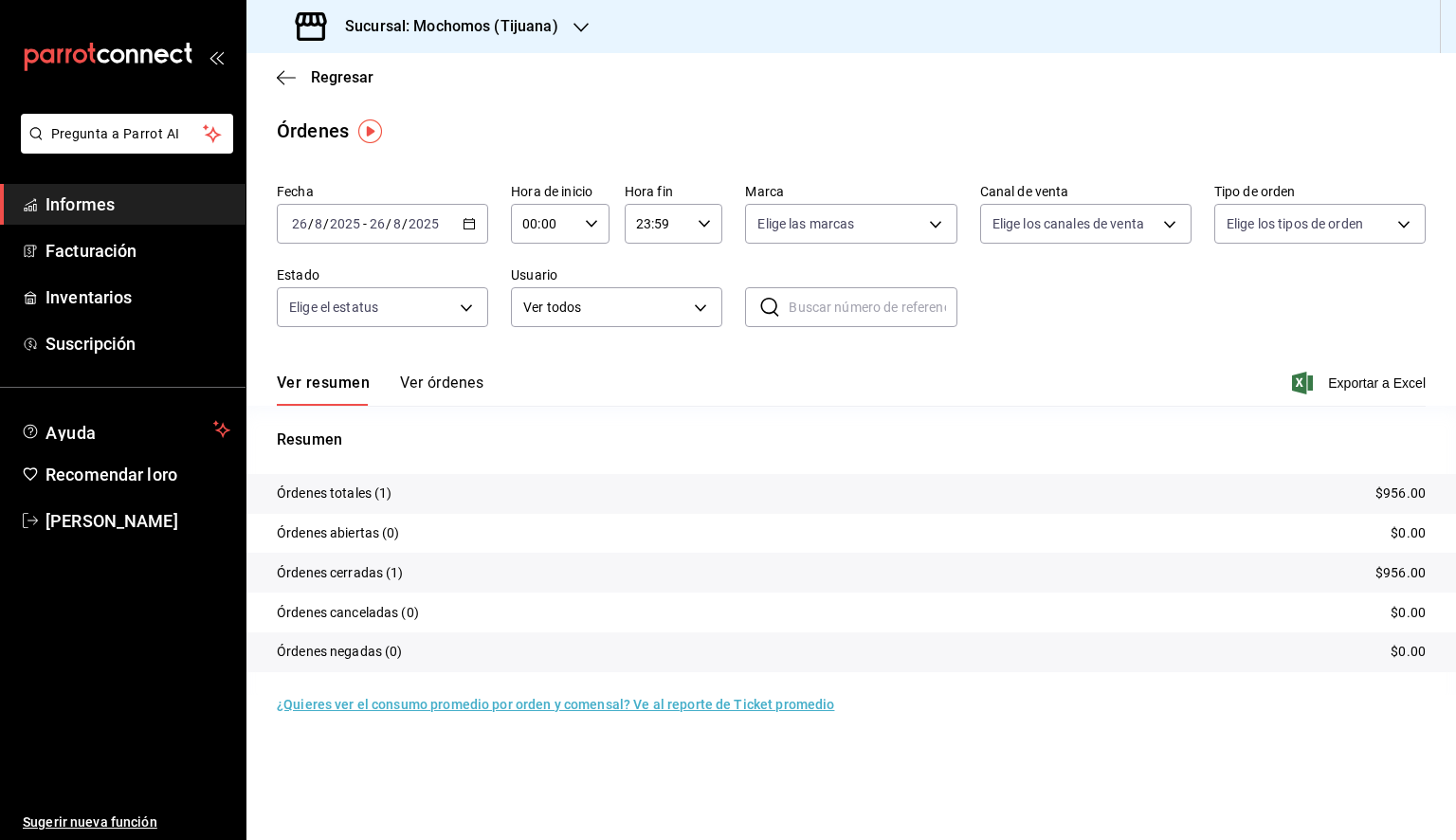
click at [474, 223] on \(Stroke\) "button" at bounding box center [468, 224] width 11 height 10
click at [341, 490] on font "Rango de fechas" at bounding box center [343, 493] width 101 height 15
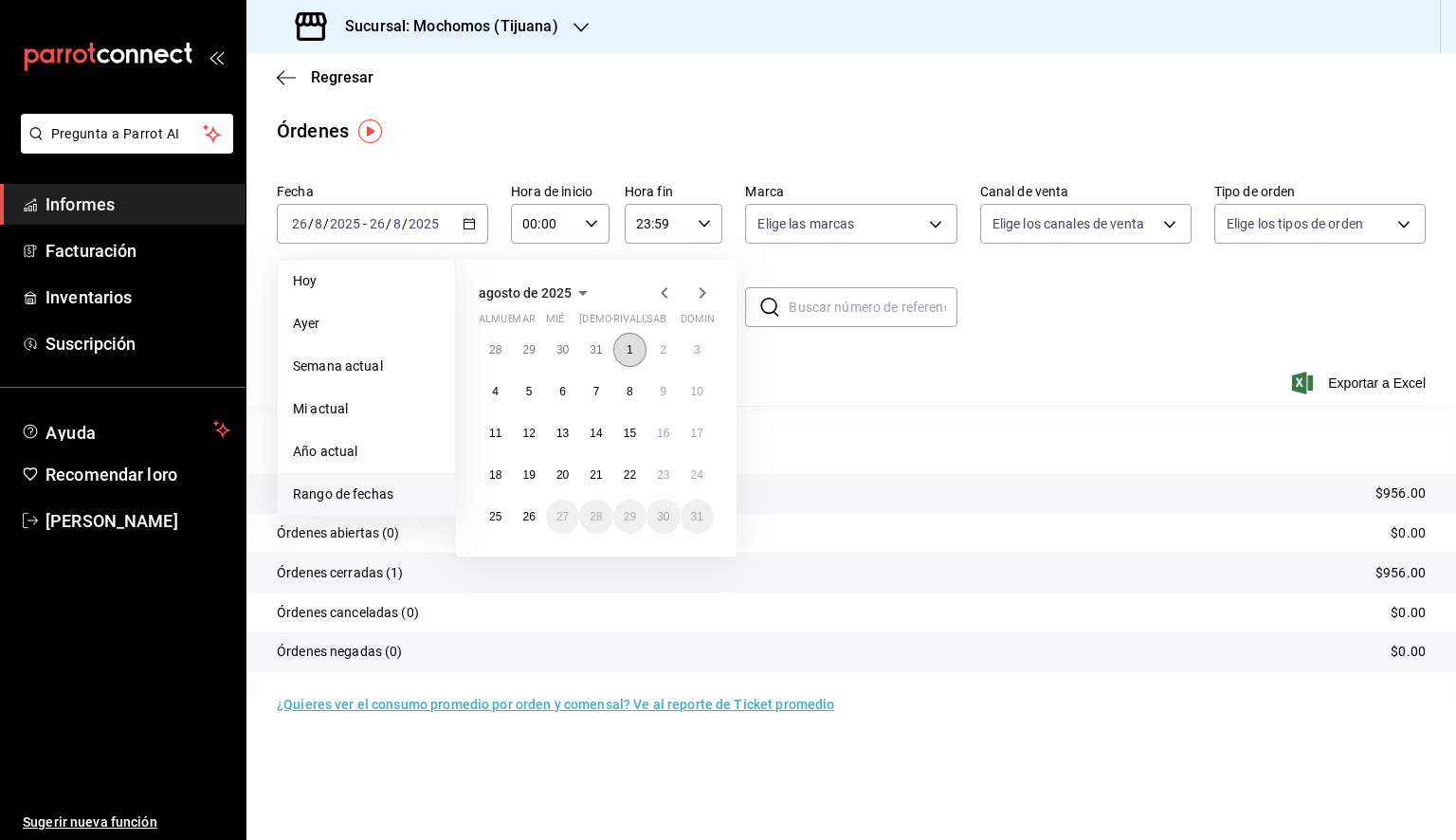
click at [637, 355] on button "1" at bounding box center [630, 350] width 33 height 34
click at [531, 516] on font "26" at bounding box center [528, 516] width 12 height 13
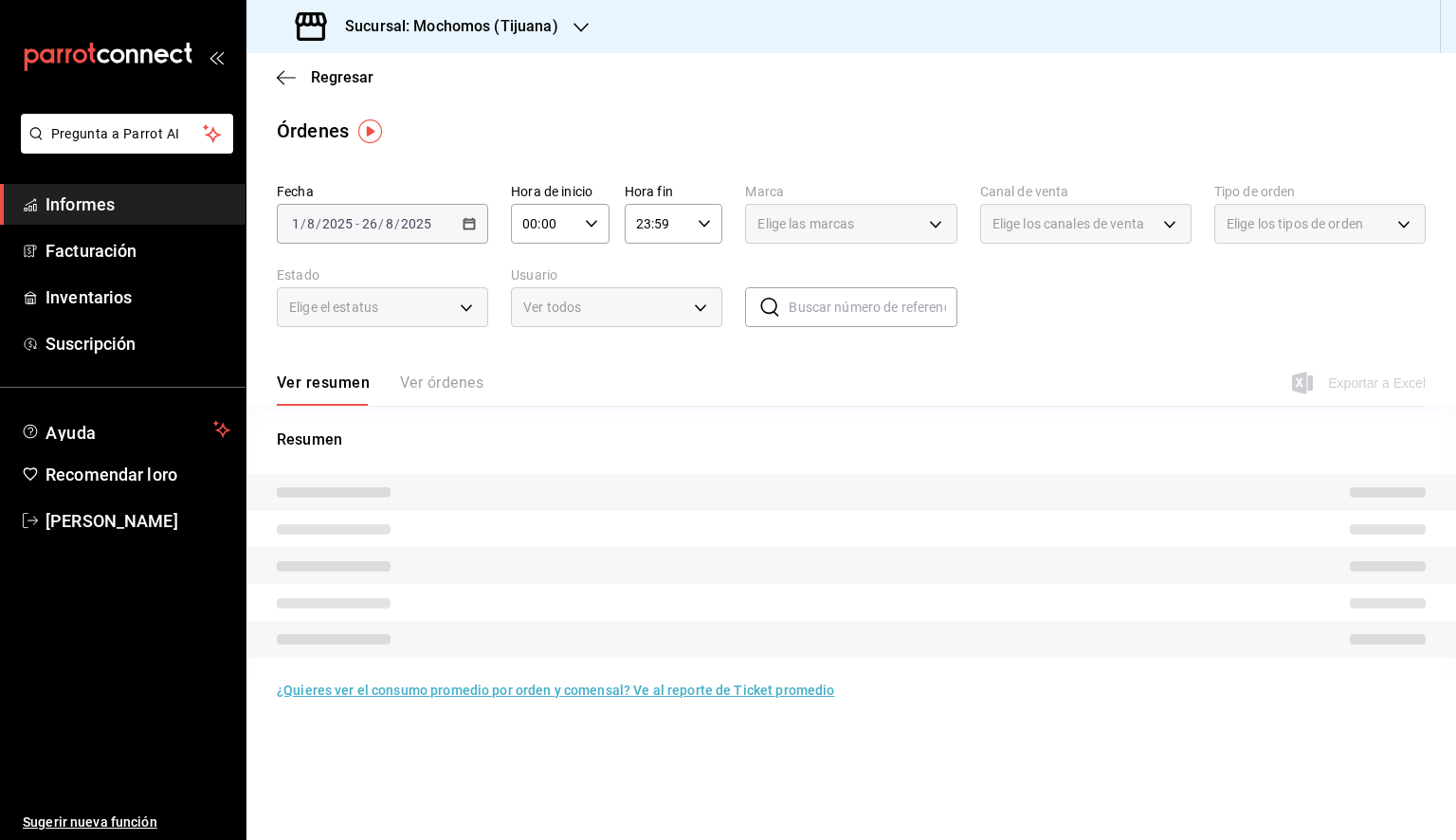
click at [592, 225] on \(Stroke\) "button" at bounding box center [591, 223] width 11 height 7
click at [542, 317] on span "05" at bounding box center [535, 309] width 19 height 15
type input "05:00"
click at [695, 237] on div at bounding box center [728, 420] width 1456 height 840
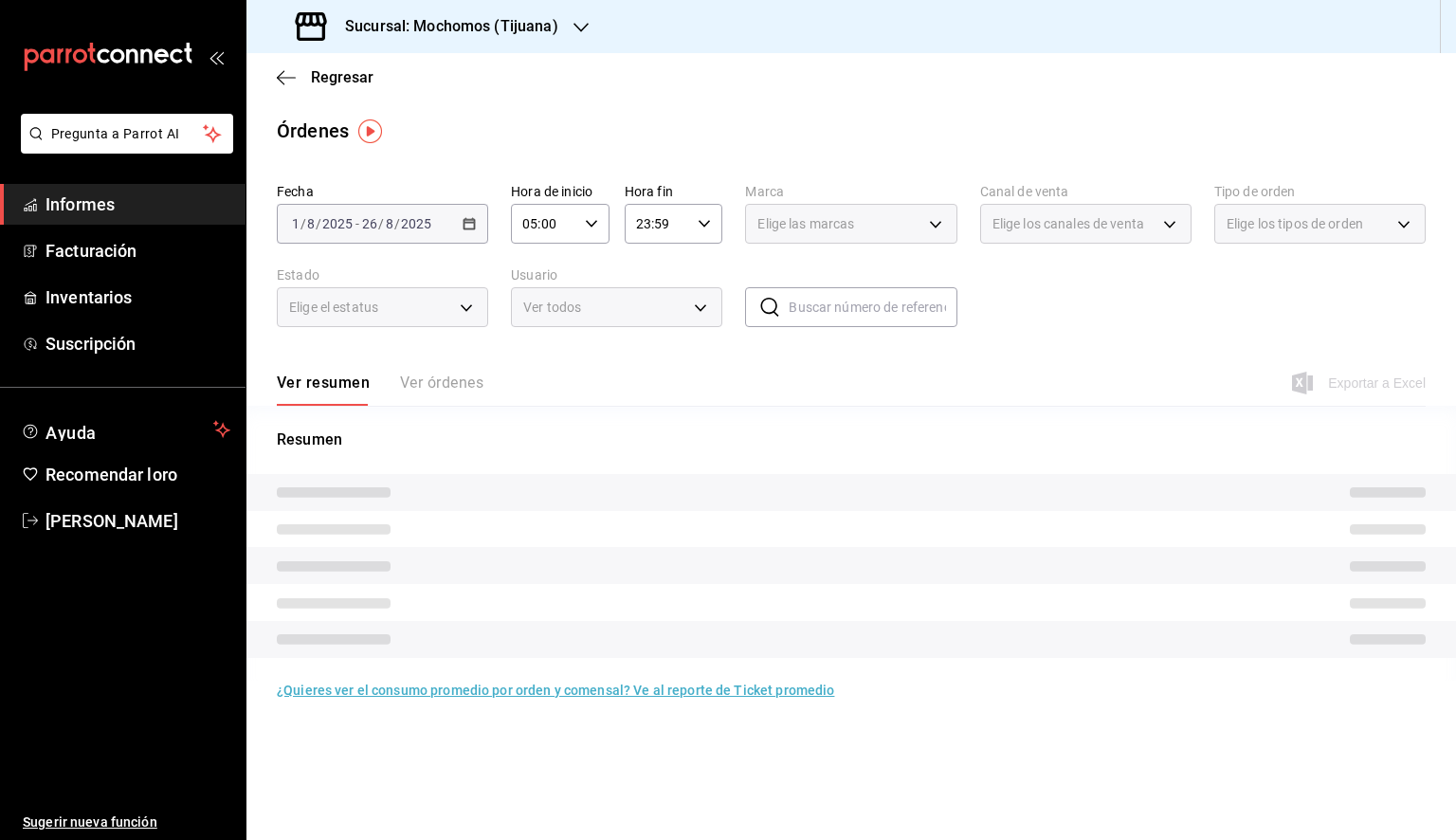
click at [698, 229] on icon "button" at bounding box center [704, 223] width 13 height 13
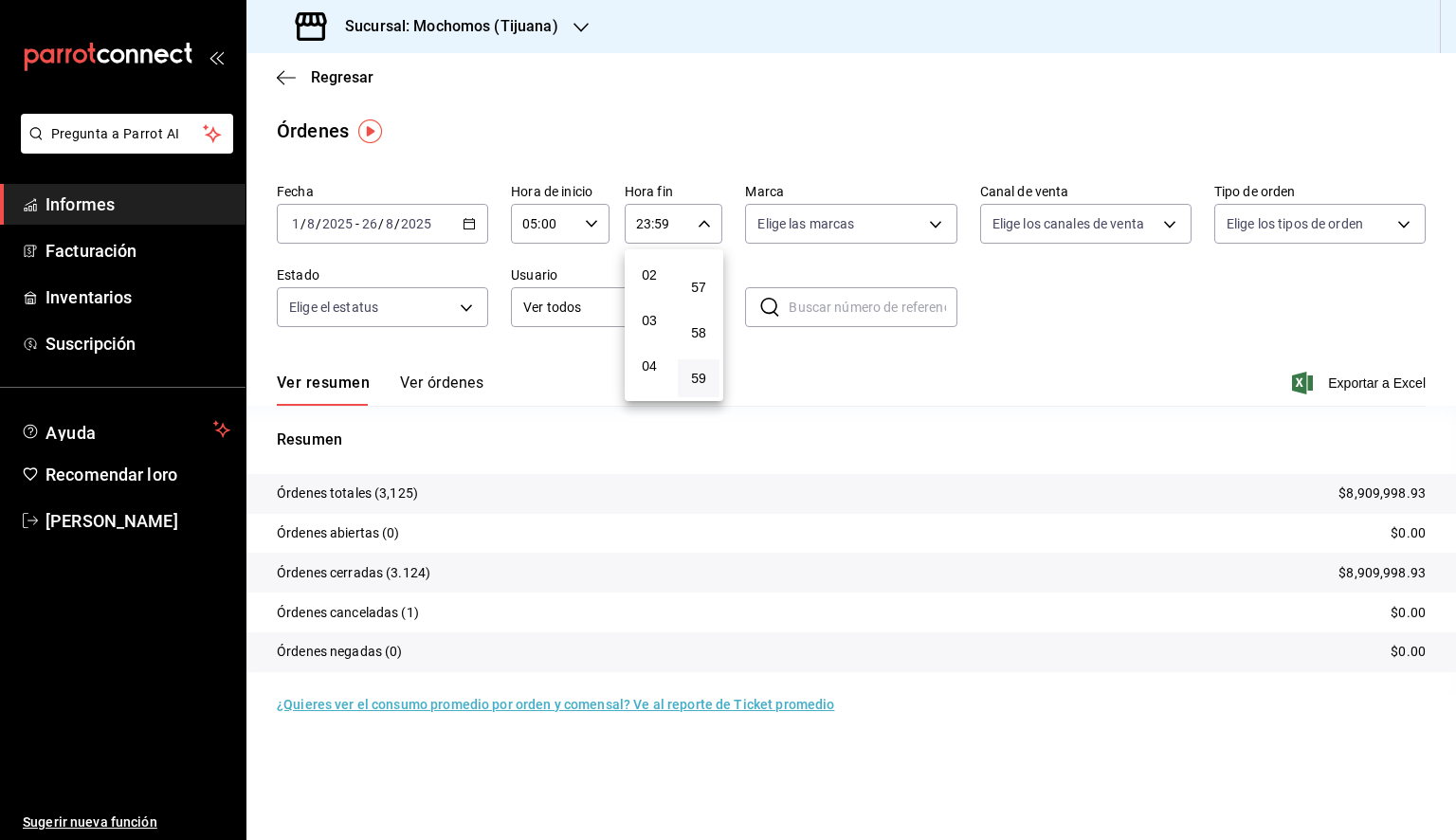
scroll to position [189, 0]
click at [658, 311] on span "05" at bounding box center [649, 309] width 19 height 15
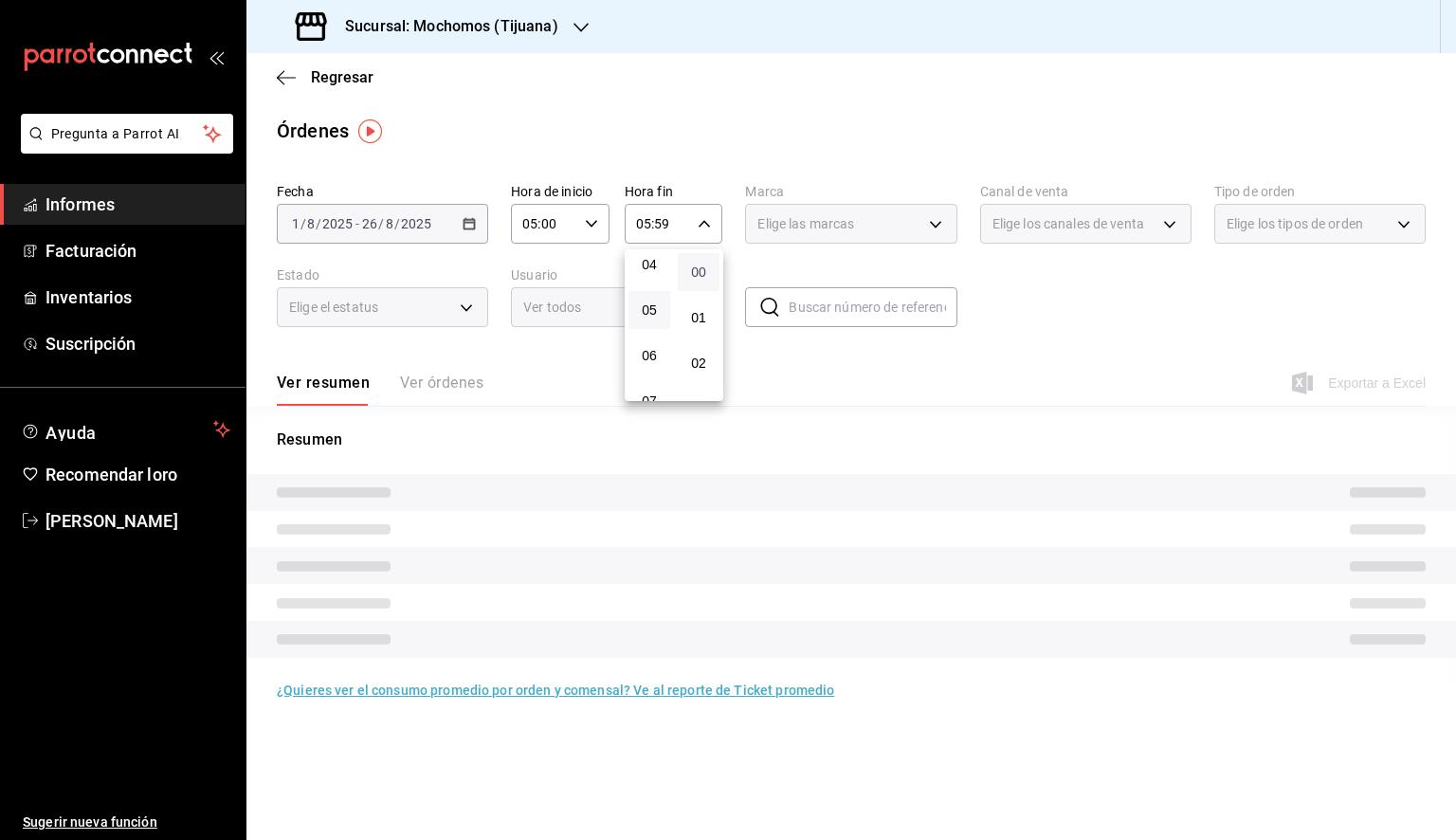
click at [694, 273] on font "00" at bounding box center [699, 271] width 15 height 15
type input "05:00"
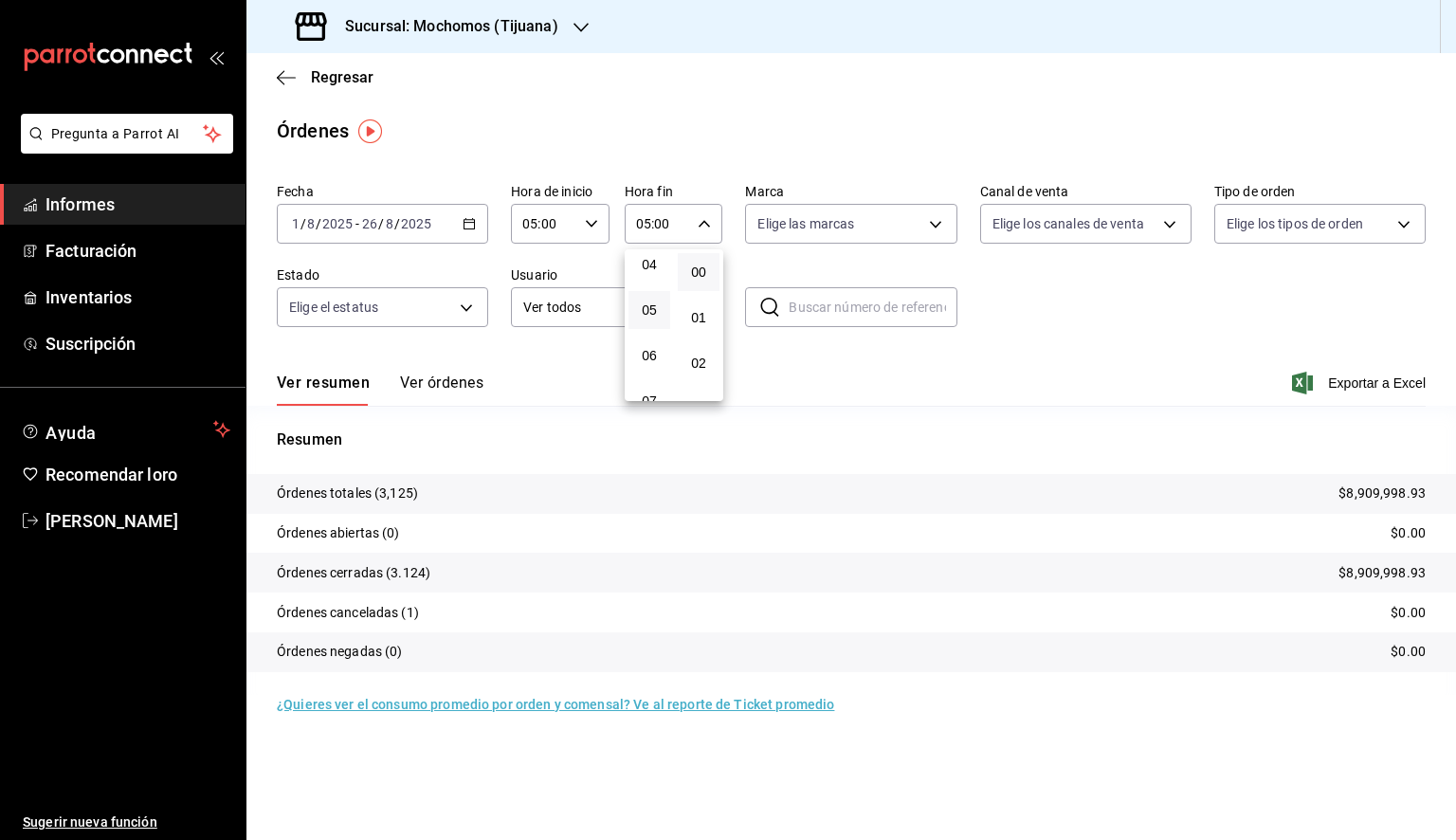
click at [834, 233] on div at bounding box center [728, 420] width 1456 height 840
click at [843, 227] on body "Pregunta a Parrot AI Informes Facturación Inventarios Suscripción Ayuda Recomen…" at bounding box center [728, 420] width 1456 height 840
click at [850, 304] on font "Ver todos" at bounding box center [826, 296] width 58 height 15
type input "c300ab0f-4e96-434a-ab79-9fec8b673c9f"
checkbox input "true"
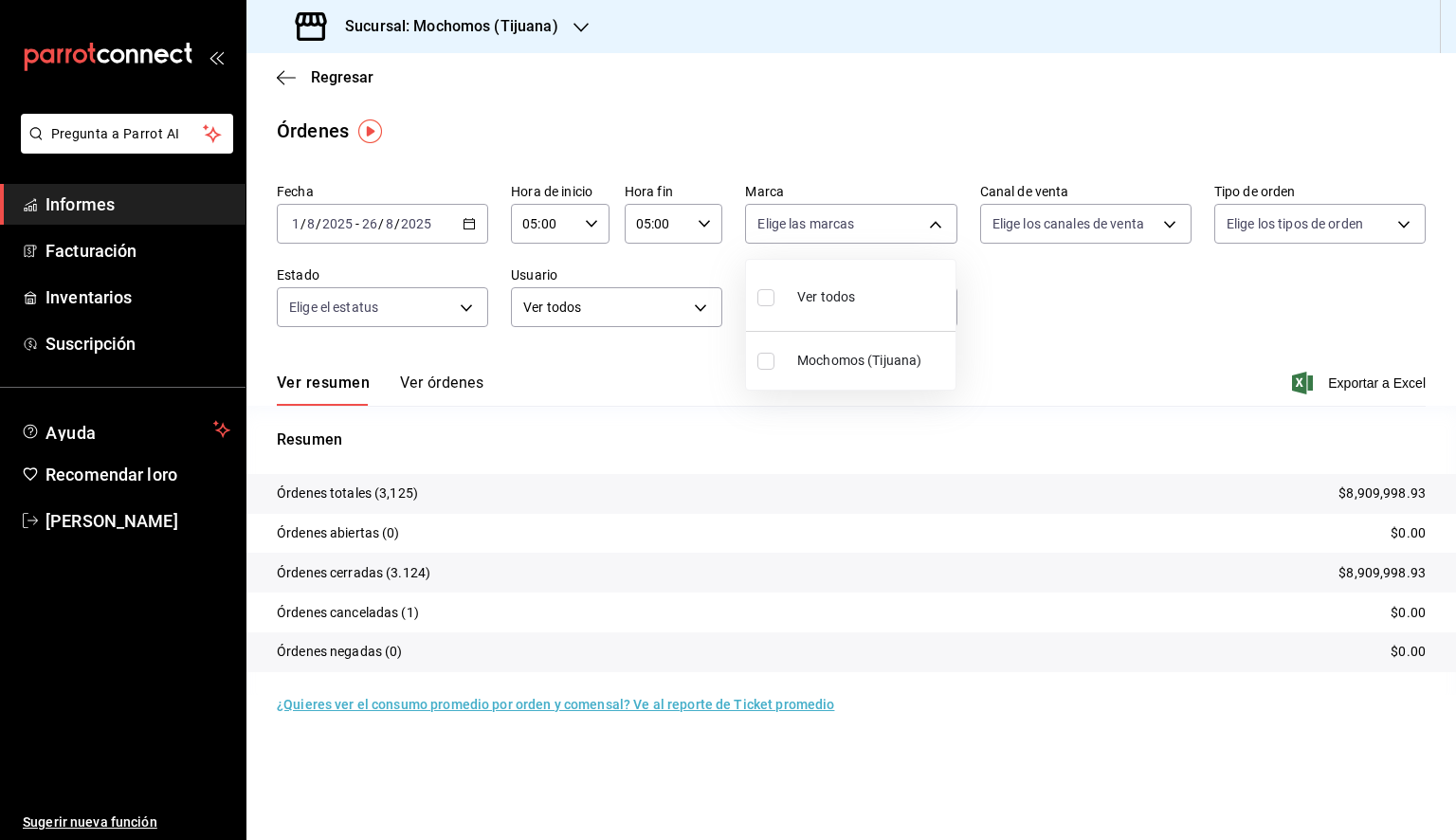
checkbox input "true"
click at [1089, 321] on div at bounding box center [728, 420] width 1456 height 840
click at [1331, 381] on font "Exportar a Excel" at bounding box center [1377, 383] width 98 height 15
click at [1342, 381] on font "Exportar a Excel" at bounding box center [1377, 383] width 98 height 15
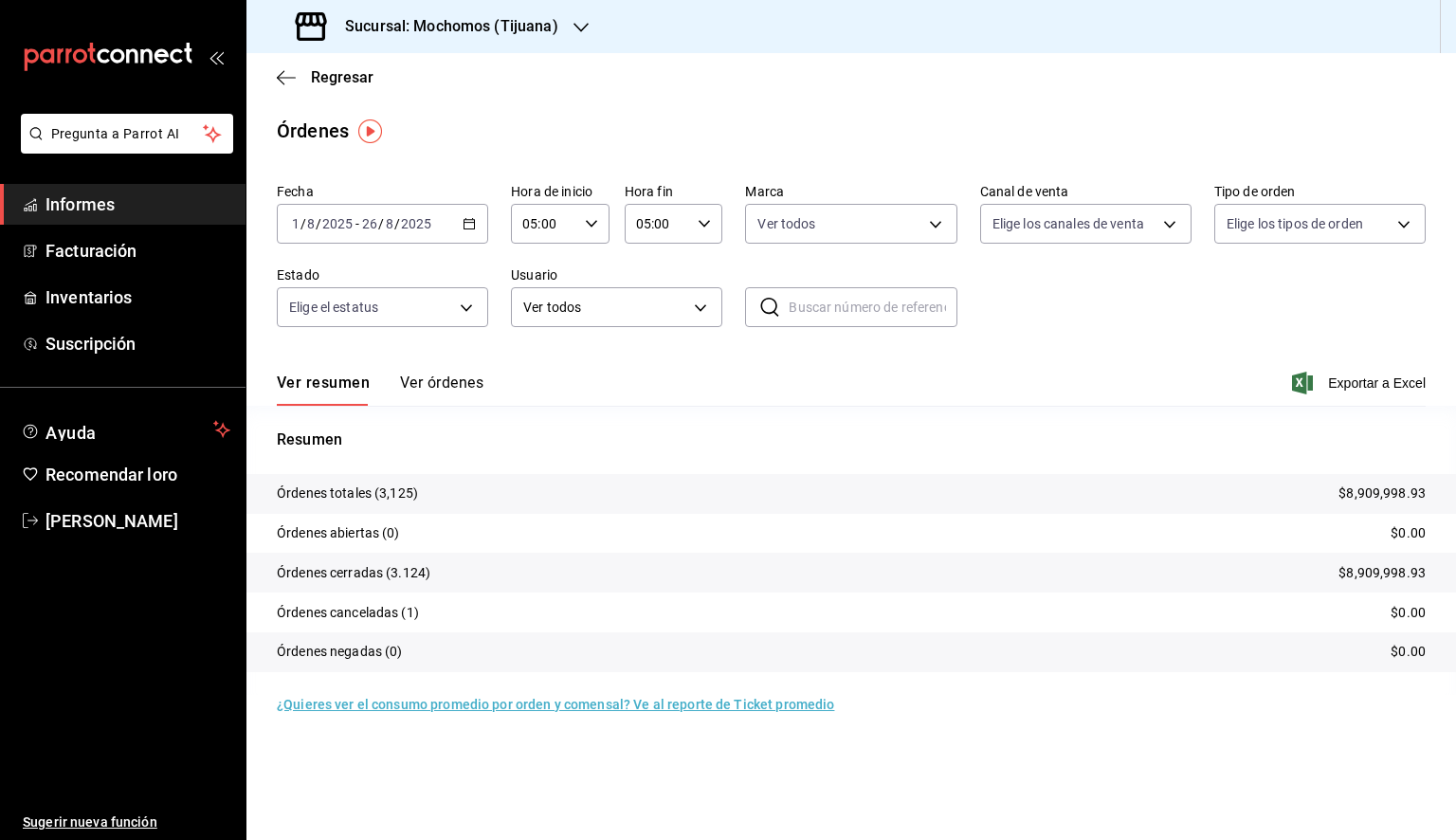
click at [1342, 381] on font "Exportar a Excel" at bounding box center [1377, 383] width 98 height 15
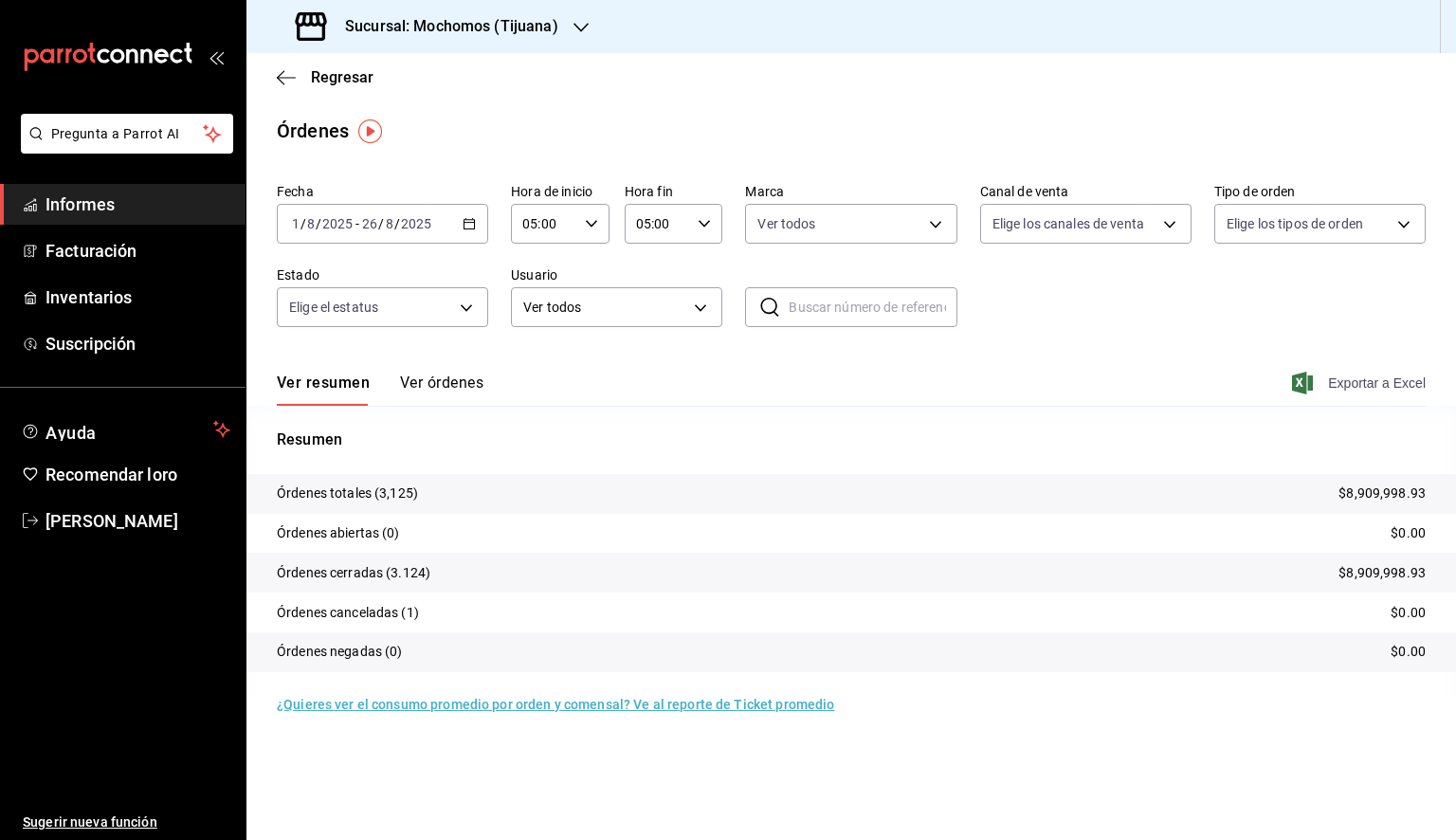
click at [1326, 375] on span "Exportar a Excel" at bounding box center [1361, 383] width 130 height 23
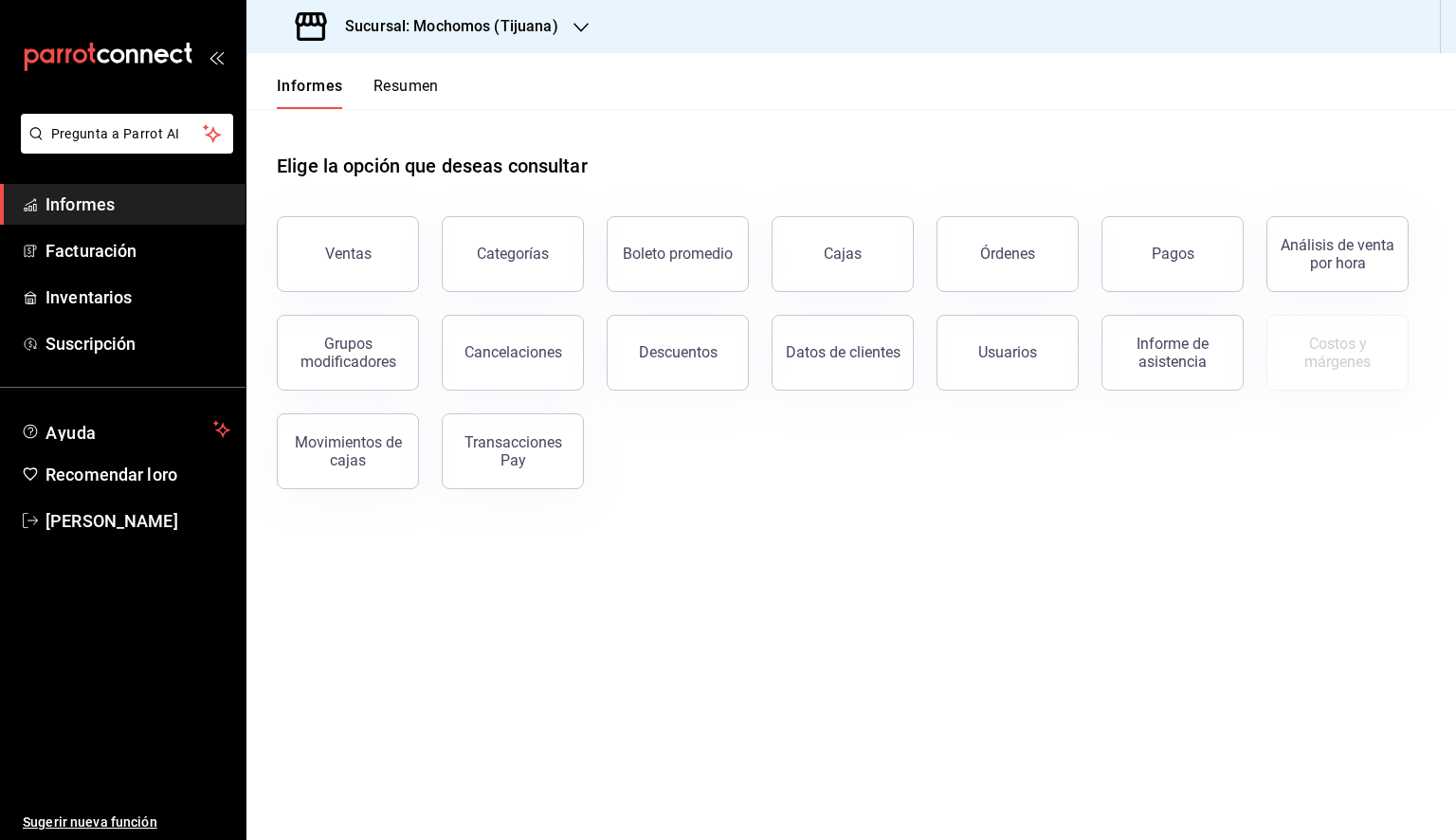
click at [876, 517] on div "Elige la opción que deseas consultar Ventas Categorías Boleto promedio Cajas Ór…" at bounding box center [851, 314] width 1210 height 411
click at [1039, 257] on button "Órdenes" at bounding box center [1008, 254] width 143 height 76
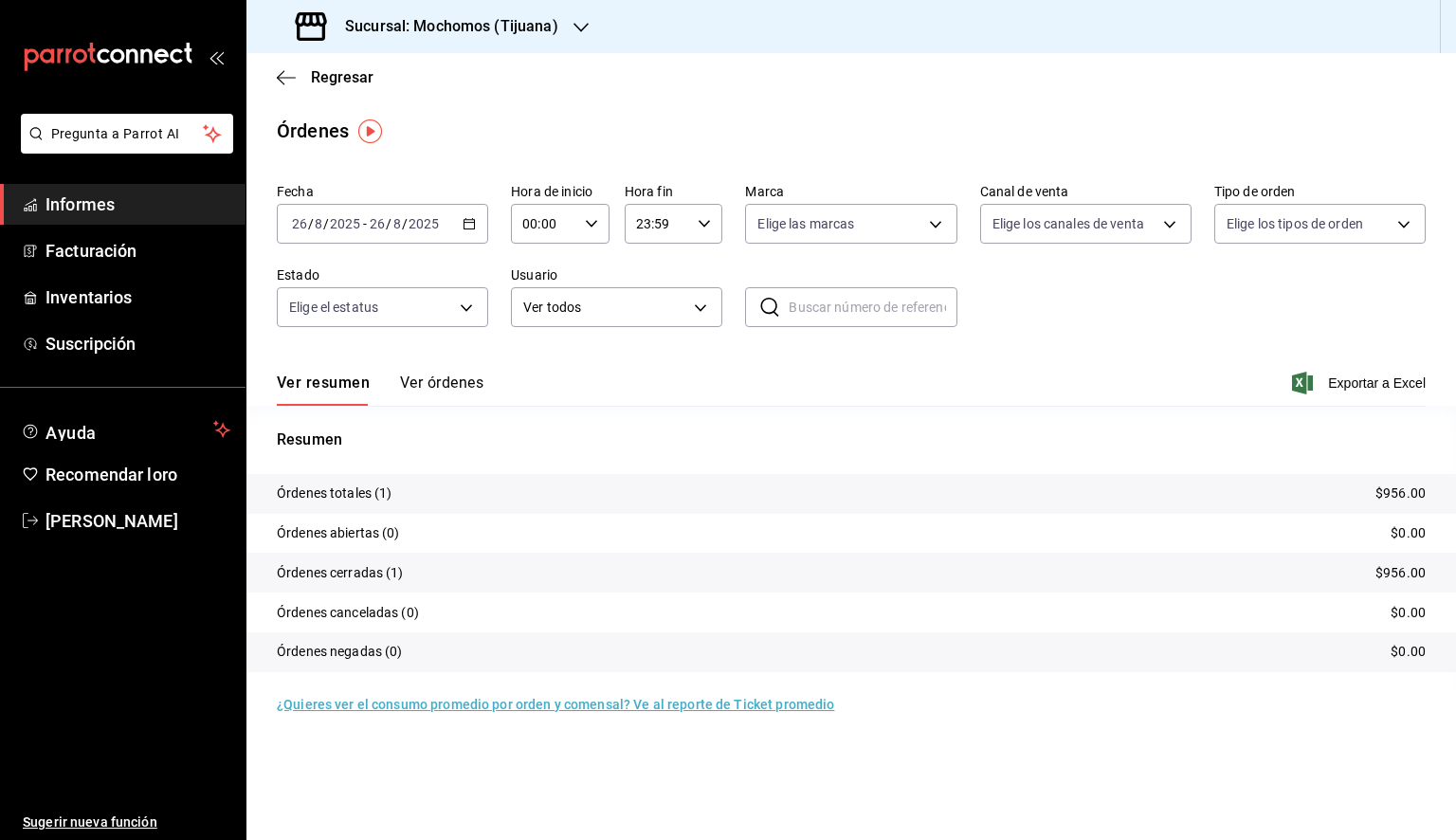
click at [481, 231] on div "[DATE] [DATE] - [DATE] [DATE]" at bounding box center [383, 224] width 211 height 40
click at [372, 495] on font "Rango de fechas" at bounding box center [343, 493] width 101 height 15
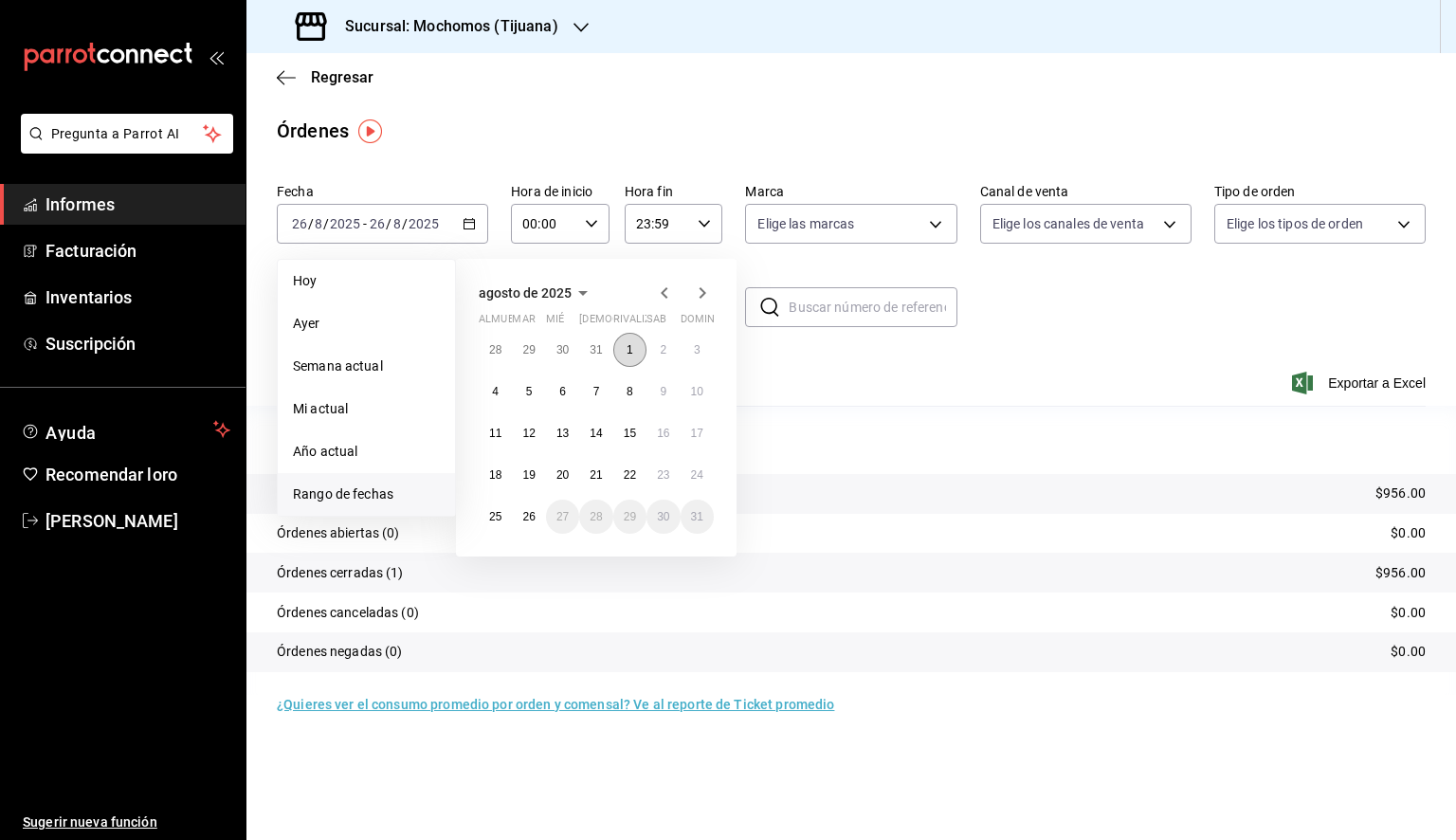
click at [627, 343] on font "1" at bounding box center [630, 349] width 7 height 13
click at [531, 514] on font "26" at bounding box center [528, 516] width 12 height 13
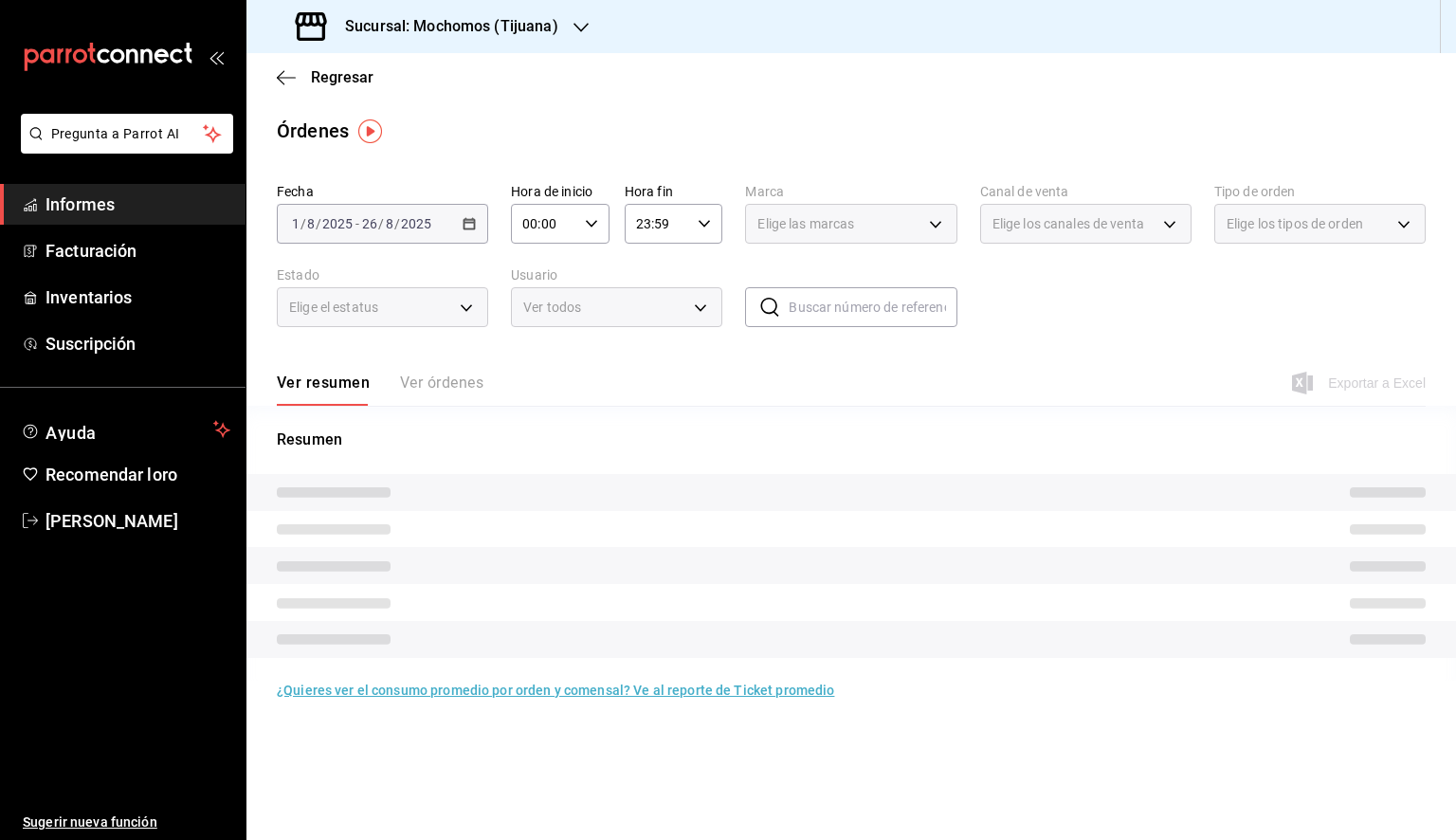
click at [599, 223] on div "00:00 Hora de inicio" at bounding box center [560, 224] width 99 height 40
click at [545, 322] on button "01" at bounding box center [536, 318] width 42 height 38
click at [538, 309] on font "05" at bounding box center [535, 309] width 15 height 15
type input "05:00"
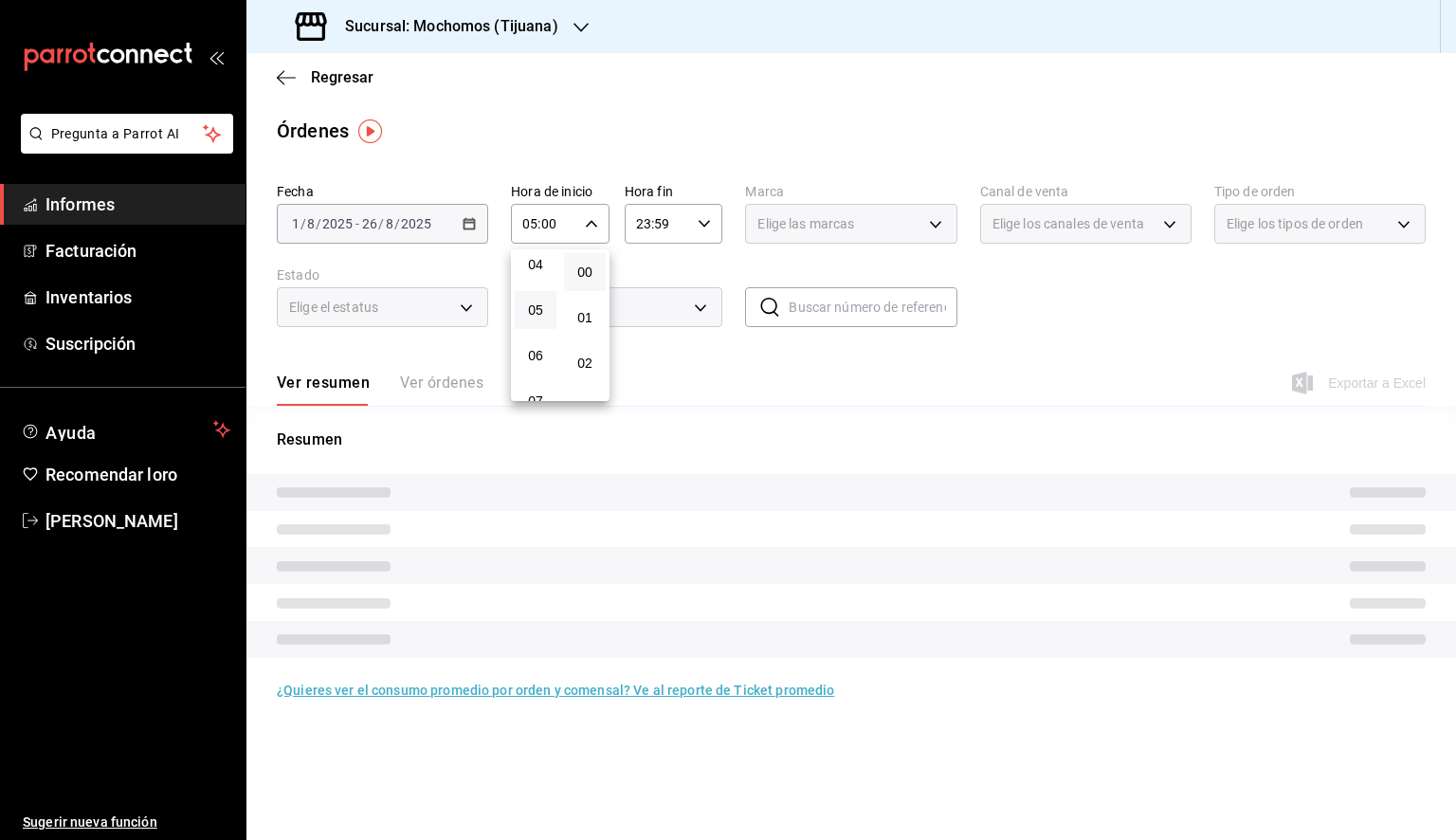
click at [686, 231] on div at bounding box center [728, 420] width 1456 height 840
click at [698, 226] on icon "button" at bounding box center [704, 223] width 13 height 13
click at [653, 305] on font "05" at bounding box center [649, 299] width 15 height 15
click at [701, 278] on font "00" at bounding box center [699, 271] width 15 height 15
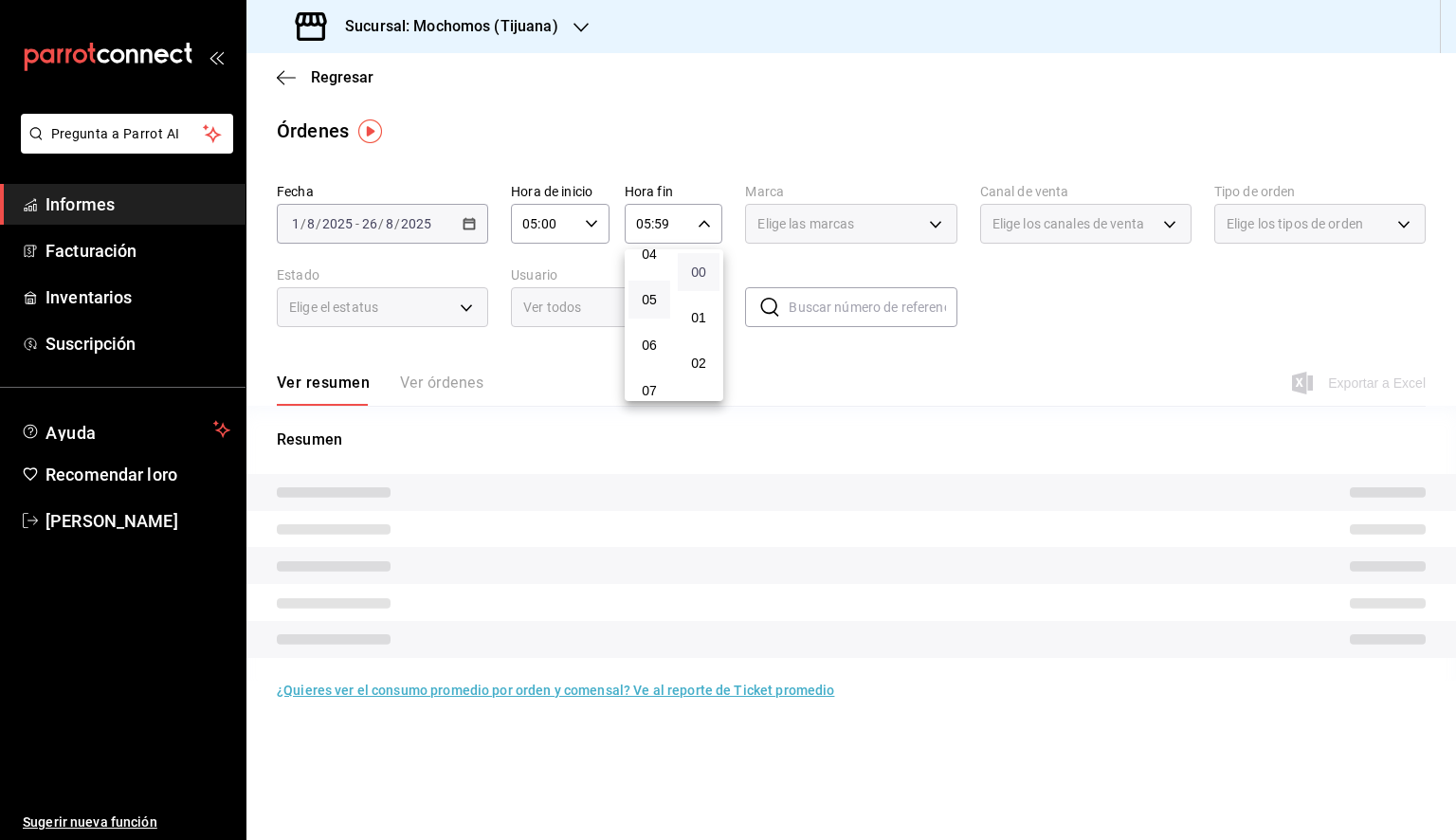
type input "05:00"
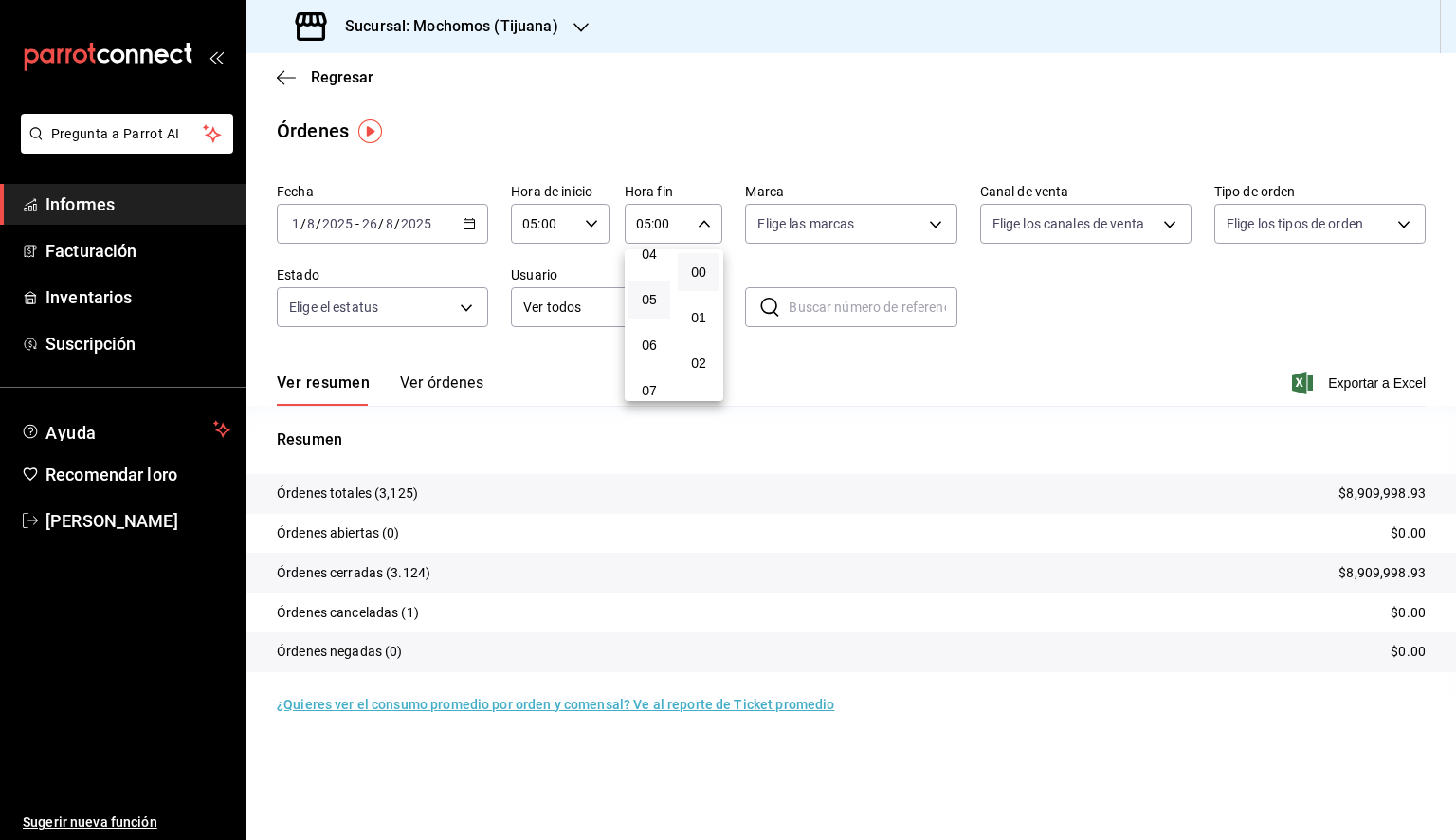
click at [815, 237] on div at bounding box center [728, 420] width 1456 height 840
click at [814, 229] on body "Pregunta a Parrot AI Informes Facturación Inventarios Suscripción Ayuda Recomen…" at bounding box center [728, 420] width 1456 height 840
click at [838, 290] on font "Ver todos" at bounding box center [826, 296] width 58 height 15
type input "c300ab0f-4e96-434a-ab79-9fec8b673c9f"
checkbox input "true"
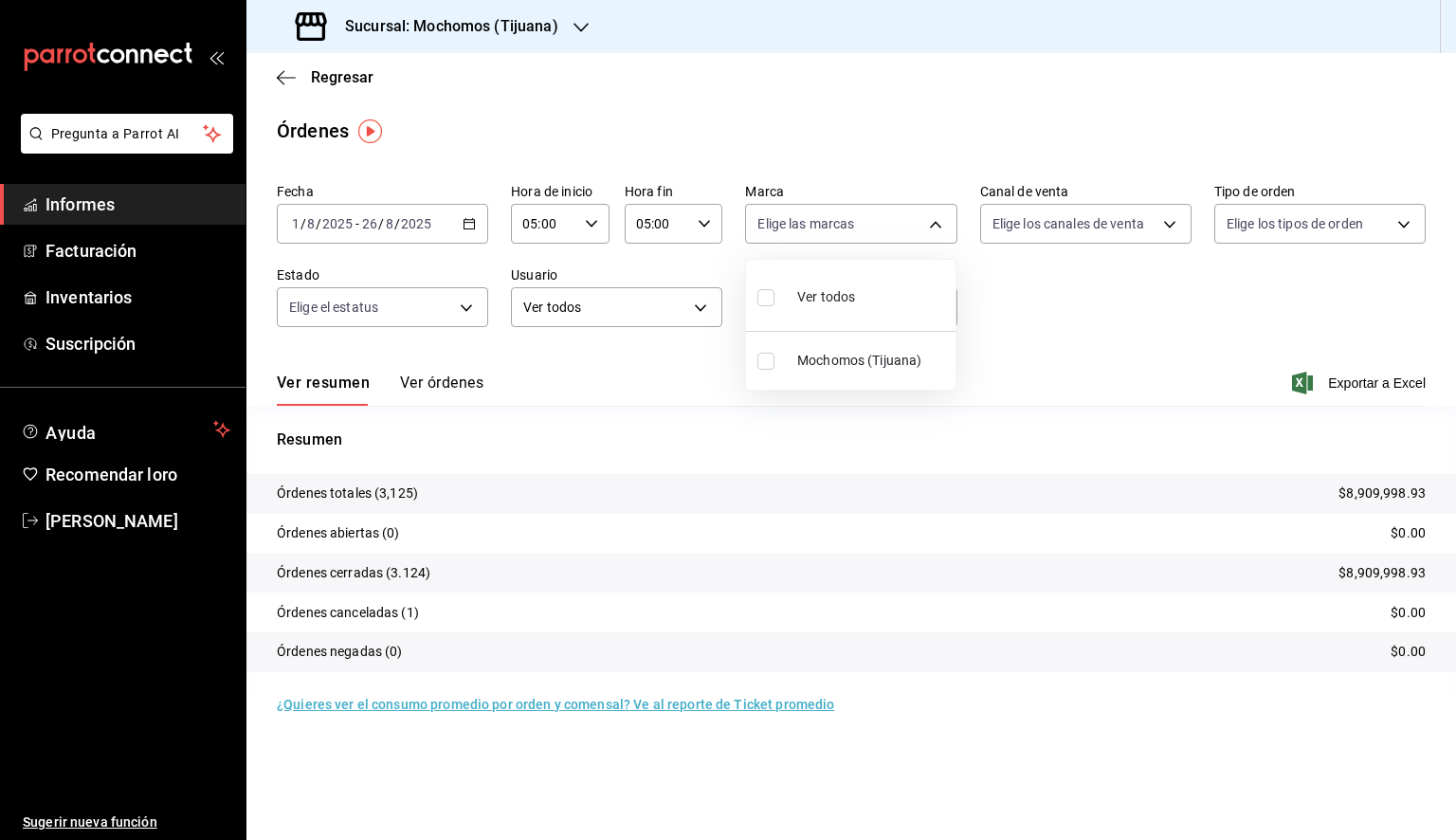
checkbox input "true"
drag, startPoint x: 1120, startPoint y: 355, endPoint x: 1159, endPoint y: 362, distance: 39.6
click at [1121, 355] on div at bounding box center [728, 420] width 1456 height 840
click at [1356, 381] on font "Exportar a Excel" at bounding box center [1377, 383] width 98 height 15
click at [1359, 380] on font "Exportar a Excel" at bounding box center [1377, 383] width 98 height 15
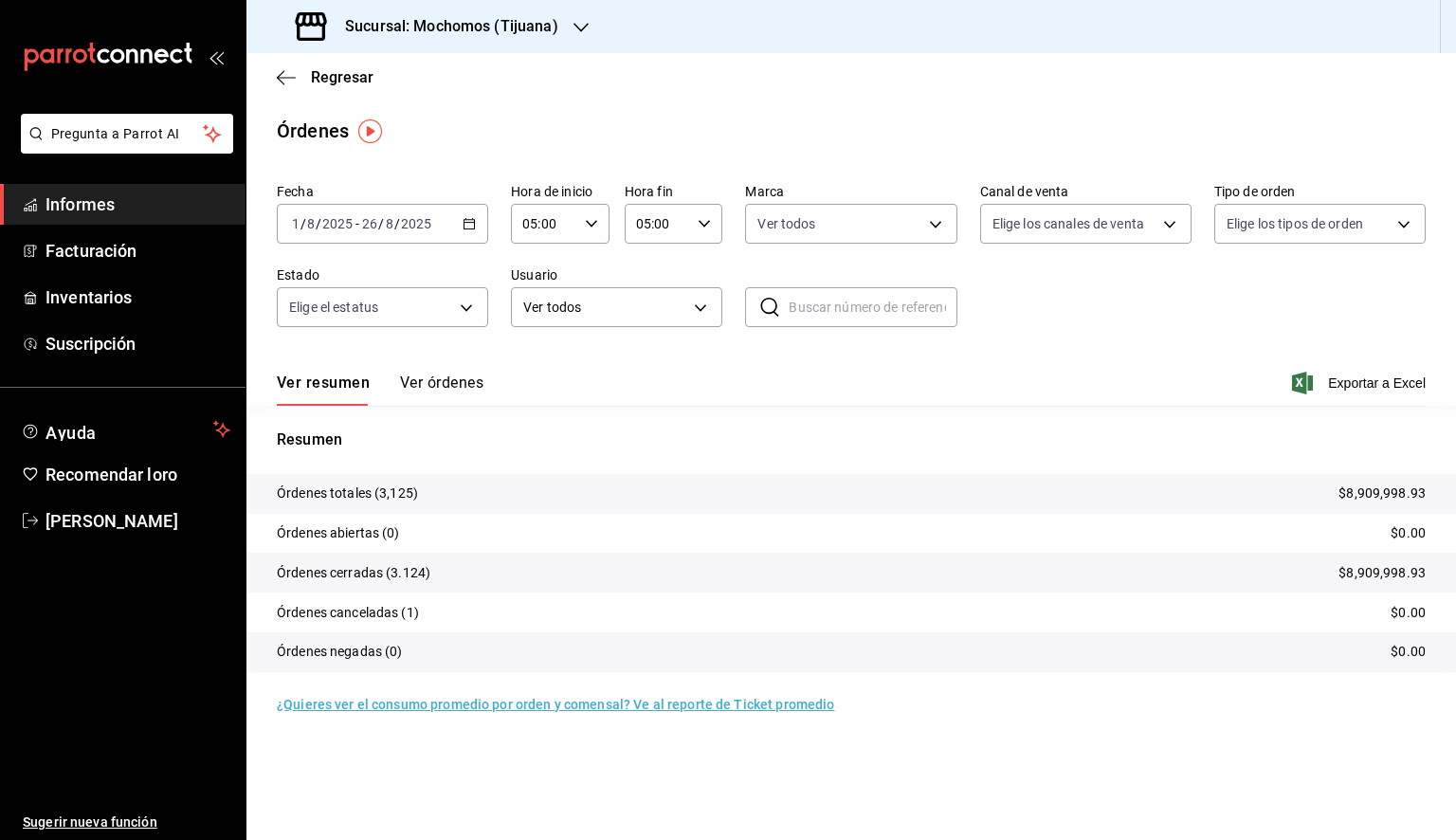
click at [1359, 380] on font "Exportar a Excel" at bounding box center [1377, 383] width 98 height 15
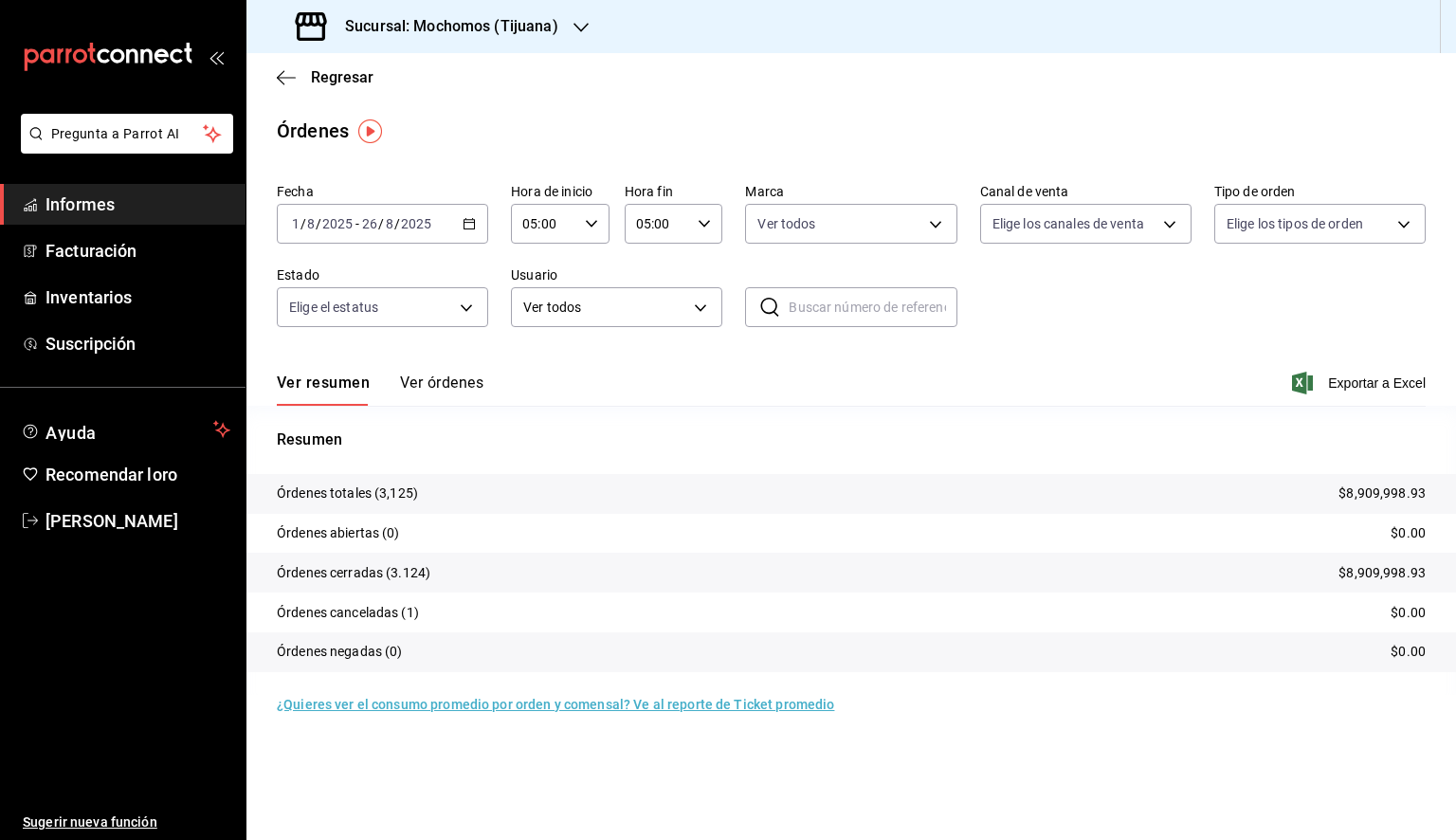
click at [1359, 380] on font "Exportar a Excel" at bounding box center [1377, 383] width 98 height 15
click at [112, 213] on font "Informes" at bounding box center [80, 204] width 69 height 20
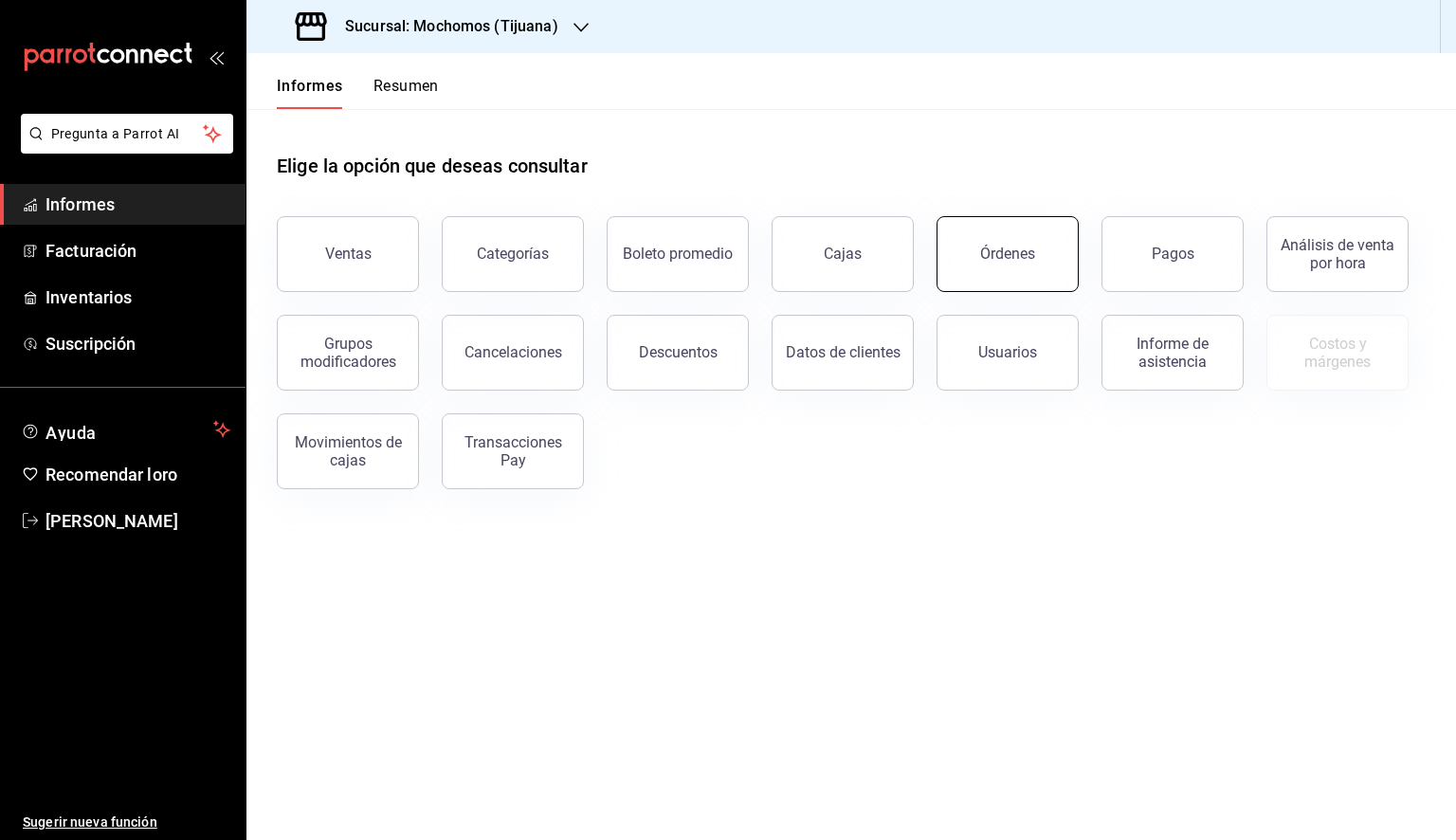
click at [1040, 276] on button "Órdenes" at bounding box center [1008, 254] width 143 height 76
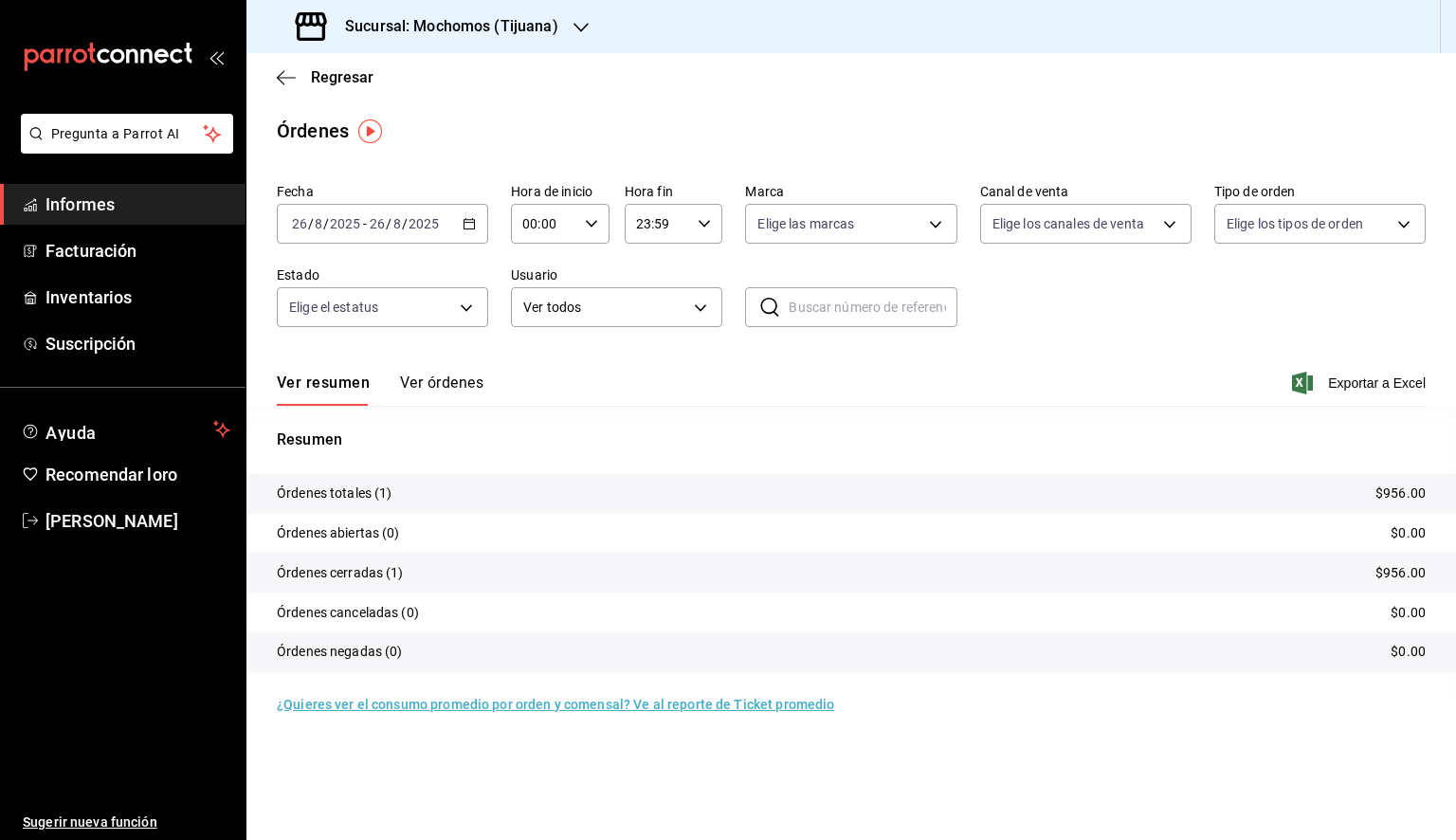
click at [470, 214] on div "[DATE] [DATE] - [DATE] [DATE]" at bounding box center [383, 224] width 211 height 40
click at [362, 491] on font "Rango de fechas" at bounding box center [343, 493] width 101 height 15
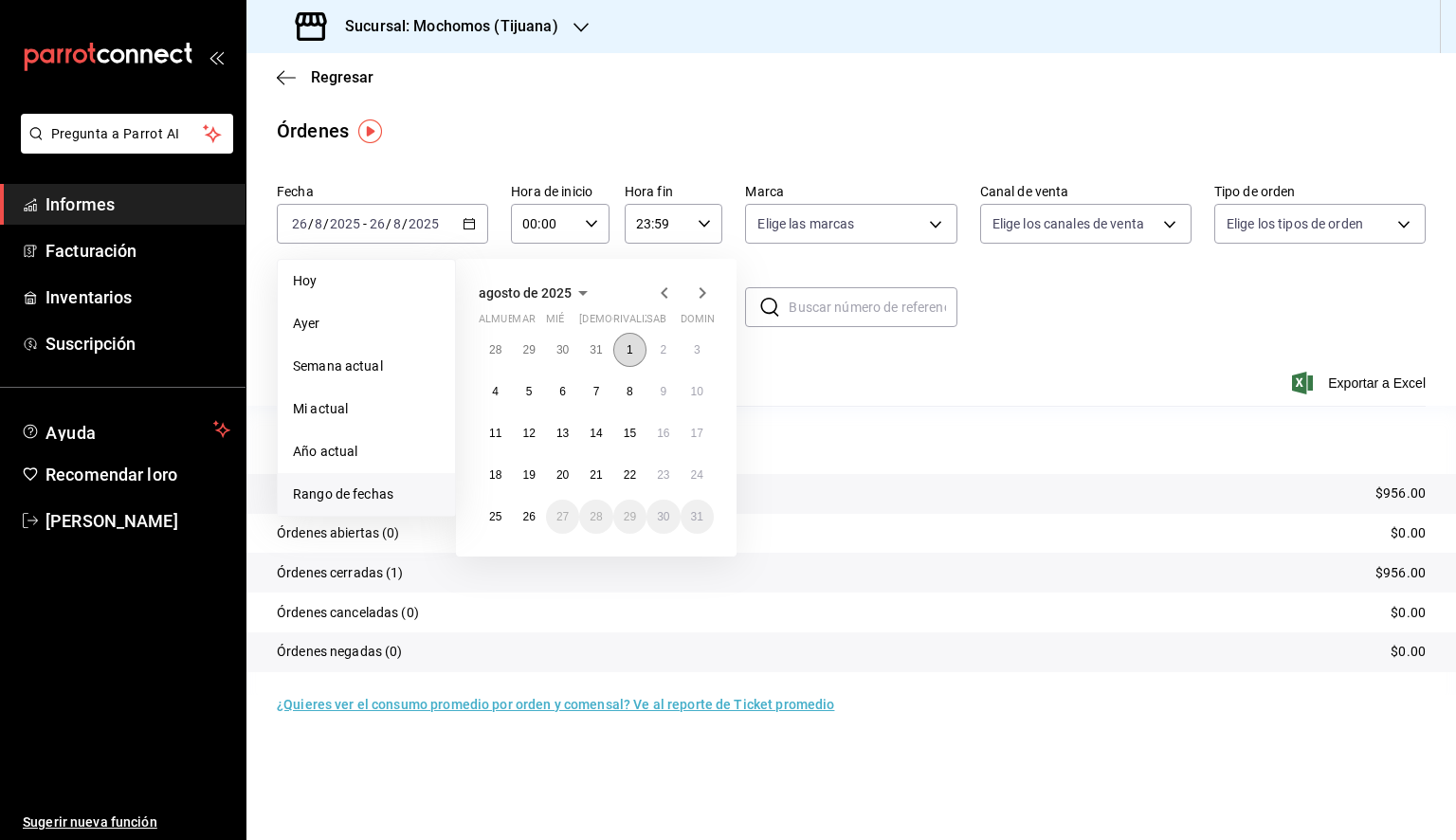
click at [626, 345] on button "1" at bounding box center [630, 350] width 33 height 34
click at [624, 426] on font "15" at bounding box center [630, 432] width 12 height 13
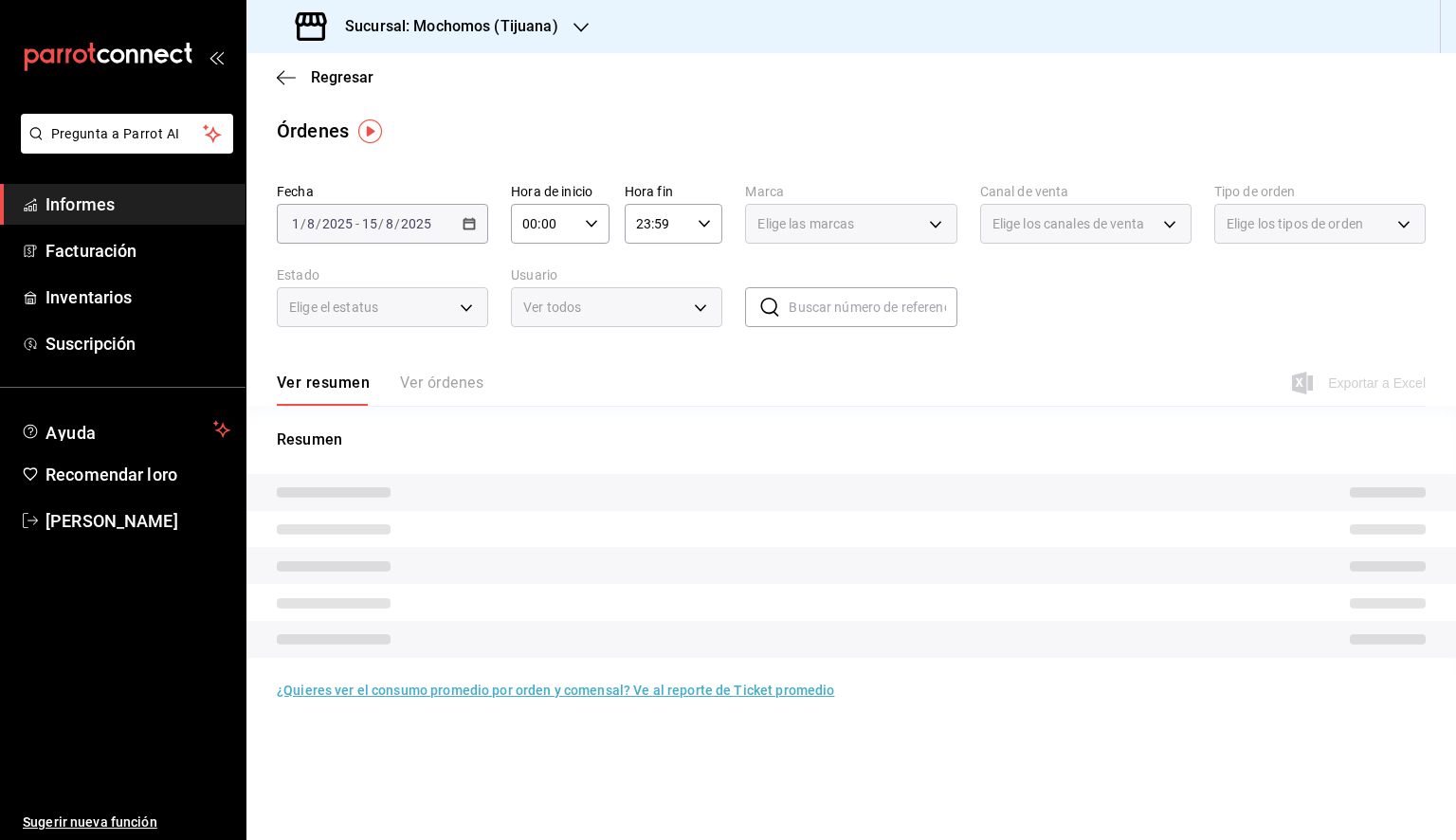
click at [583, 229] on div "00:00 Hora de inicio" at bounding box center [560, 224] width 99 height 40
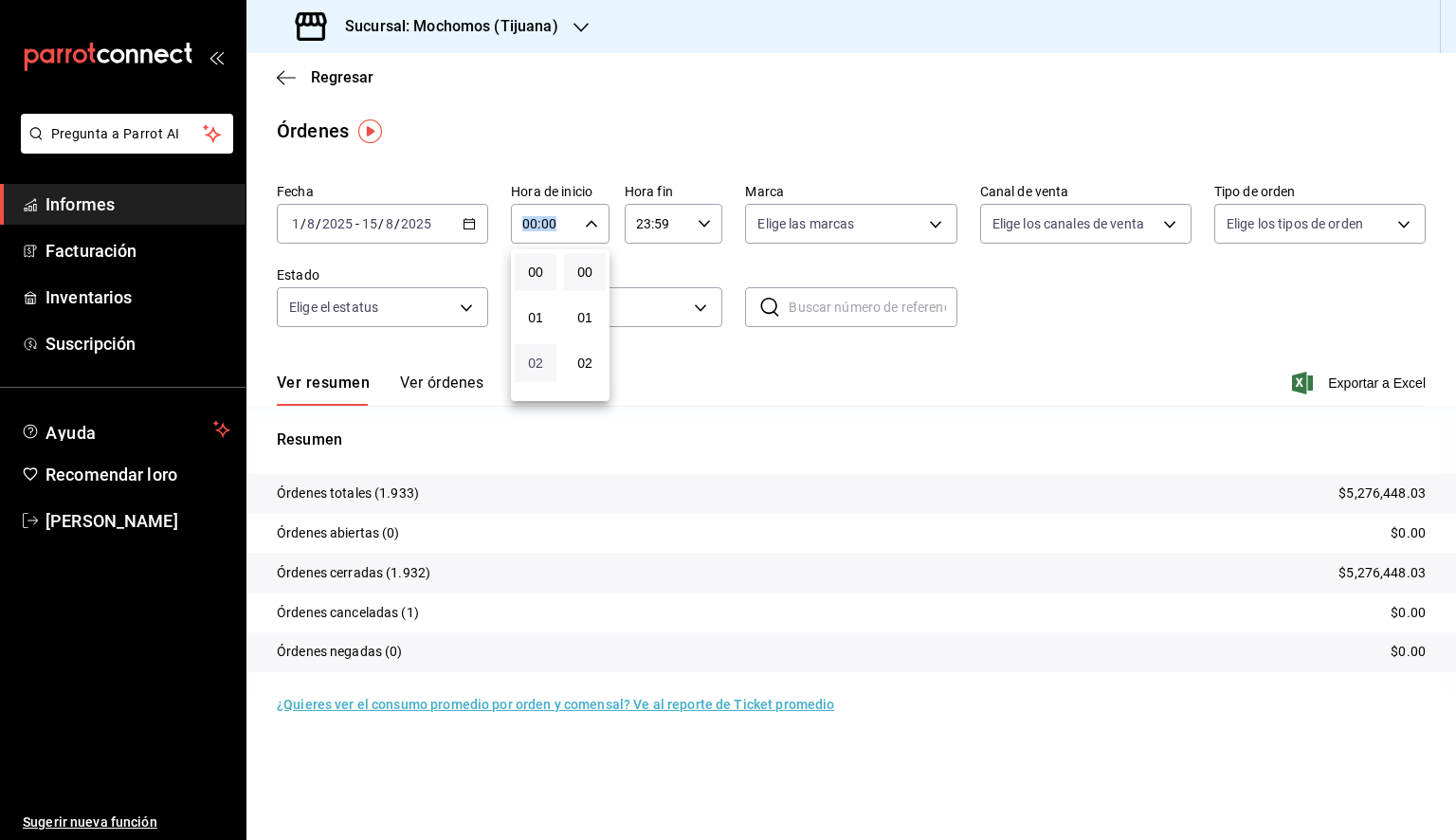
scroll to position [189, 0]
drag, startPoint x: 538, startPoint y: 318, endPoint x: 559, endPoint y: 298, distance: 29.0
click at [538, 317] on font "05" at bounding box center [535, 309] width 15 height 15
type input "05:00"
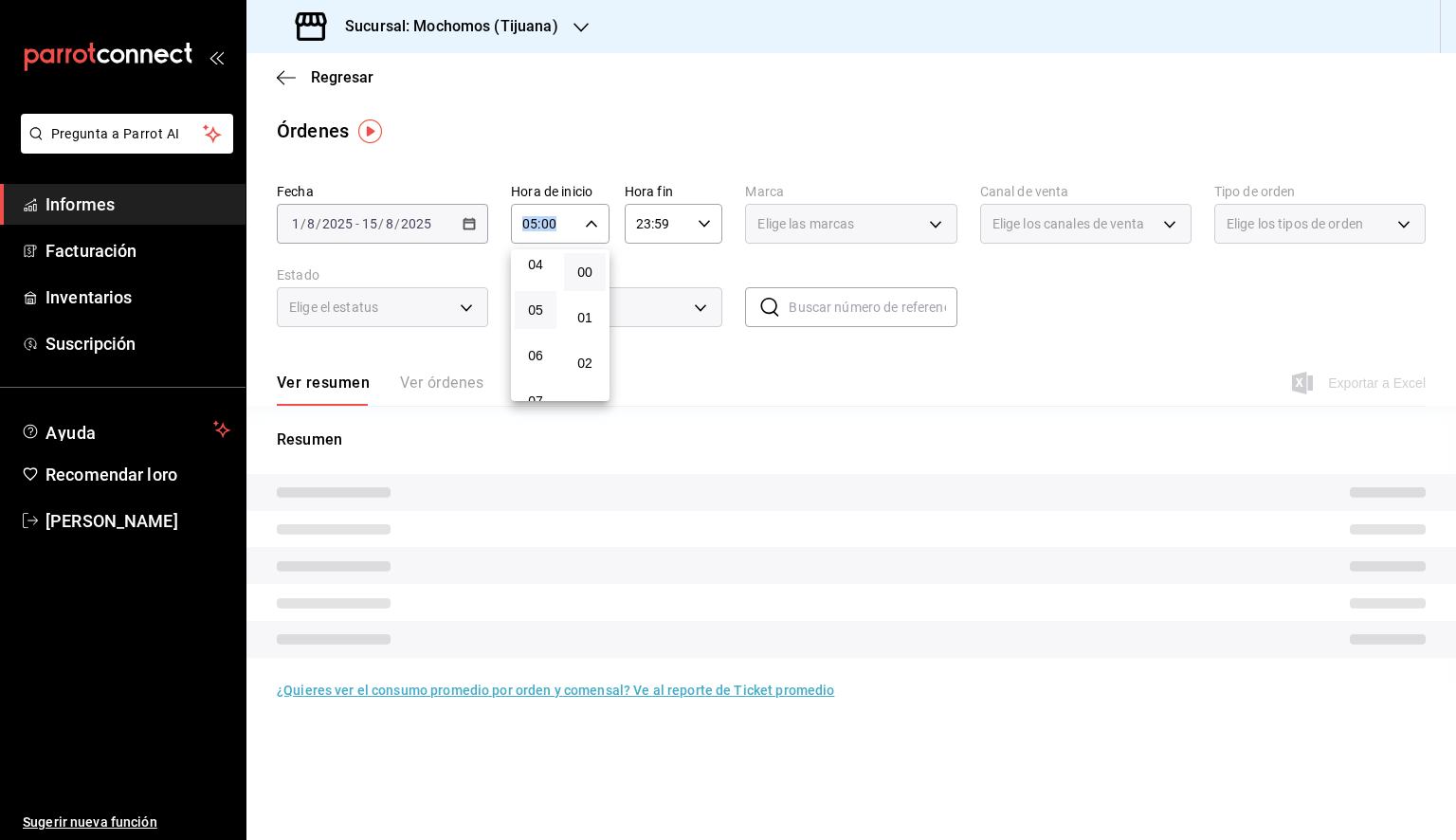
click at [586, 262] on button "00" at bounding box center [585, 272] width 42 height 38
click at [694, 232] on div at bounding box center [728, 420] width 1456 height 840
click at [691, 227] on div "23:59 Hora fin" at bounding box center [674, 224] width 99 height 40
click at [665, 308] on button "05" at bounding box center [650, 300] width 42 height 38
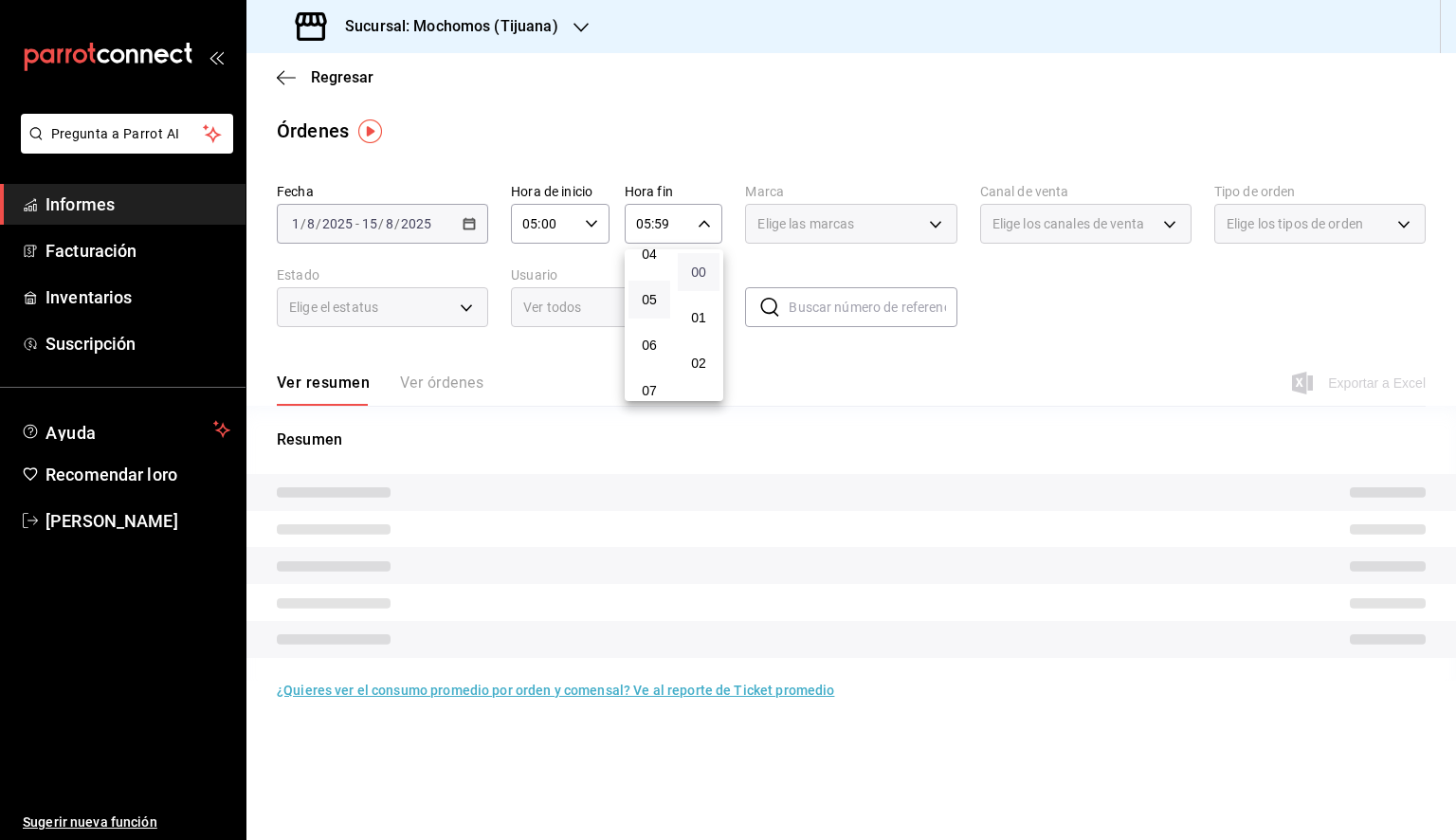
click at [708, 267] on span "00" at bounding box center [699, 271] width 19 height 15
type input "05:00"
click at [855, 234] on div at bounding box center [728, 420] width 1456 height 840
click at [855, 234] on div "Elige las marcas" at bounding box center [851, 224] width 211 height 40
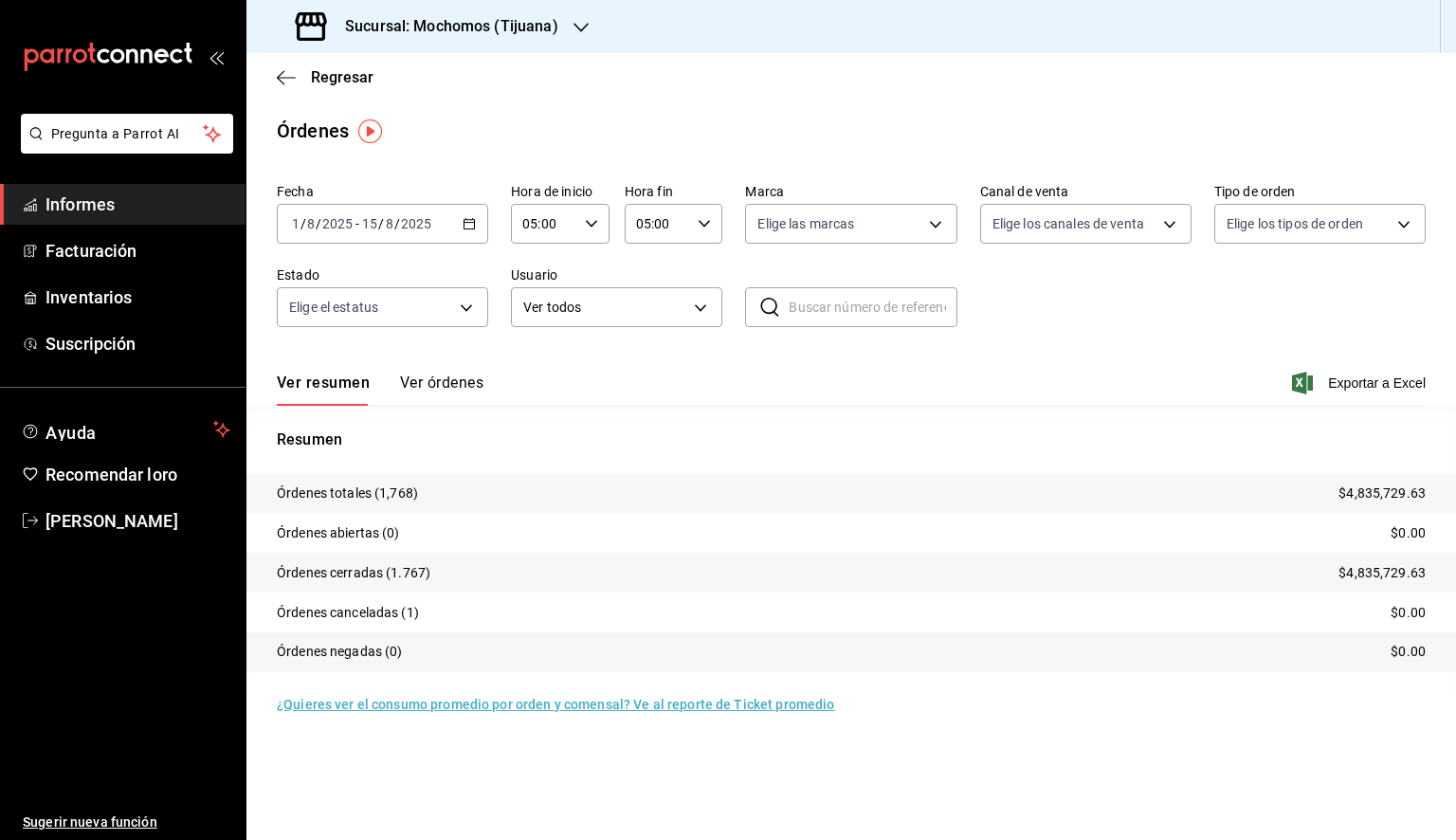
click at [855, 234] on body "Pregunta a Parrot AI Informes Facturación Inventarios Suscripción Ayuda Recomen…" at bounding box center [728, 420] width 1456 height 840
click at [827, 313] on div "Ver todos" at bounding box center [806, 295] width 98 height 41
type input "c300ab0f-4e96-434a-ab79-9fec8b673c9f"
checkbox input "true"
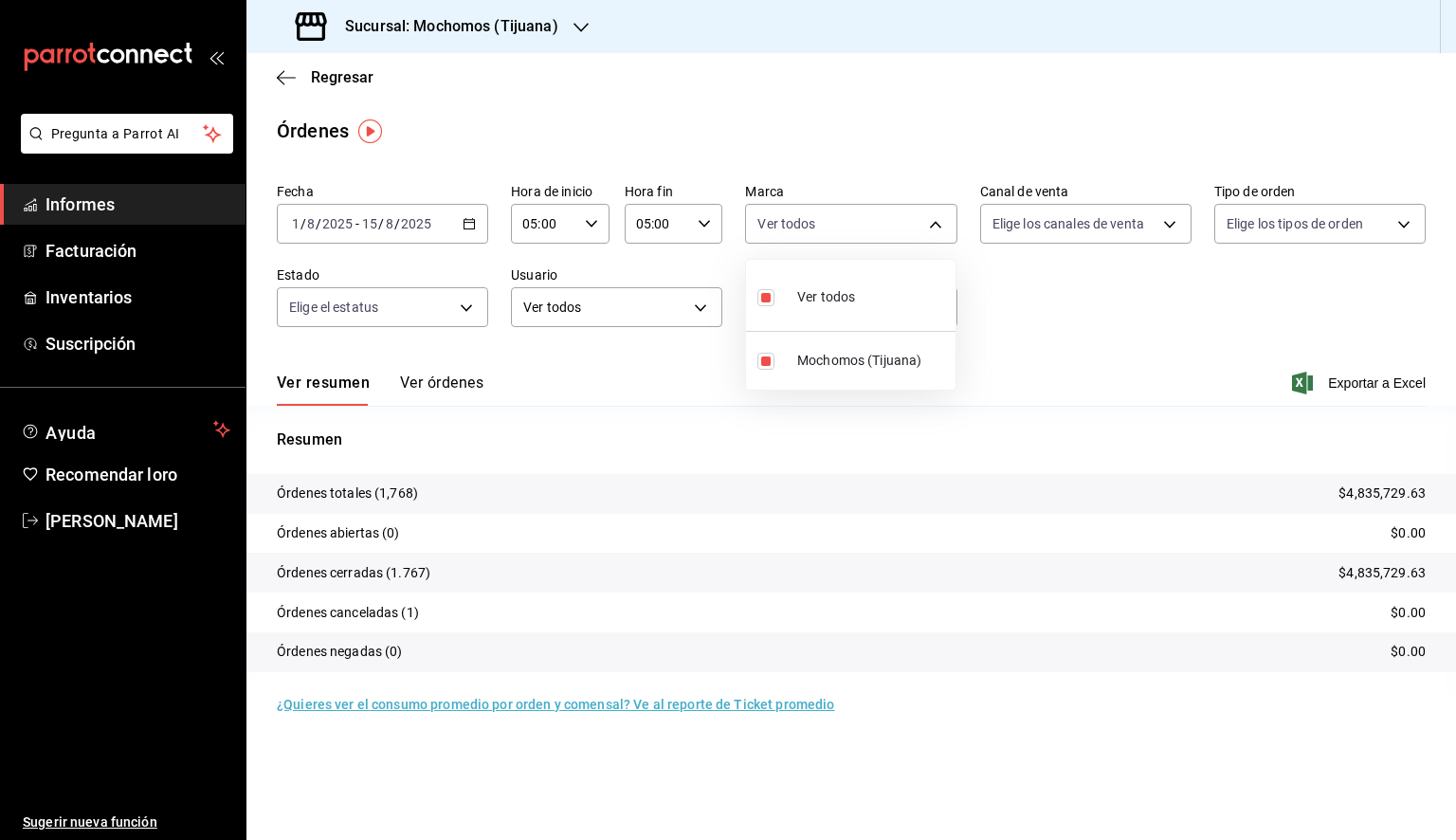
click at [1174, 314] on div at bounding box center [728, 420] width 1456 height 840
click at [1393, 383] on font "Exportar a Excel" at bounding box center [1377, 383] width 98 height 15
click at [289, 81] on icon "button" at bounding box center [286, 77] width 19 height 17
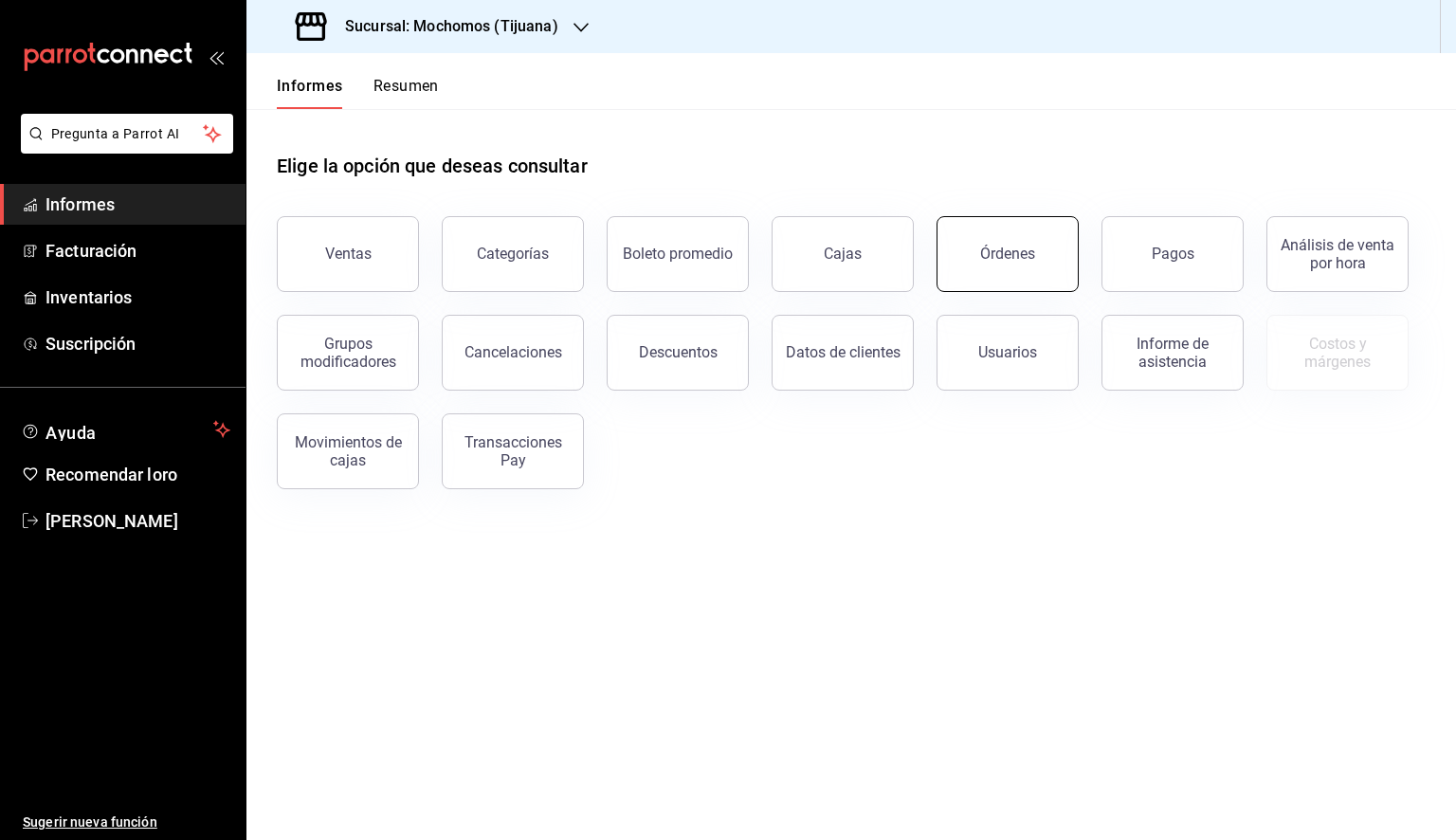
click at [1027, 260] on font "Órdenes" at bounding box center [1008, 253] width 55 height 18
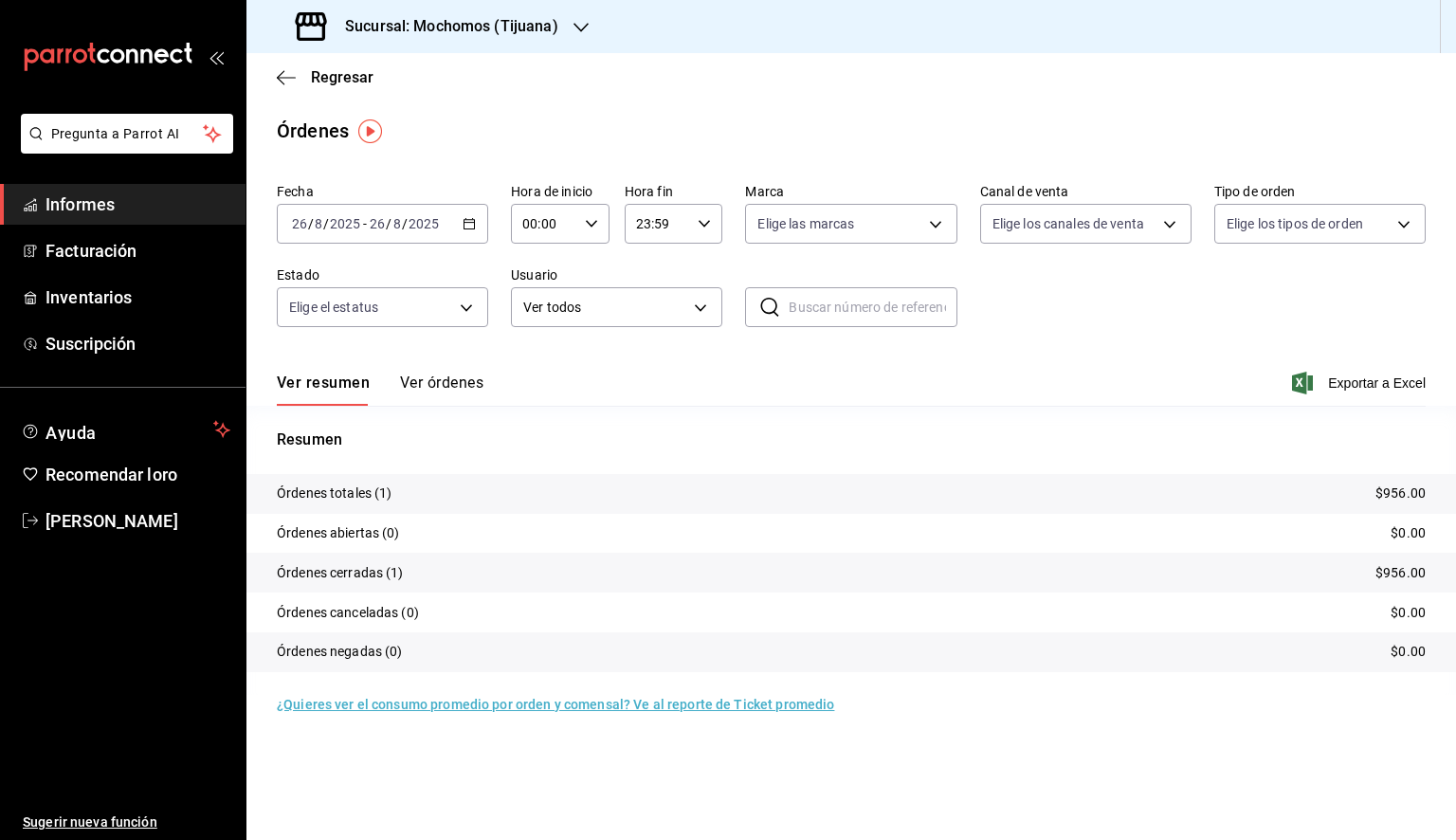
click at [477, 224] on div "[DATE] [DATE] - [DATE] [DATE]" at bounding box center [383, 224] width 211 height 40
click at [374, 495] on font "Rango de fechas" at bounding box center [343, 493] width 101 height 15
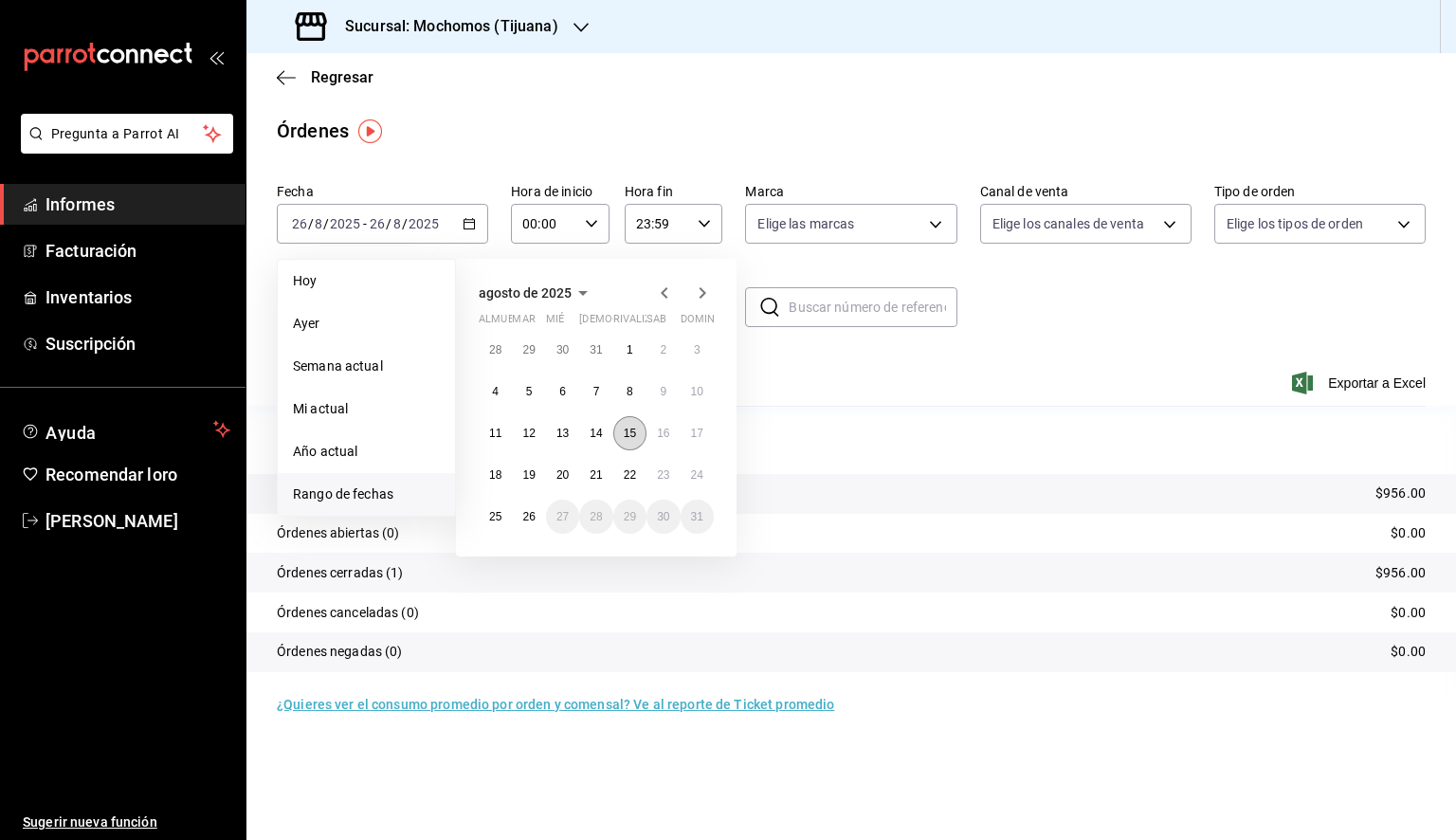
click at [627, 430] on font "15" at bounding box center [630, 432] width 12 height 13
click at [526, 515] on font "26" at bounding box center [528, 516] width 12 height 13
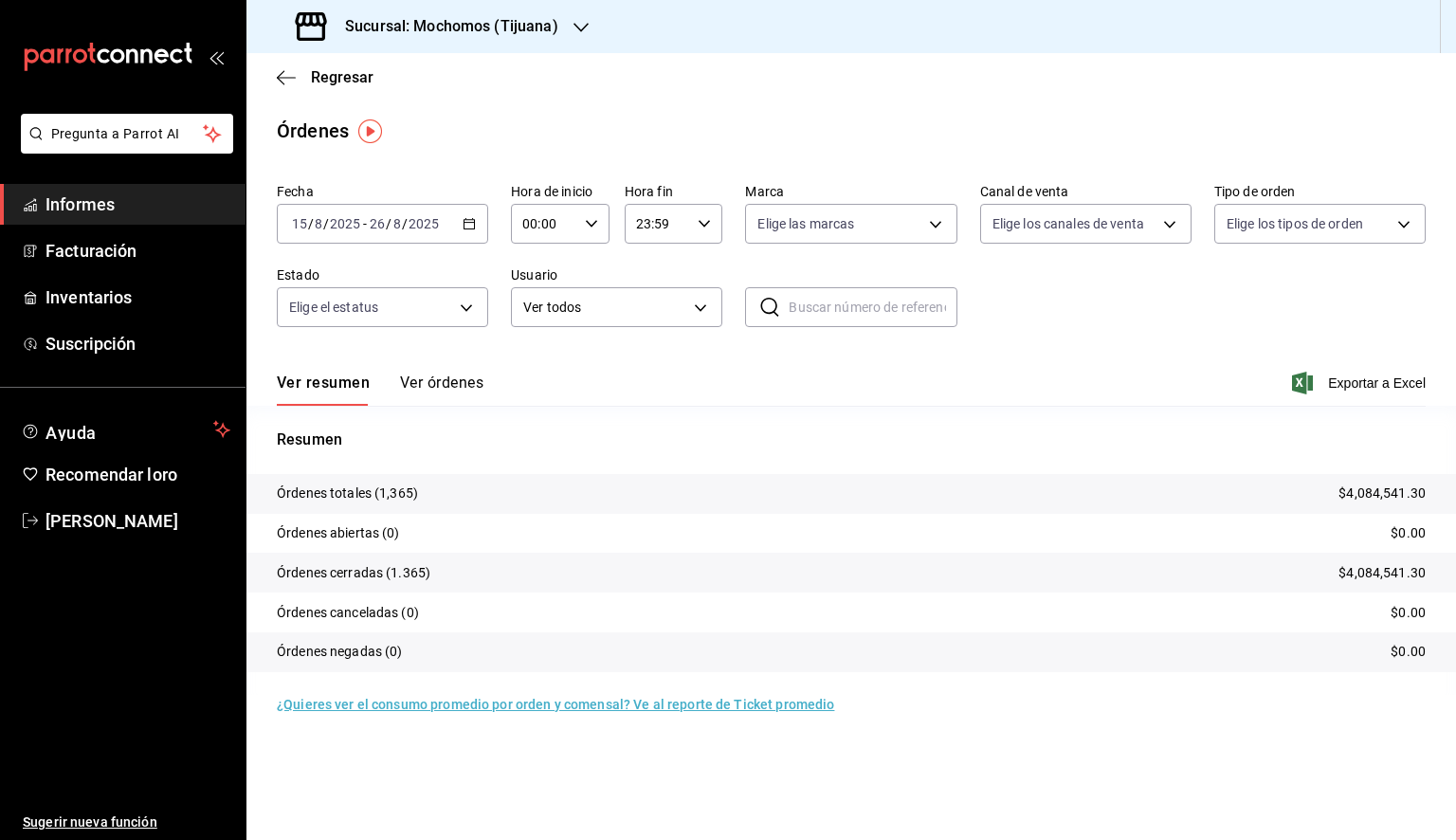
click at [589, 221] on icon "button" at bounding box center [591, 223] width 13 height 13
click at [541, 318] on font "05" at bounding box center [535, 309] width 15 height 15
type input "05:00"
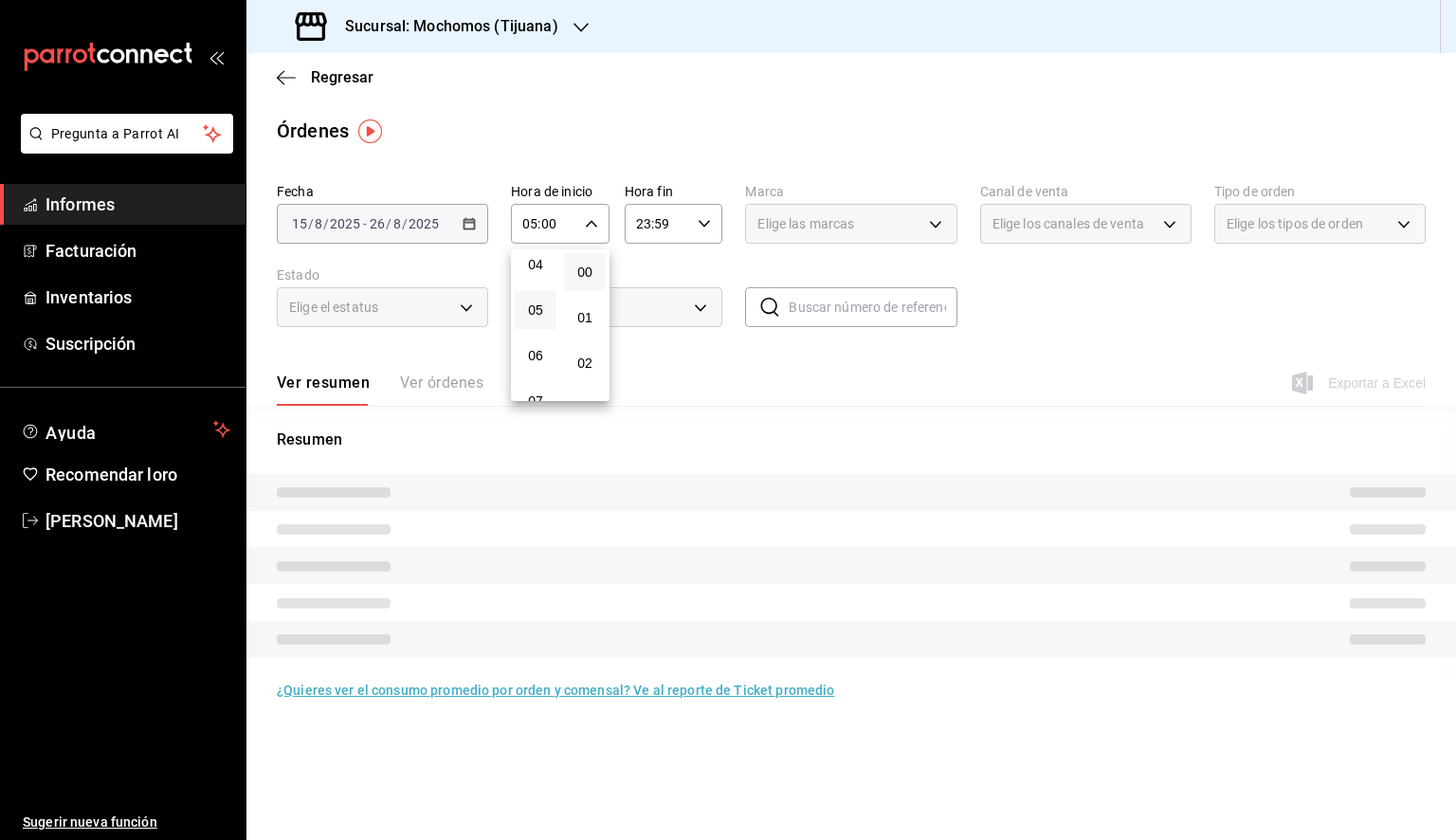
drag, startPoint x: 678, startPoint y: 218, endPoint x: 693, endPoint y: 227, distance: 17.5
click at [680, 218] on div at bounding box center [728, 420] width 1456 height 840
click at [694, 229] on div "23:59 Hora fin" at bounding box center [674, 224] width 99 height 40
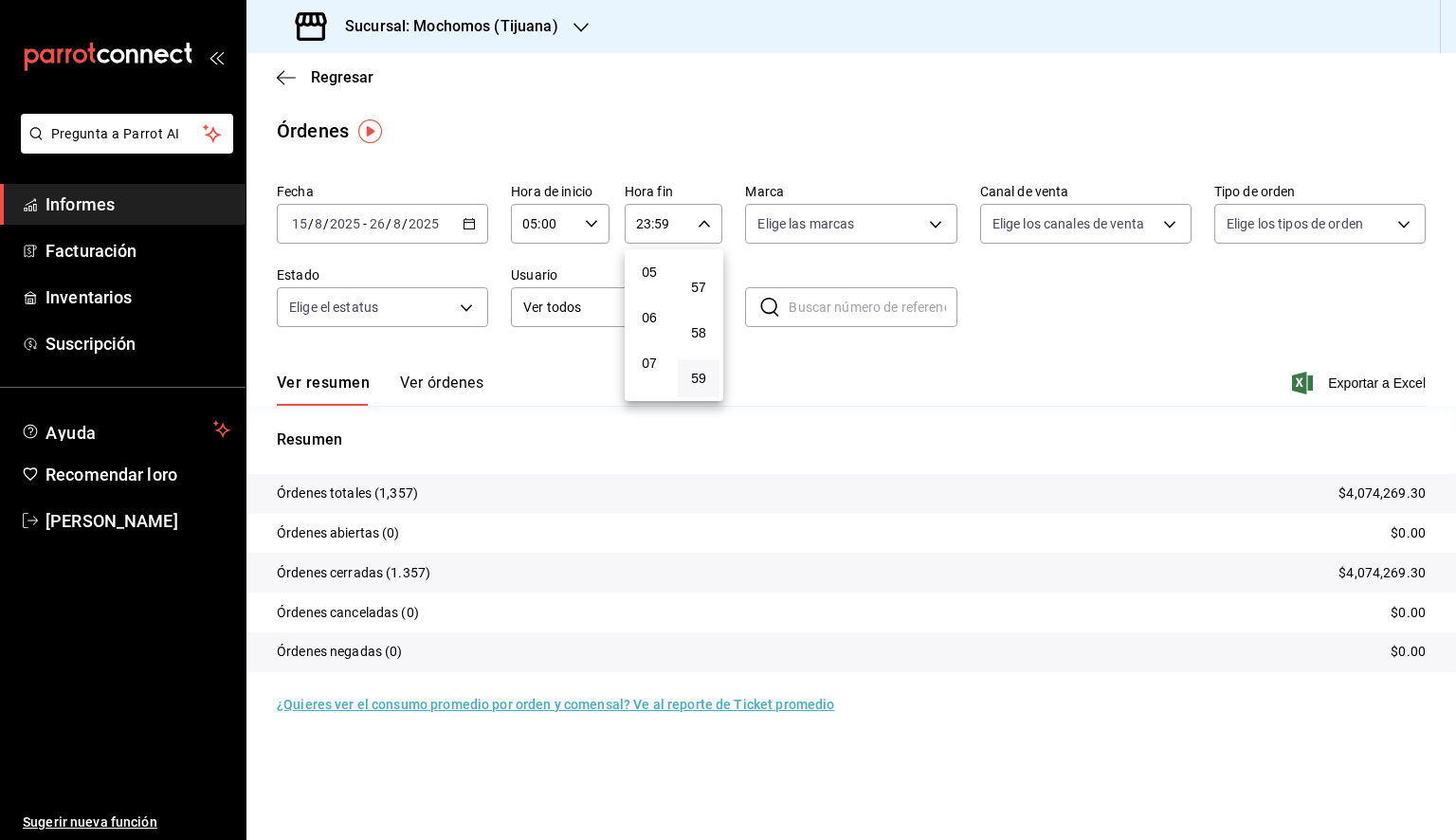
scroll to position [200, 0]
drag, startPoint x: 654, startPoint y: 308, endPoint x: 698, endPoint y: 310, distance: 44.0
click at [654, 307] on font "05" at bounding box center [649, 299] width 15 height 15
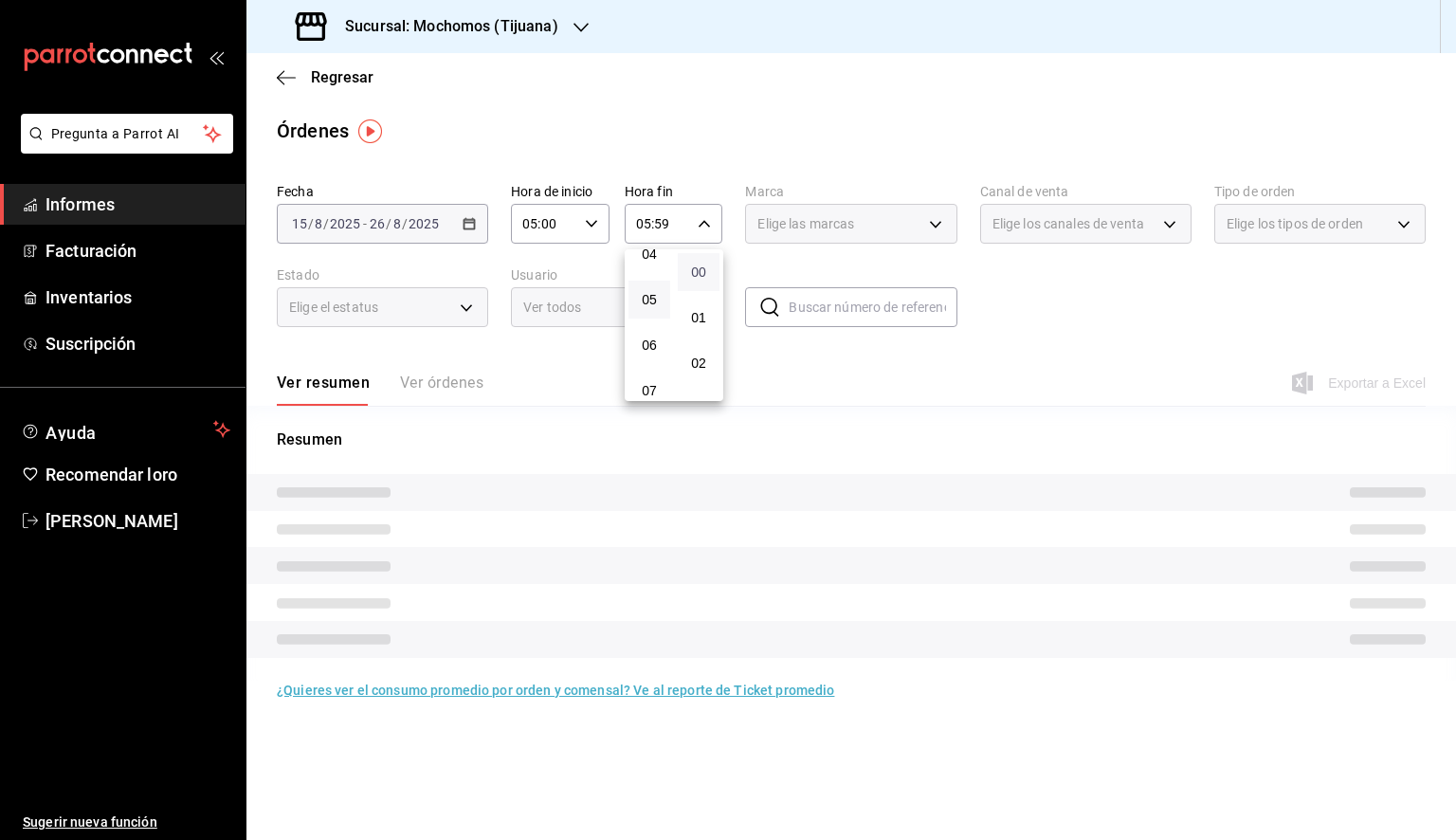
click at [702, 268] on font "00" at bounding box center [699, 271] width 15 height 15
type input "05:00"
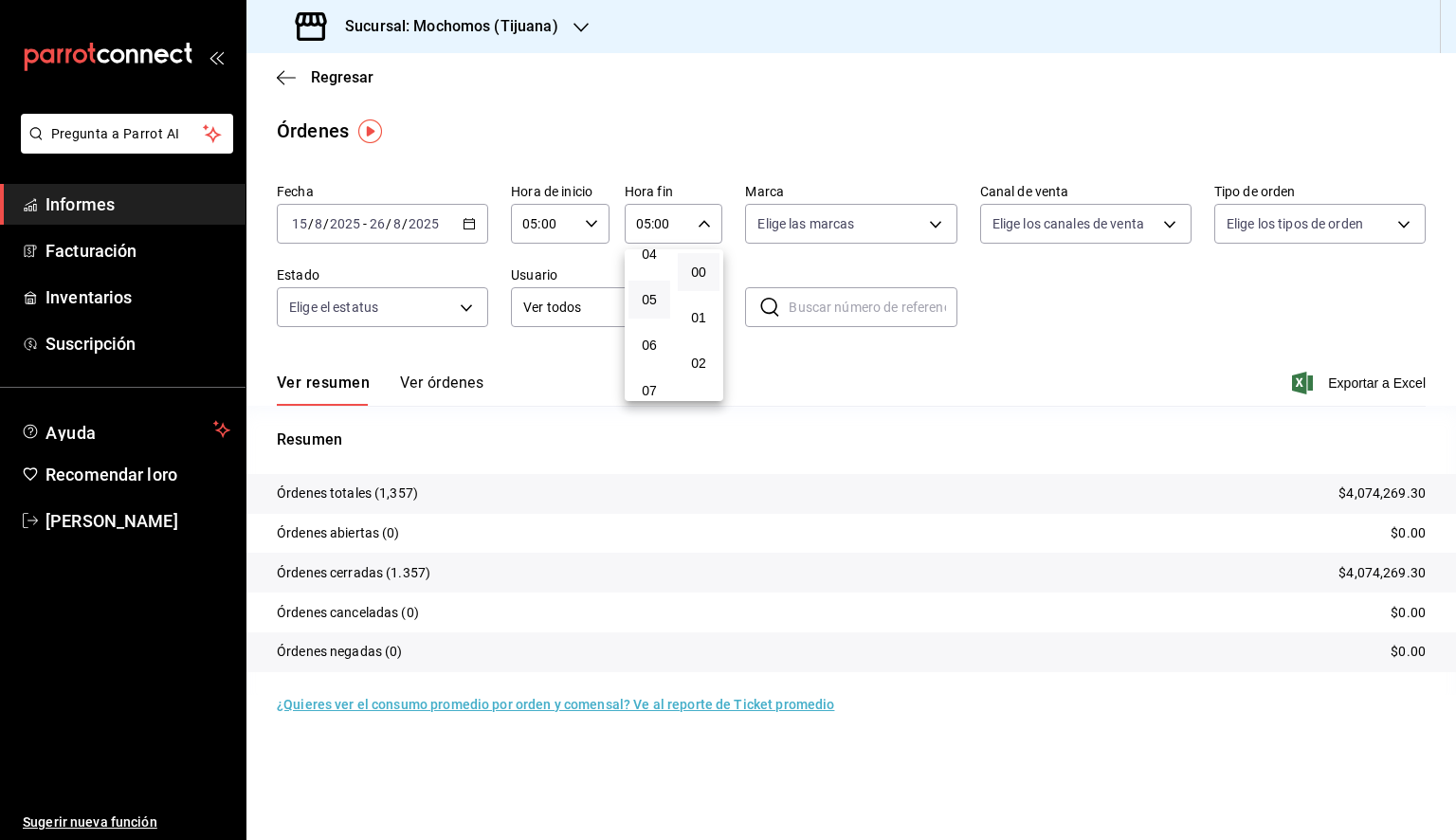
click at [896, 232] on div at bounding box center [728, 420] width 1456 height 840
click at [872, 216] on body "Pregunta a Parrot AI Informes Facturación Inventarios Suscripción Ayuda Recomen…" at bounding box center [728, 420] width 1456 height 840
click at [835, 307] on div "Ver todos" at bounding box center [806, 295] width 98 height 41
type input "c300ab0f-4e96-434a-ab79-9fec8b673c9f"
checkbox input "true"
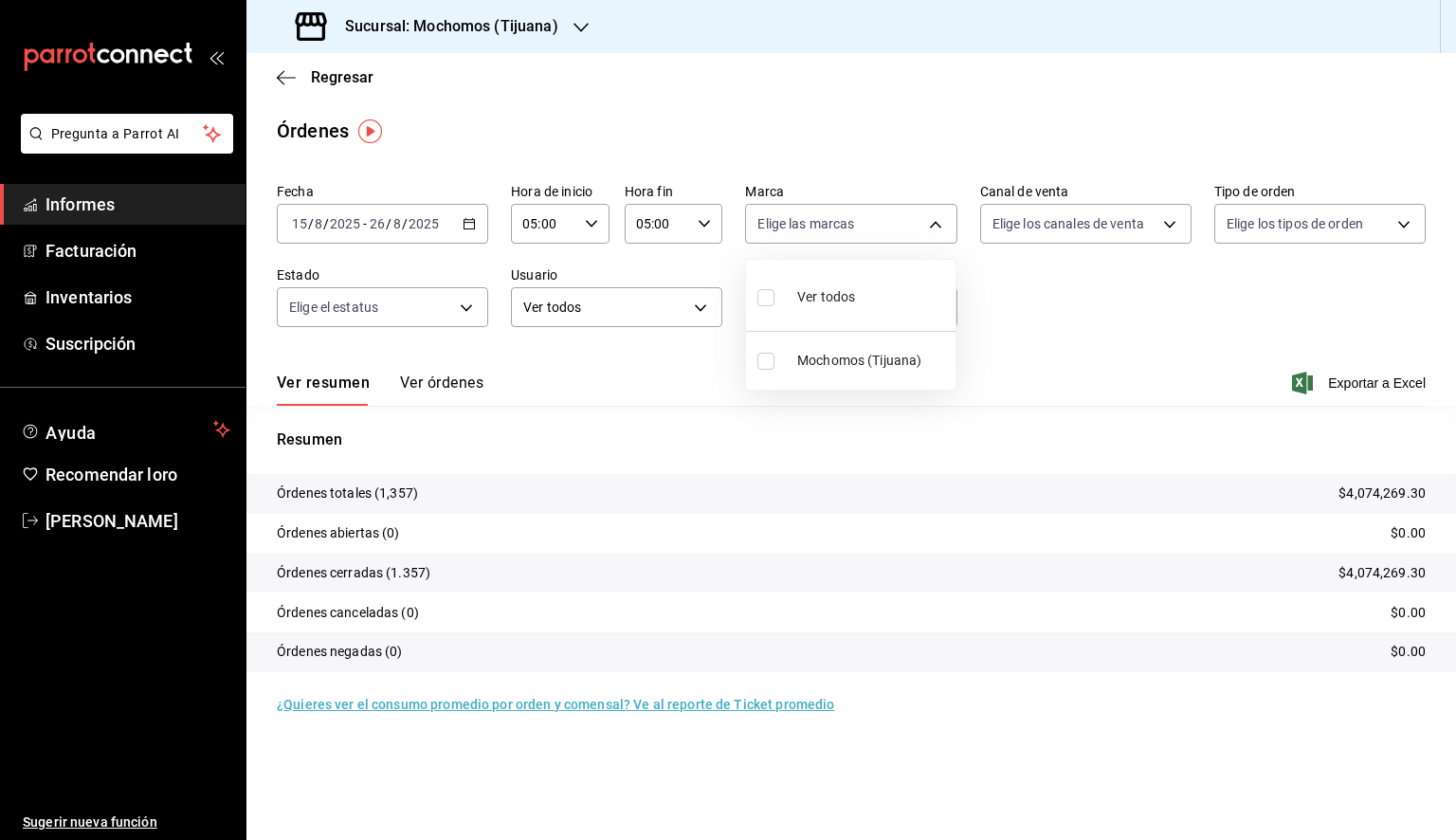
checkbox input "true"
click at [1327, 371] on div at bounding box center [728, 420] width 1456 height 840
click at [1352, 383] on font "Exportar a Excel" at bounding box center [1377, 383] width 98 height 15
click at [283, 79] on icon "button" at bounding box center [286, 77] width 19 height 17
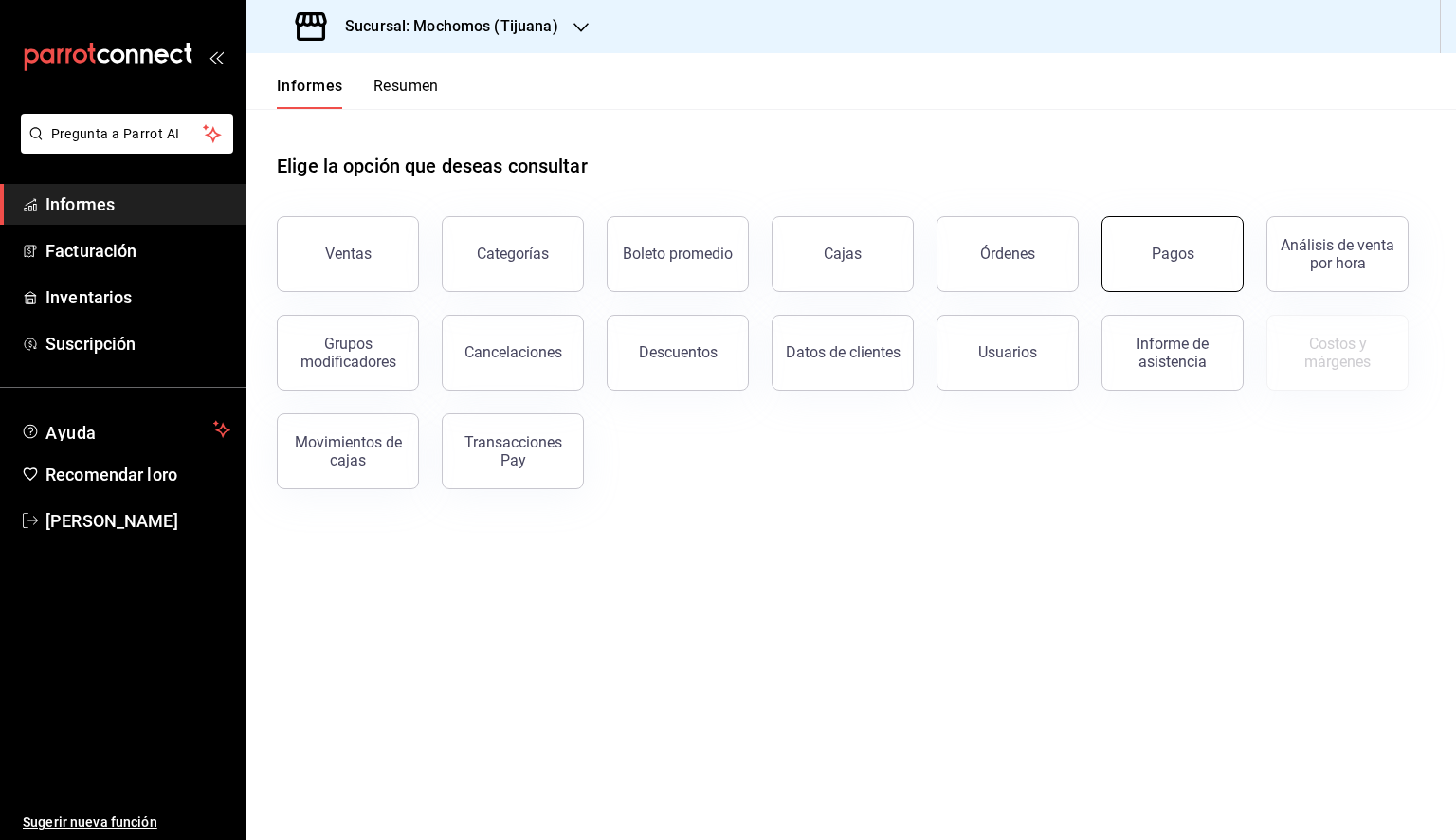
click at [1153, 272] on button "Pagos" at bounding box center [1173, 254] width 143 height 76
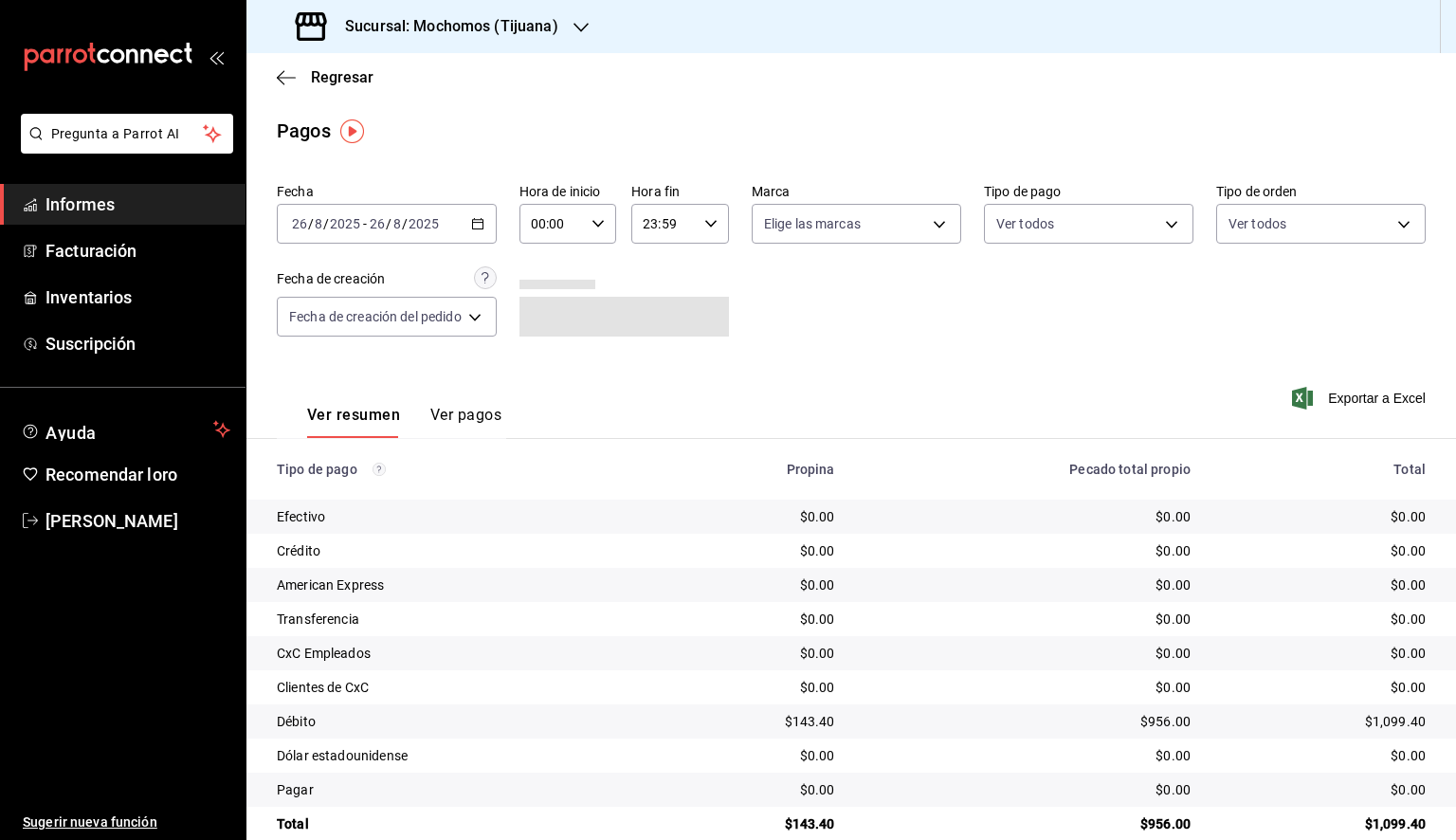
click at [477, 219] on 314 "button" at bounding box center [477, 223] width 11 height 11
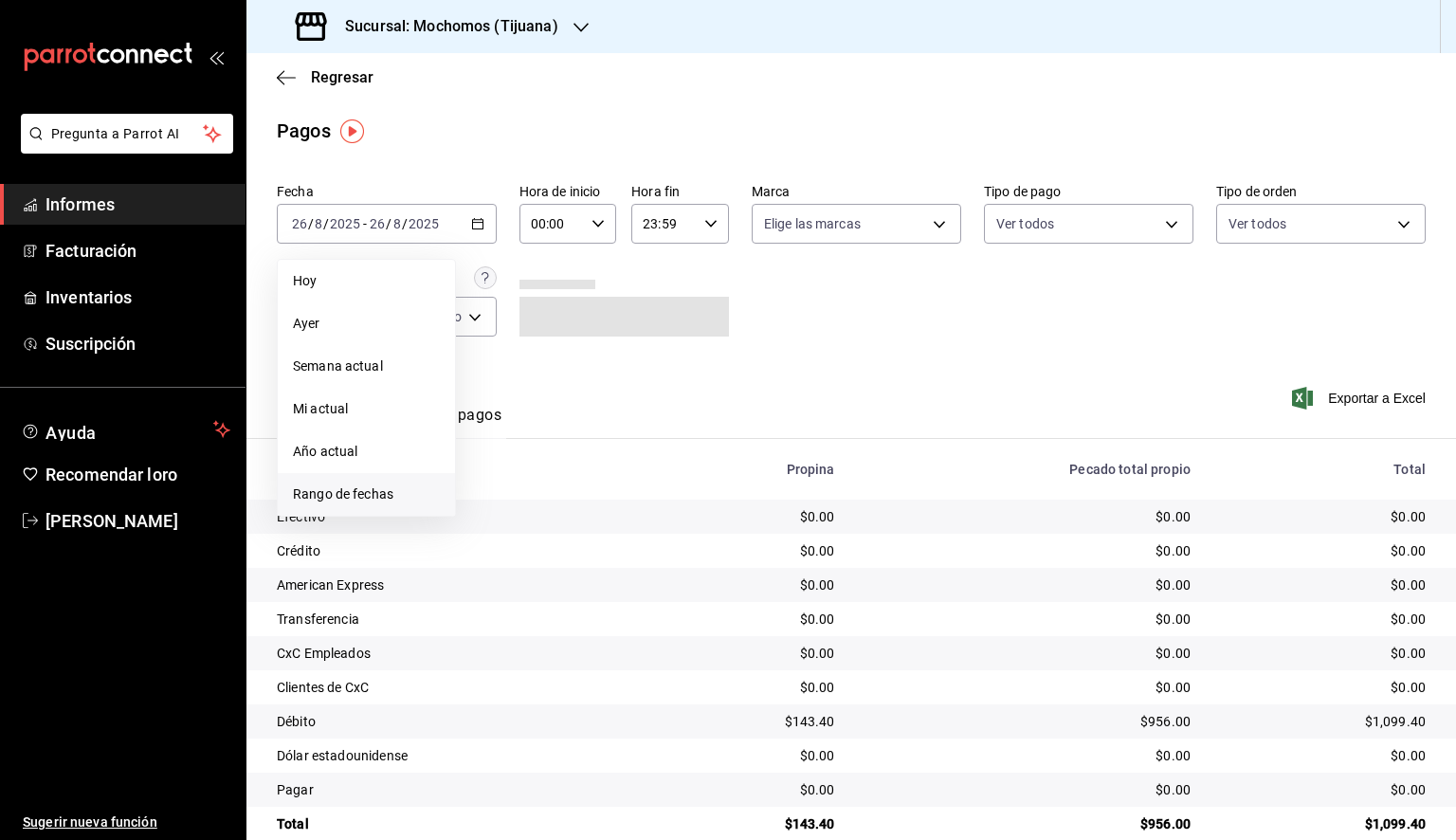
click at [376, 498] on font "Rango de fechas" at bounding box center [343, 493] width 101 height 15
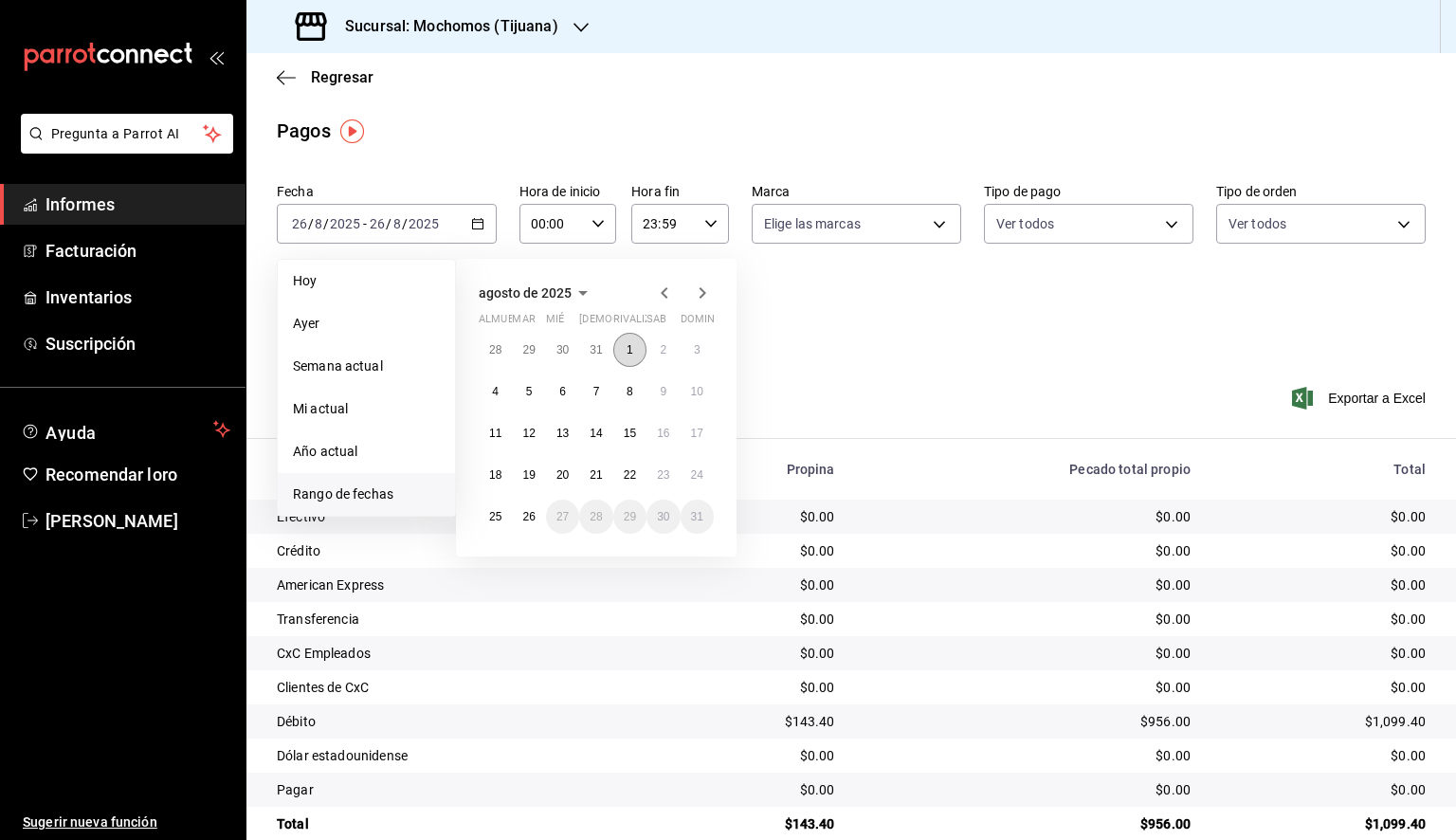
click at [639, 349] on button "1" at bounding box center [630, 350] width 33 height 34
click at [531, 518] on font "26" at bounding box center [528, 516] width 12 height 13
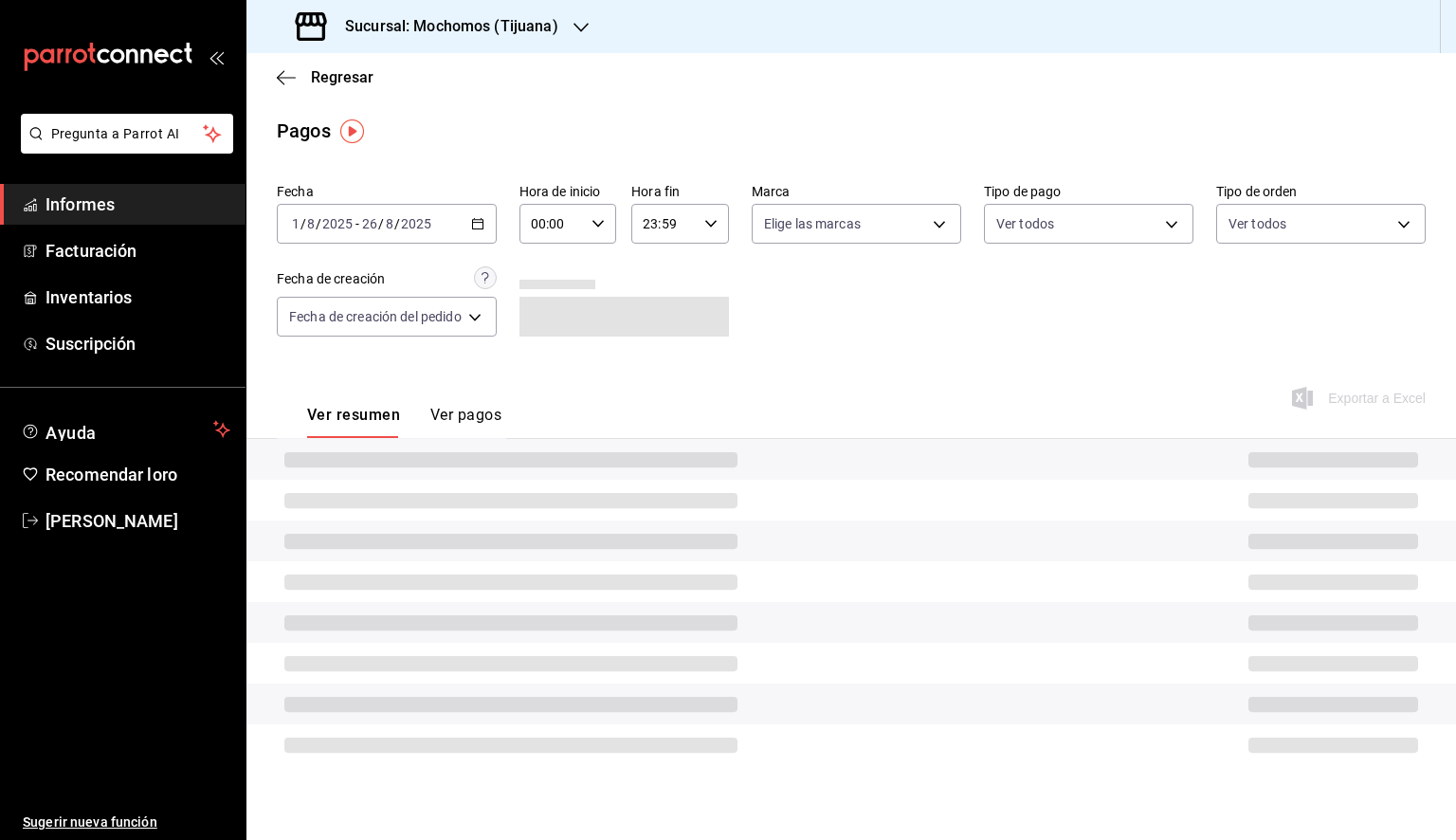
click at [571, 226] on input "00:00" at bounding box center [552, 223] width 66 height 38
click at [547, 318] on font "05" at bounding box center [546, 309] width 15 height 15
type input "05:00"
click at [701, 232] on div at bounding box center [728, 420] width 1456 height 840
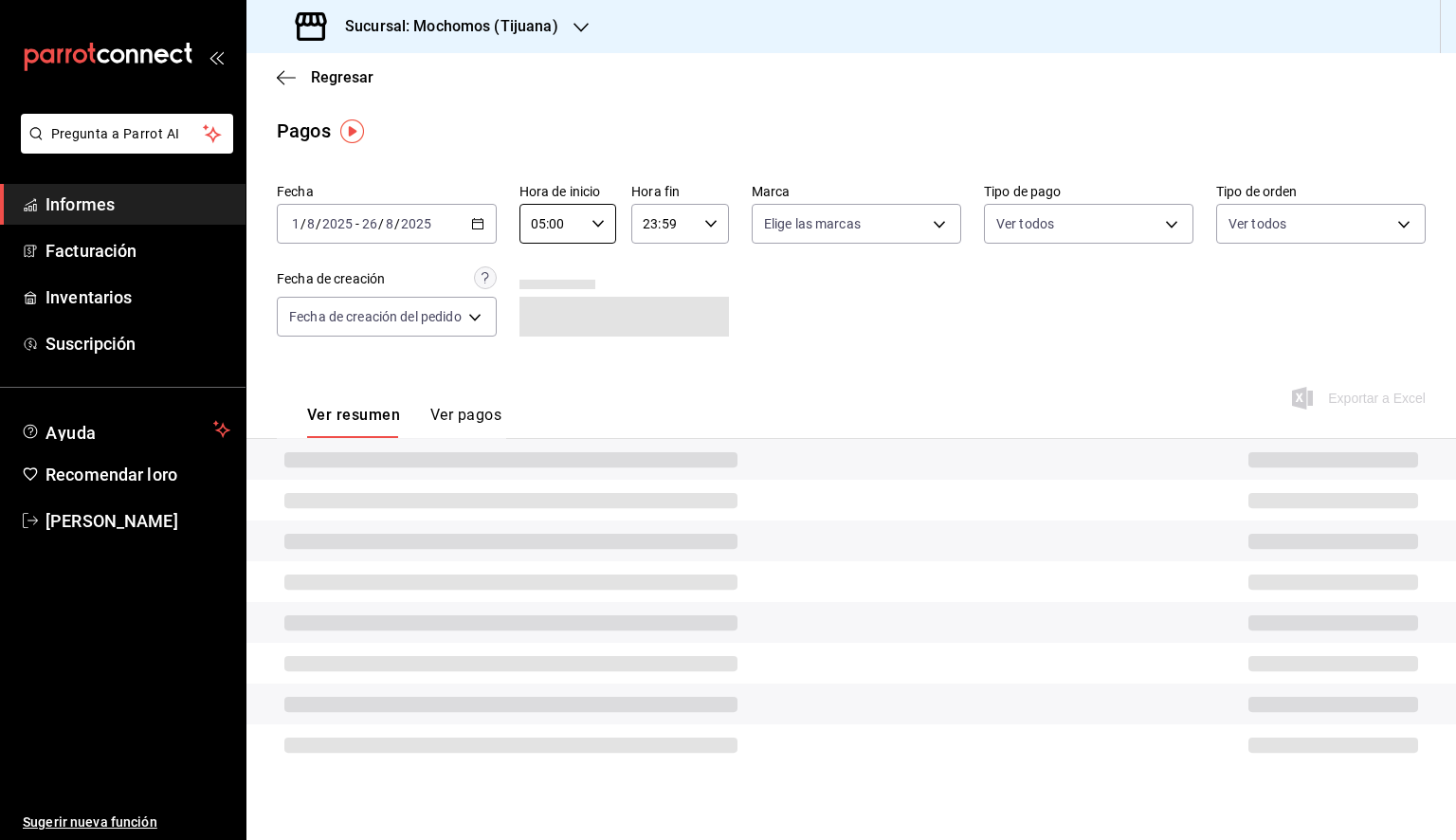
click at [701, 232] on div "23:59 Hora fin" at bounding box center [681, 224] width 98 height 40
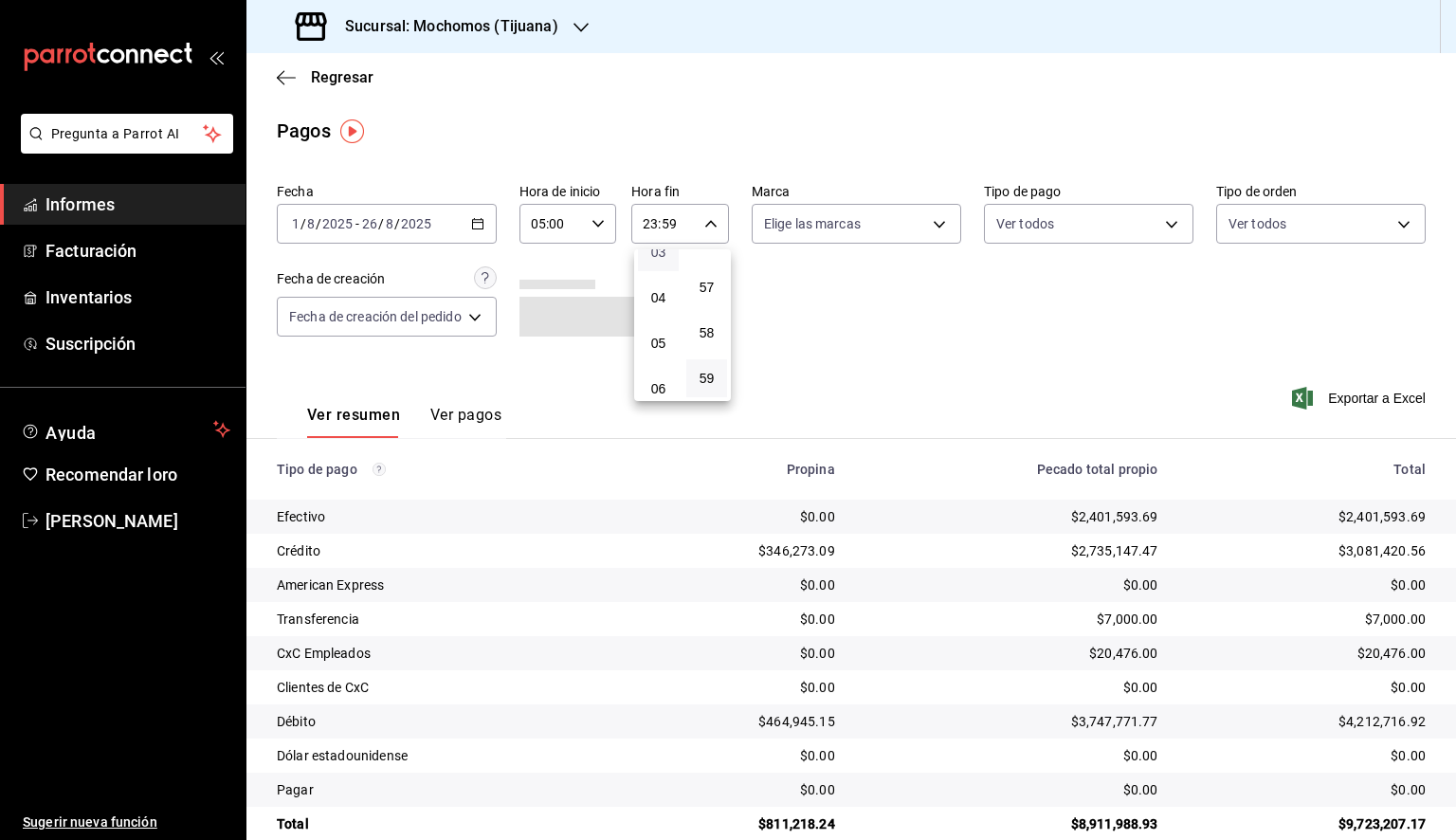
scroll to position [200, 0]
drag, startPoint x: 662, startPoint y: 306, endPoint x: 699, endPoint y: 304, distance: 37.1
click at [663, 306] on font "05" at bounding box center [659, 299] width 15 height 15
drag, startPoint x: 706, startPoint y: 271, endPoint x: 729, endPoint y: 267, distance: 23.3
click at [706, 268] on font "00" at bounding box center [707, 271] width 15 height 15
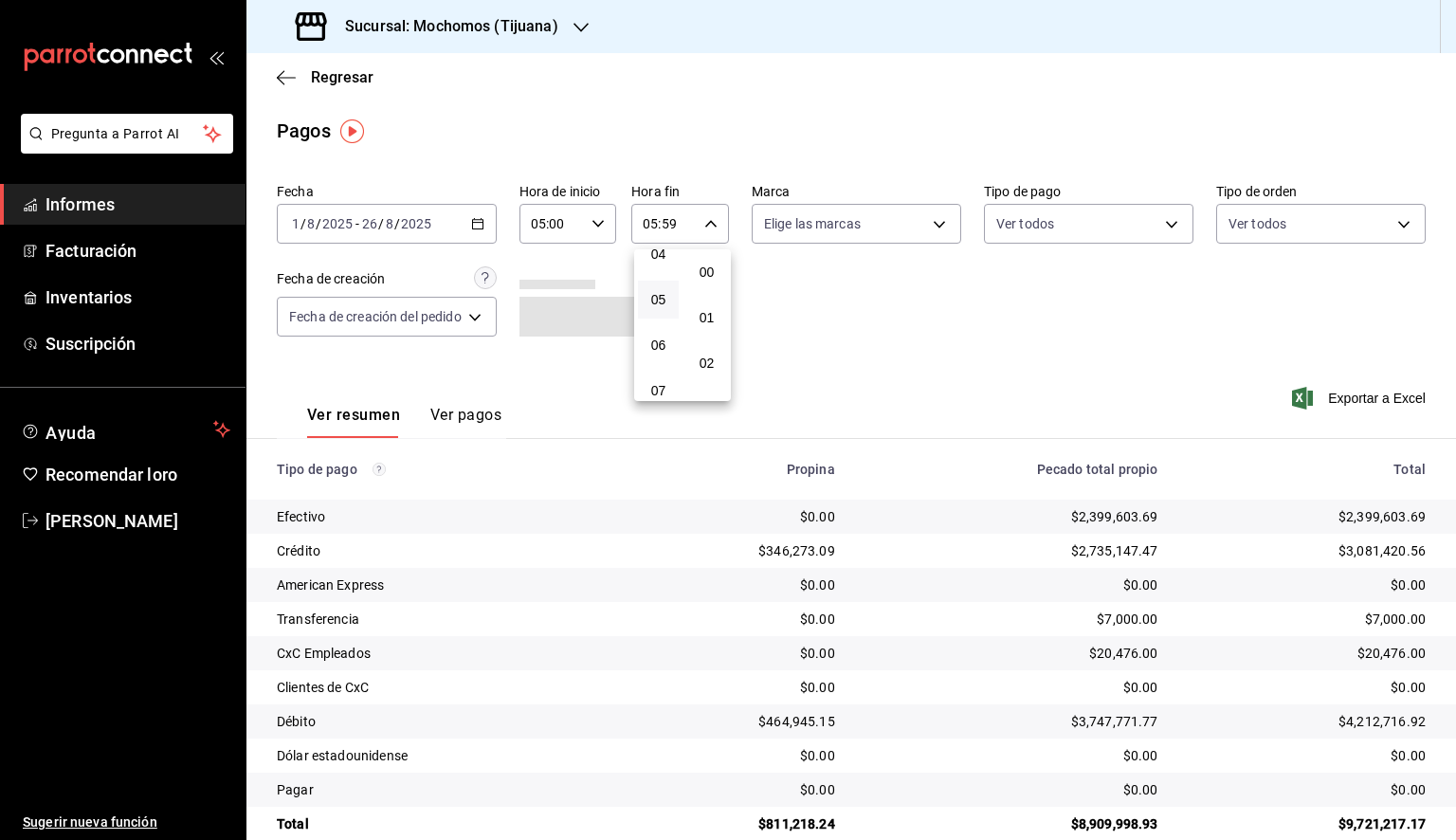
type input "05:00"
click at [858, 237] on div at bounding box center [728, 420] width 1456 height 840
click at [859, 236] on body "Pregunta a Parrot AI Informes Facturación Inventarios Suscripción Ayuda Recomen…" at bounding box center [728, 420] width 1456 height 840
click at [844, 287] on span "Ver todos" at bounding box center [831, 297] width 58 height 20
type input "c300ab0f-4e96-434a-ab79-9fec8b673c9f"
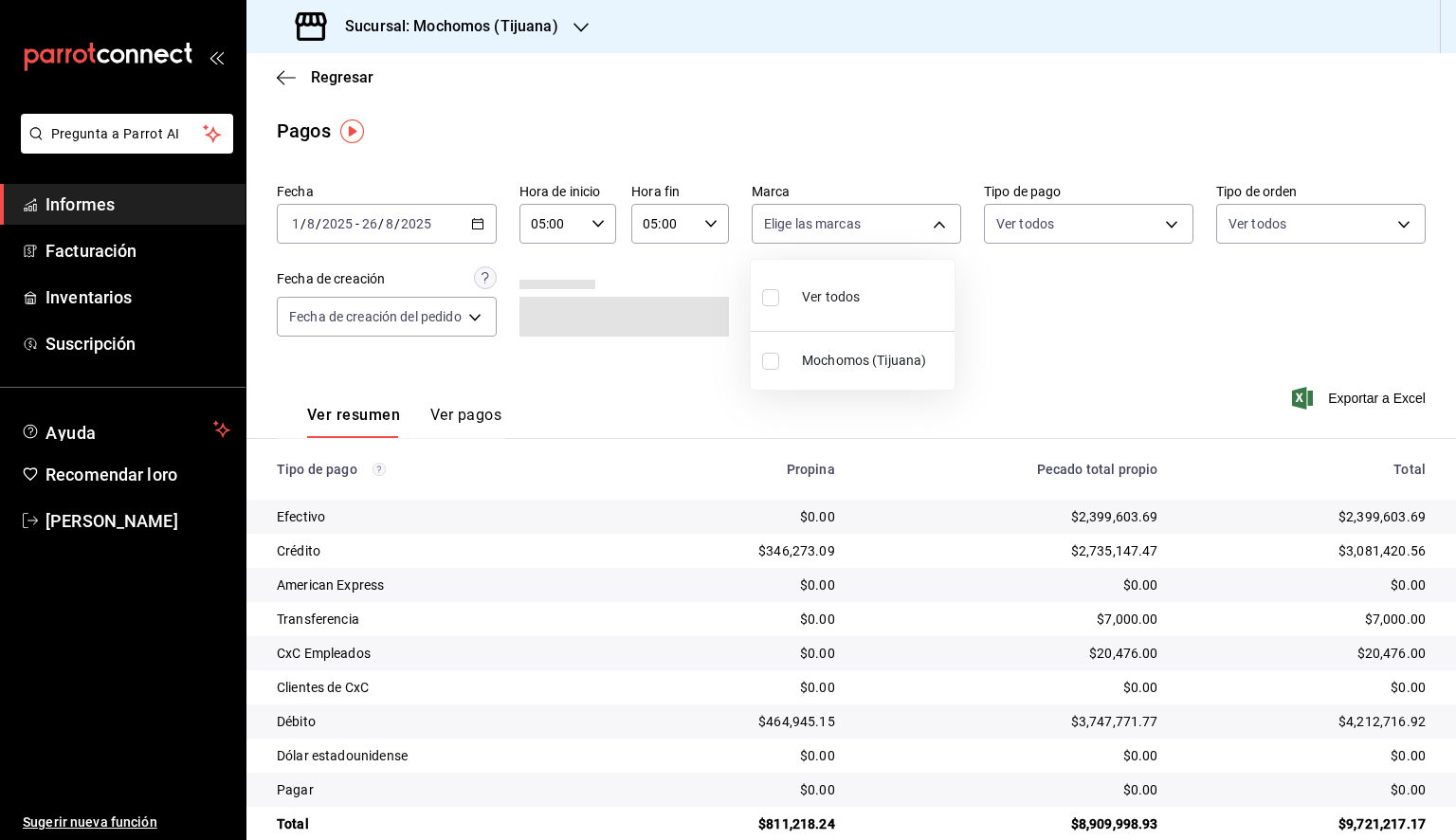
checkbox input "true"
click at [1196, 318] on div at bounding box center [728, 420] width 1456 height 840
click at [1328, 399] on font "Exportar a Excel" at bounding box center [1377, 398] width 98 height 15
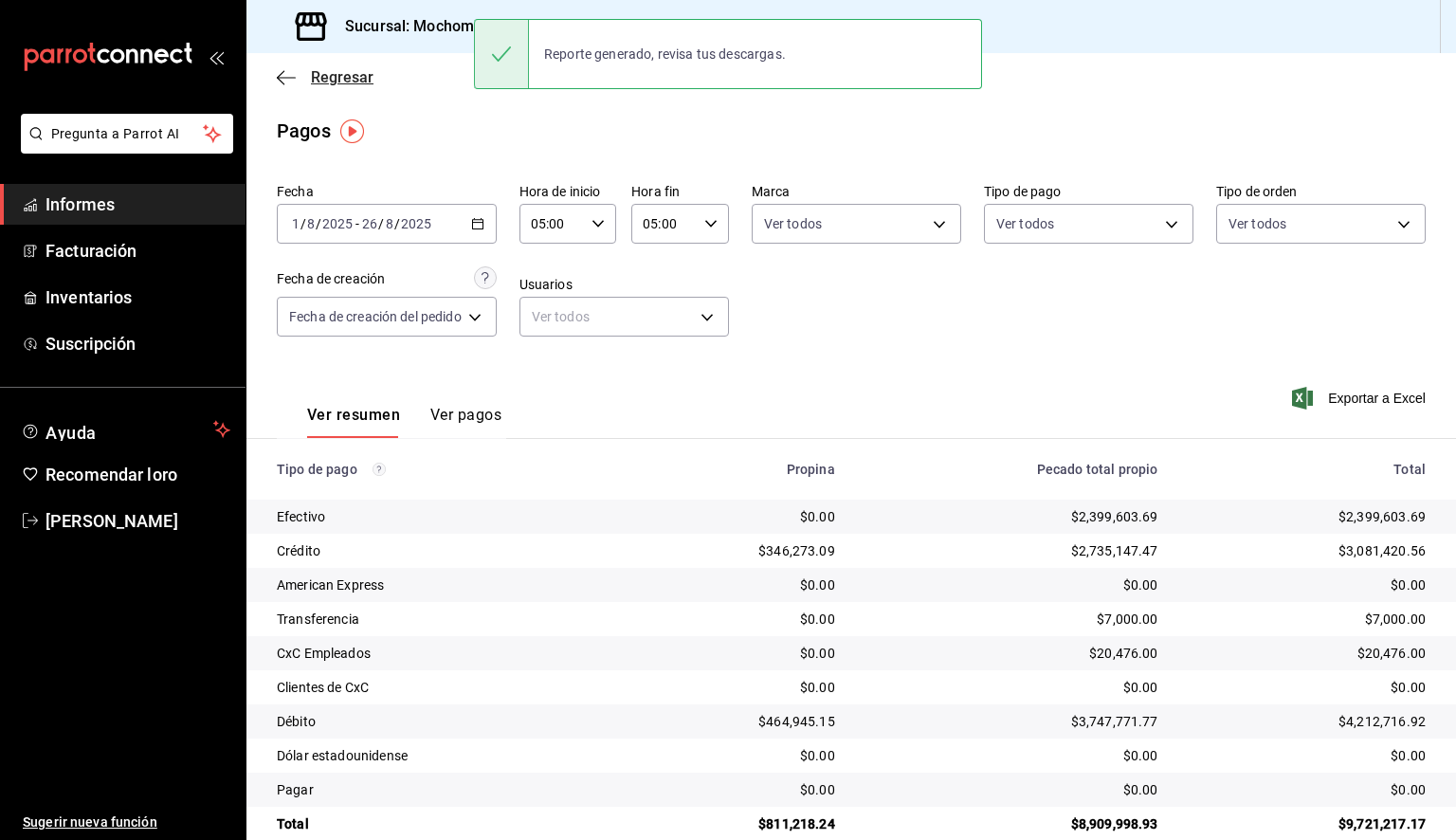
click at [288, 81] on icon "button" at bounding box center [286, 77] width 19 height 17
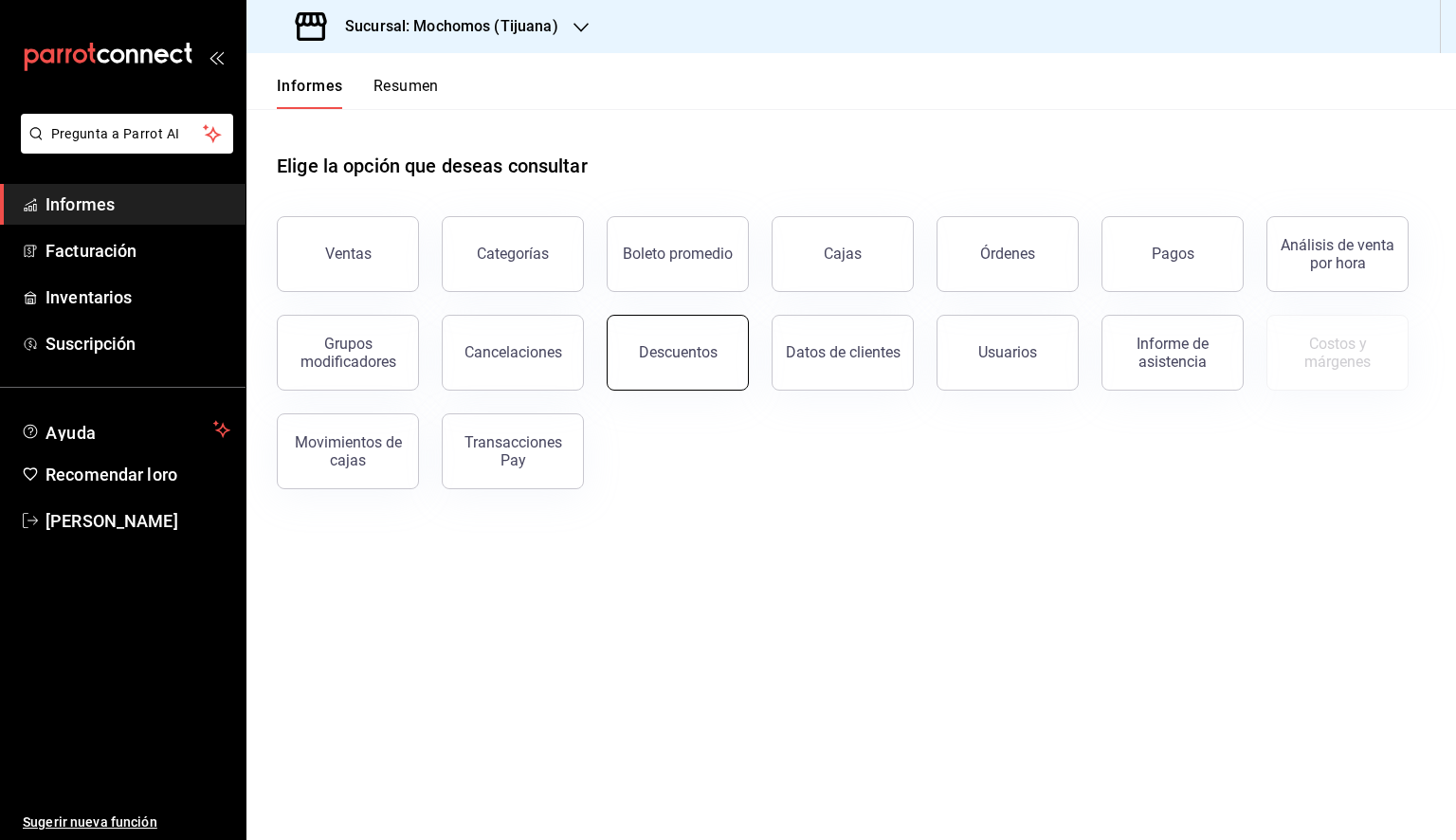
click at [654, 362] on button "Descuentos" at bounding box center [678, 353] width 143 height 76
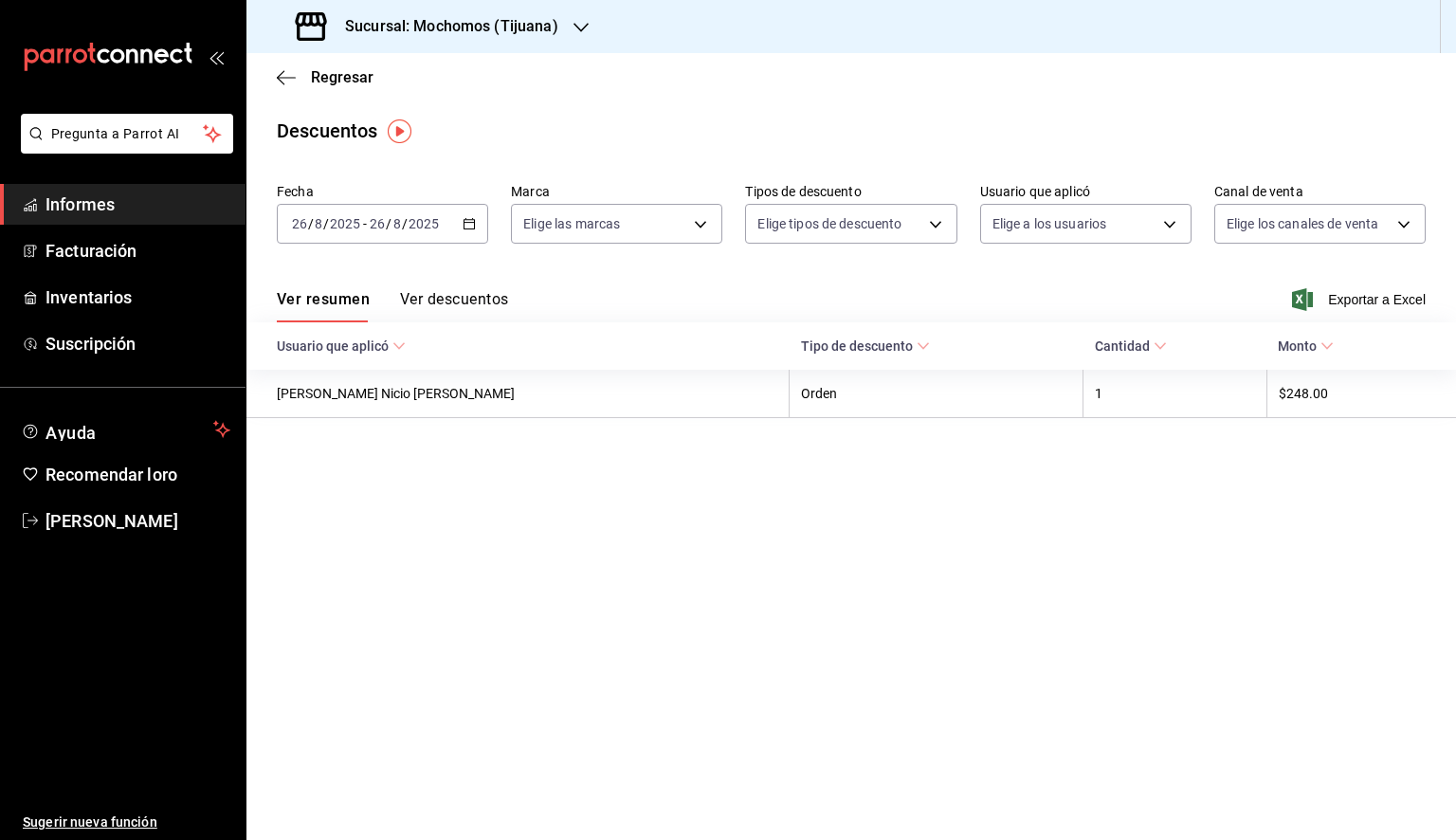
click at [477, 224] on div "[DATE] [DATE] - [DATE] [DATE]" at bounding box center [383, 224] width 211 height 40
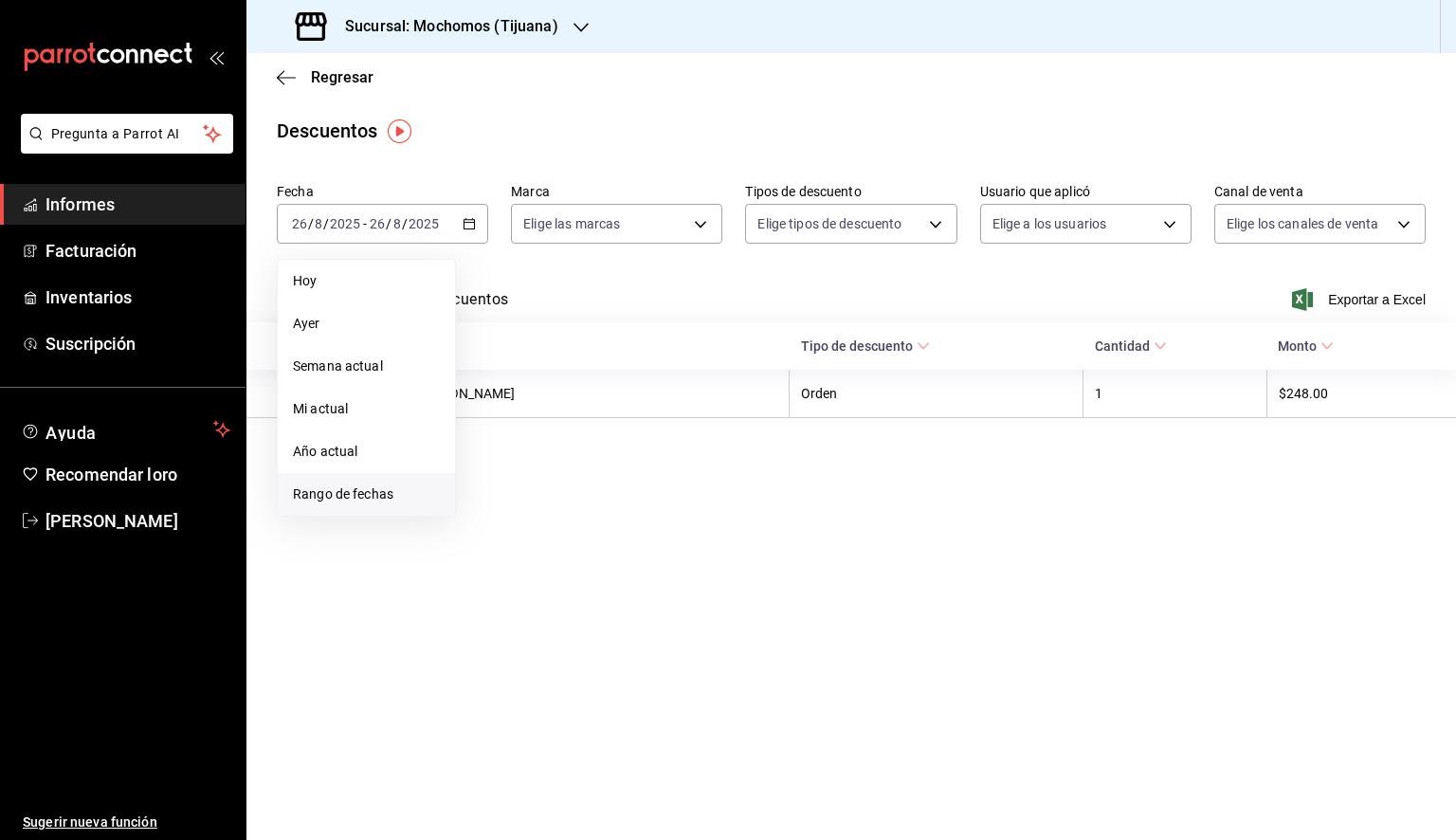
click at [376, 496] on font "Rango de fechas" at bounding box center [343, 493] width 101 height 15
click at [639, 354] on button "1" at bounding box center [630, 350] width 33 height 34
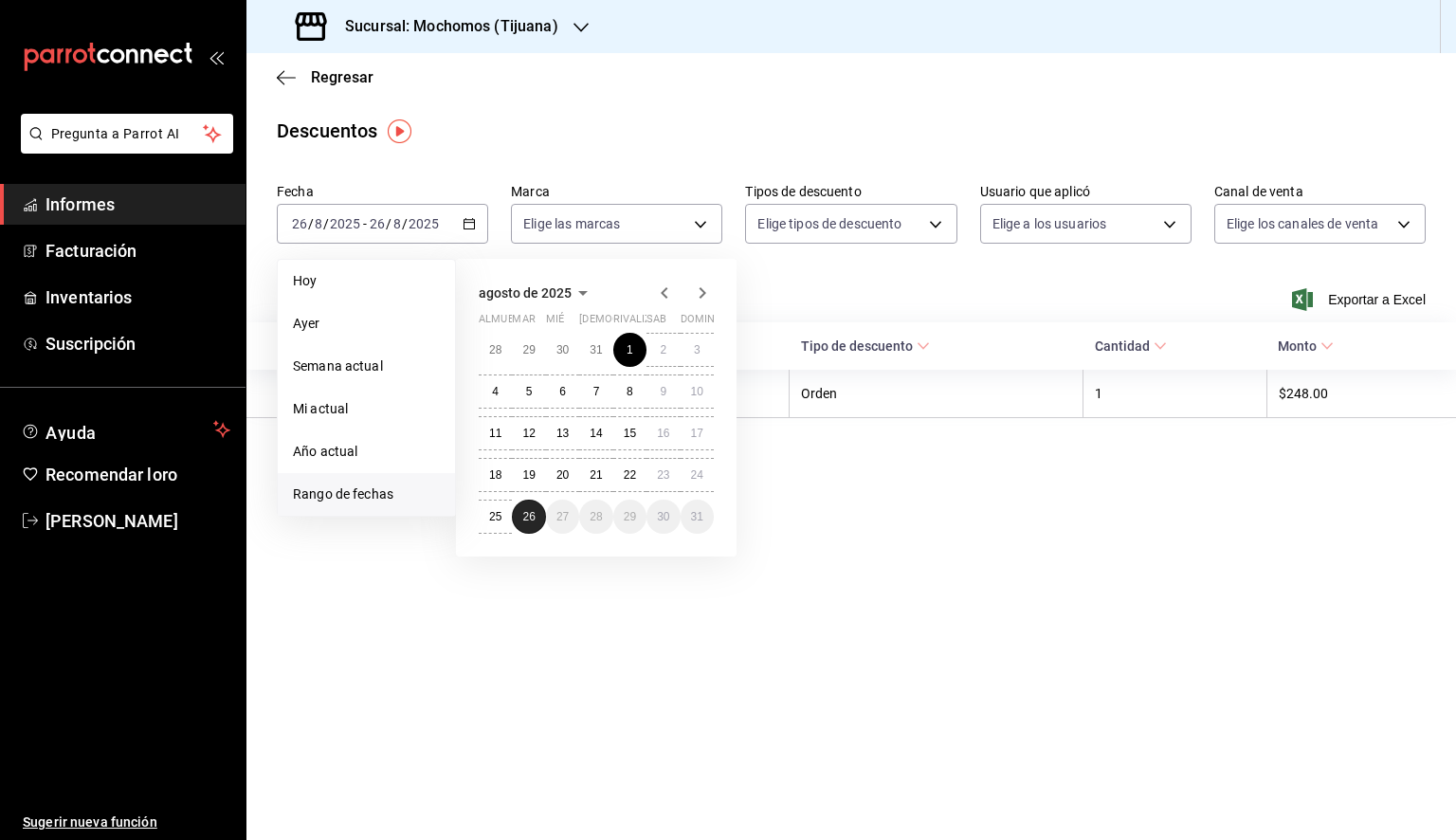
click at [523, 508] on button "26" at bounding box center [528, 516] width 33 height 34
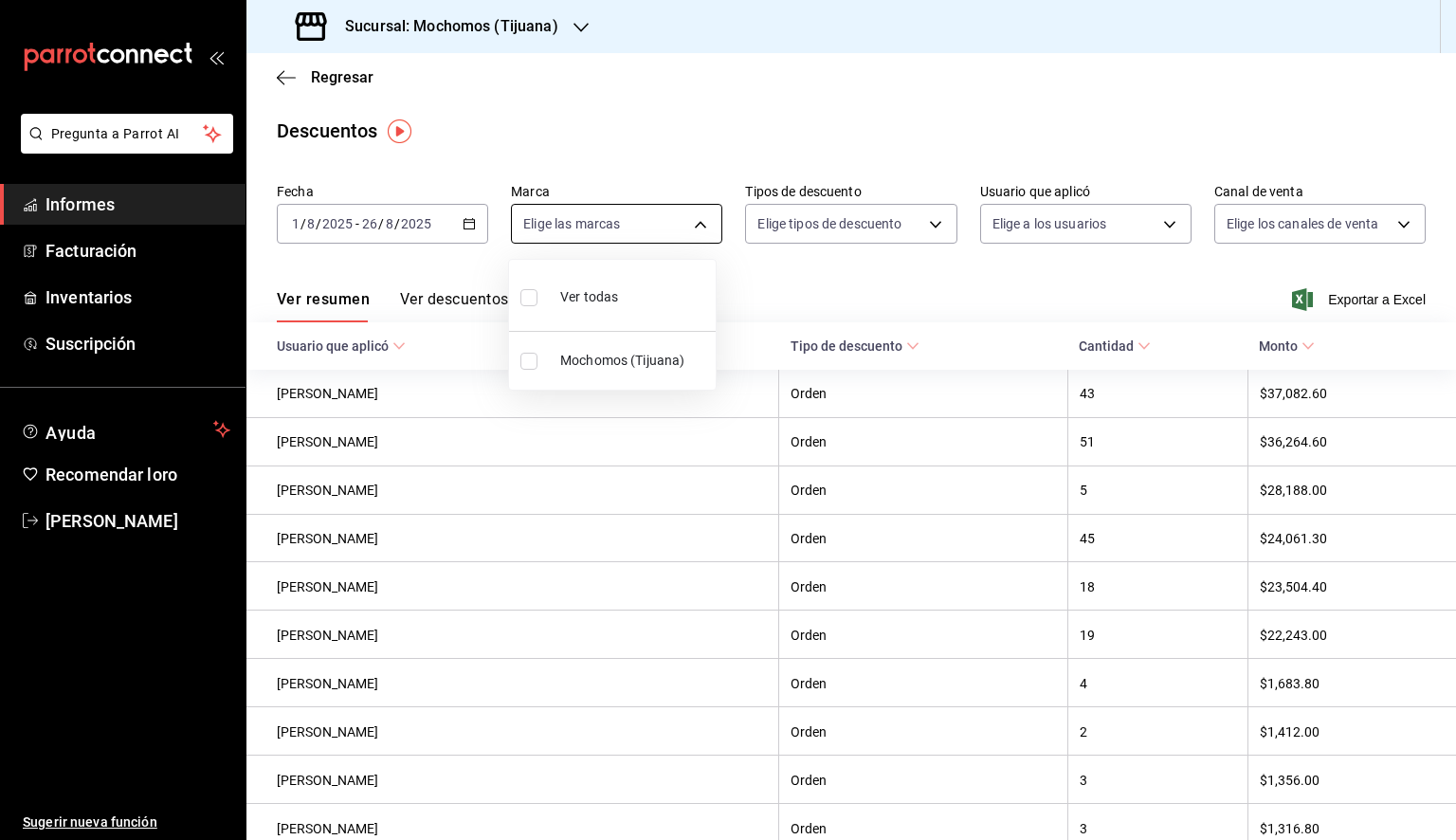
click at [663, 241] on body "Pregunta a Parrot AI Informes Facturación Inventarios Suscripción Ayuda Recomen…" at bounding box center [728, 420] width 1456 height 840
click at [640, 307] on li "Ver todos" at bounding box center [612, 295] width 206 height 56
type input "c300ab0f-4e96-434a-ab79-9fec8b673c9f"
checkbox input "true"
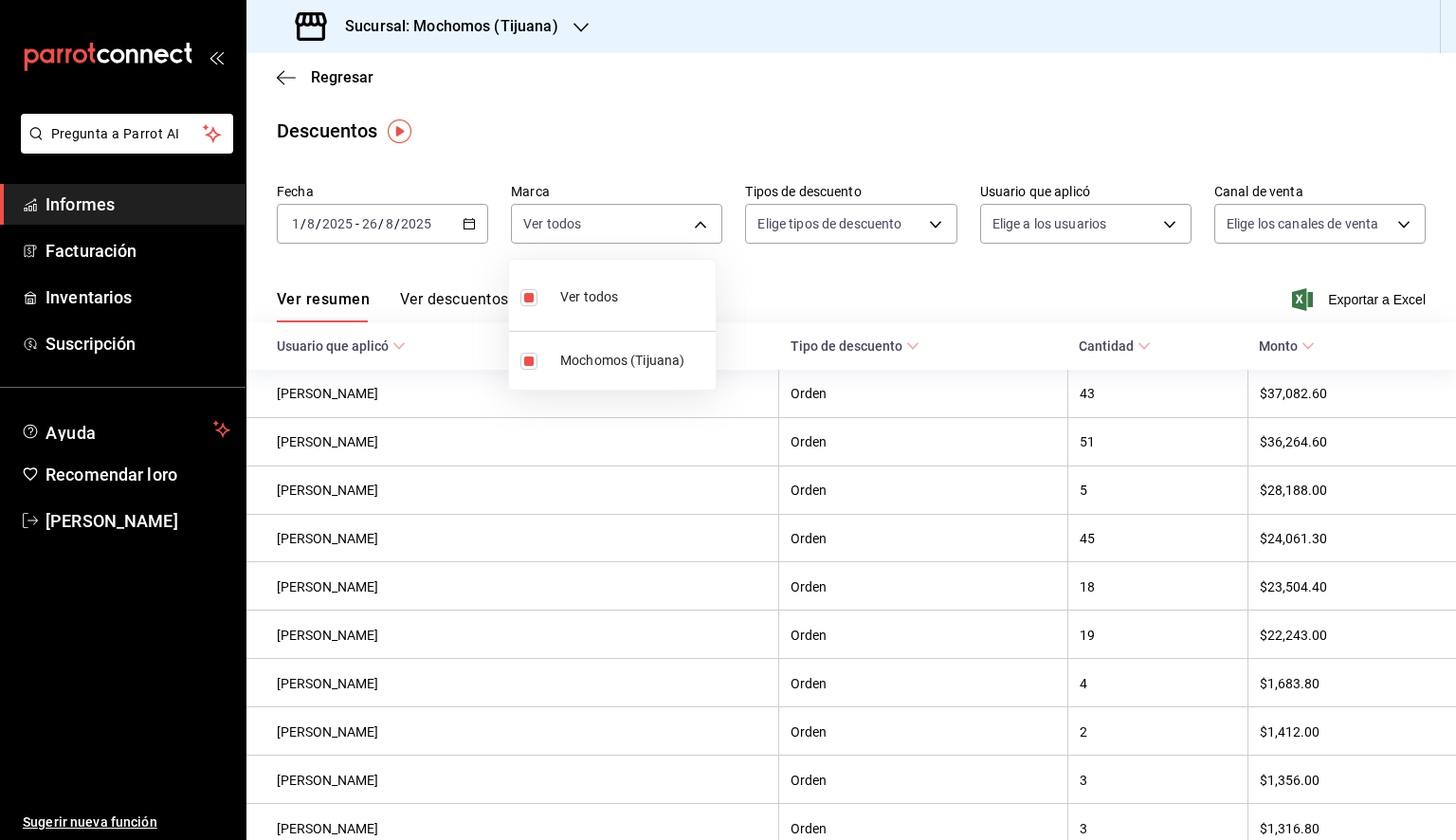
click at [1038, 304] on div at bounding box center [728, 420] width 1456 height 840
click at [1354, 294] on font "Exportar a Excel" at bounding box center [1377, 299] width 98 height 15
